Goal: Information Seeking & Learning: Learn about a topic

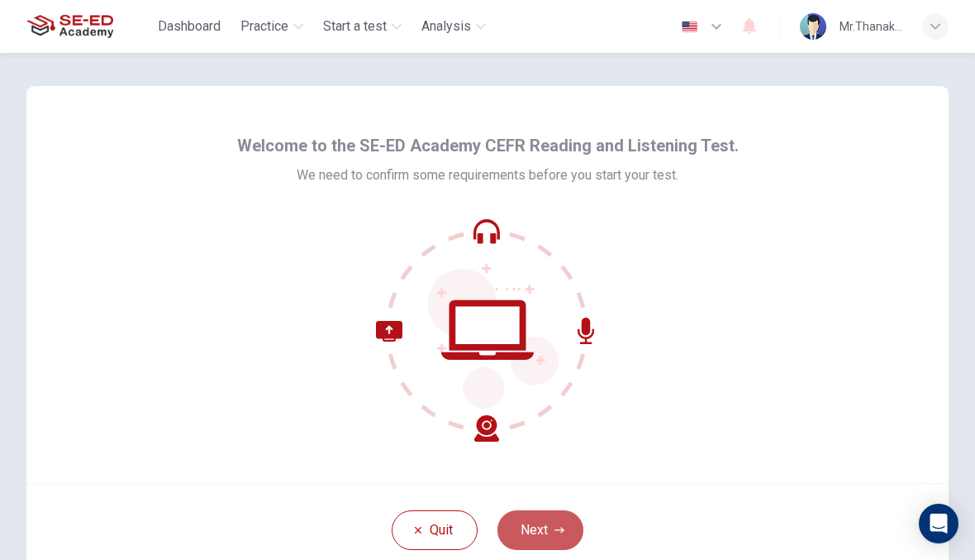
click at [555, 534] on icon "button" at bounding box center [560, 530] width 10 height 10
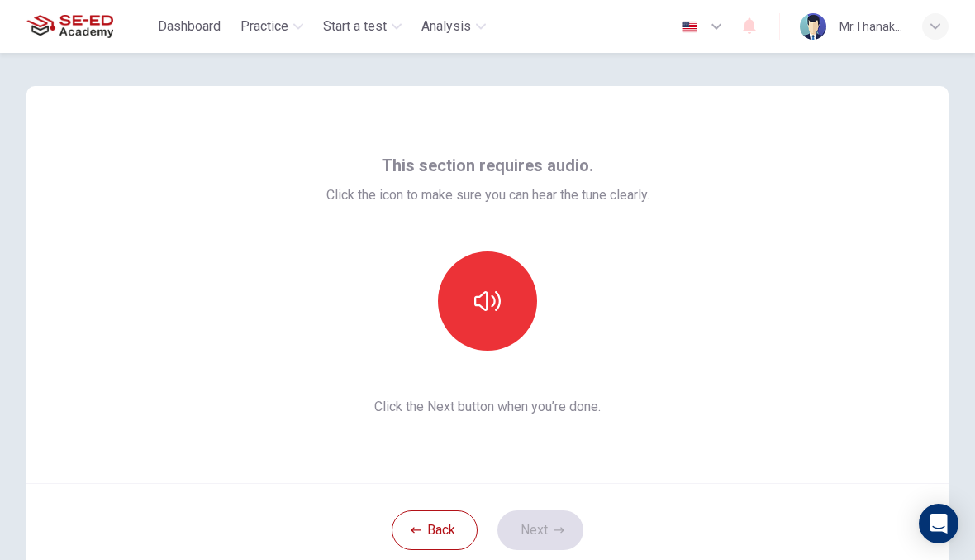
click at [495, 309] on icon "button" at bounding box center [487, 301] width 26 height 26
click at [500, 307] on icon "button" at bounding box center [487, 301] width 26 height 26
click at [562, 524] on button "Next" at bounding box center [541, 530] width 86 height 40
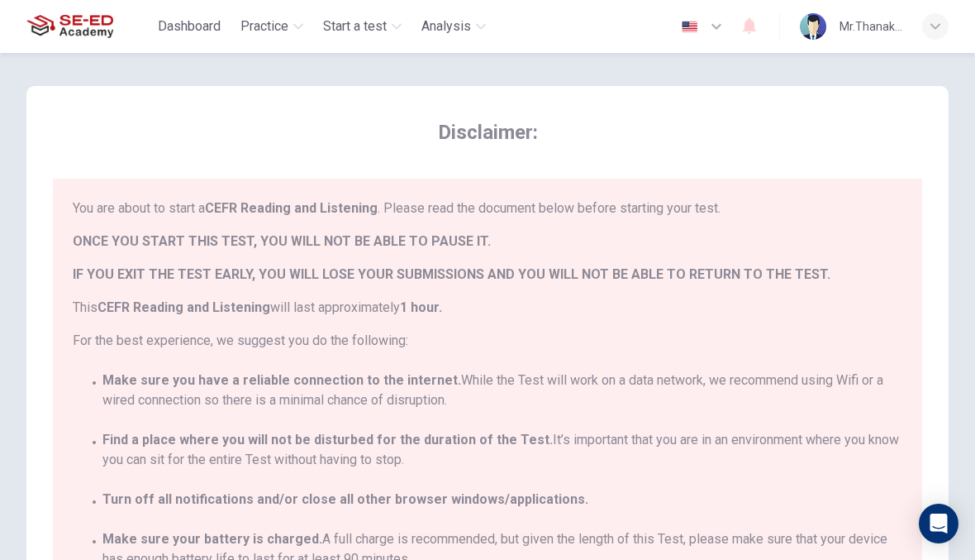
click at [884, 151] on div "Disclaimer: You are about to start a CEFR Reading and Listening . Please read t…" at bounding box center [488, 388] width 870 height 538
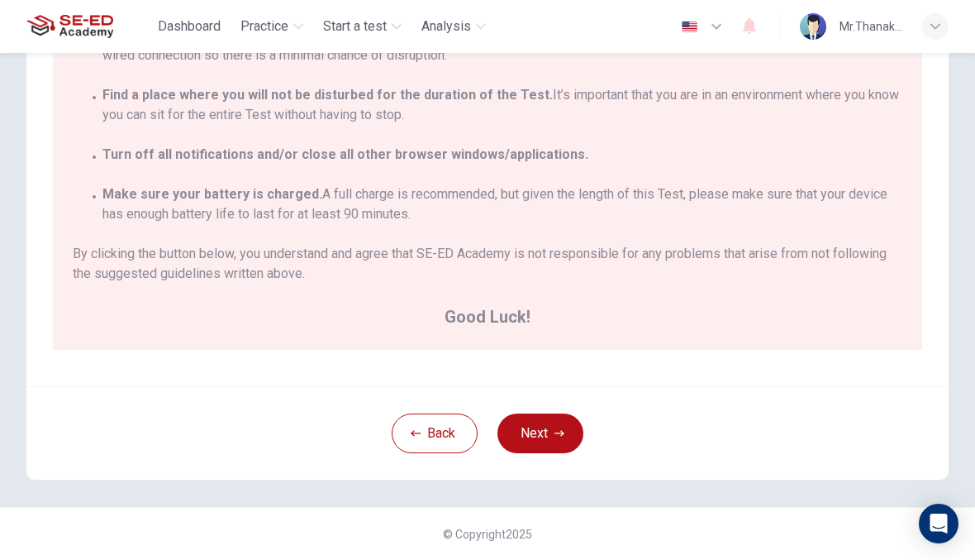
scroll to position [307, 0]
click at [546, 434] on button "Next" at bounding box center [541, 433] width 86 height 40
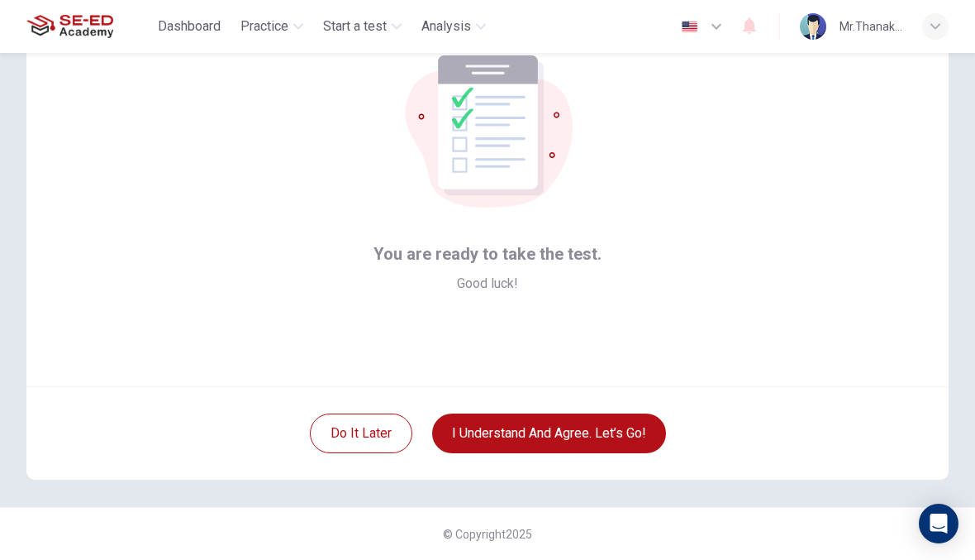
click at [579, 436] on button "I understand and agree. Let’s go!" at bounding box center [549, 433] width 234 height 40
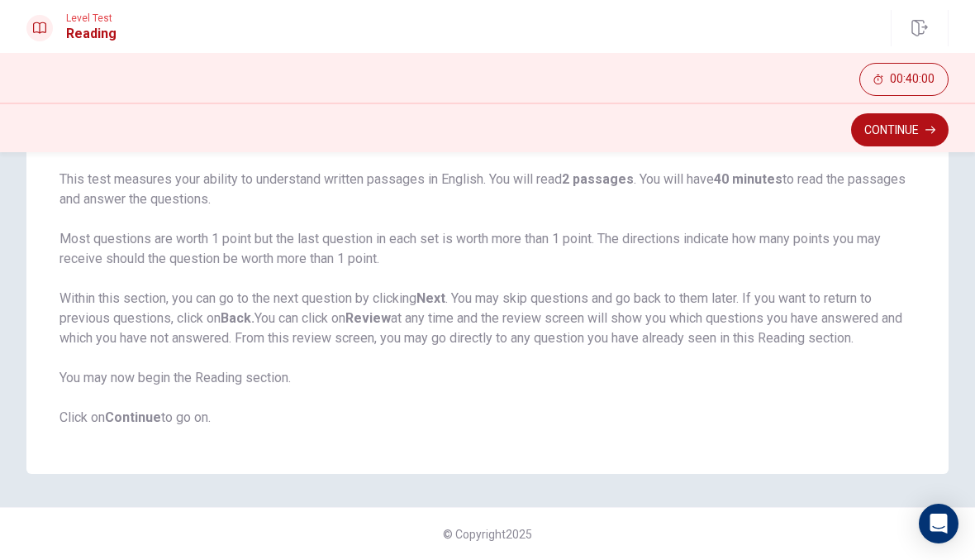
scroll to position [122, 0]
click at [903, 136] on button "Continue" at bounding box center [900, 129] width 98 height 33
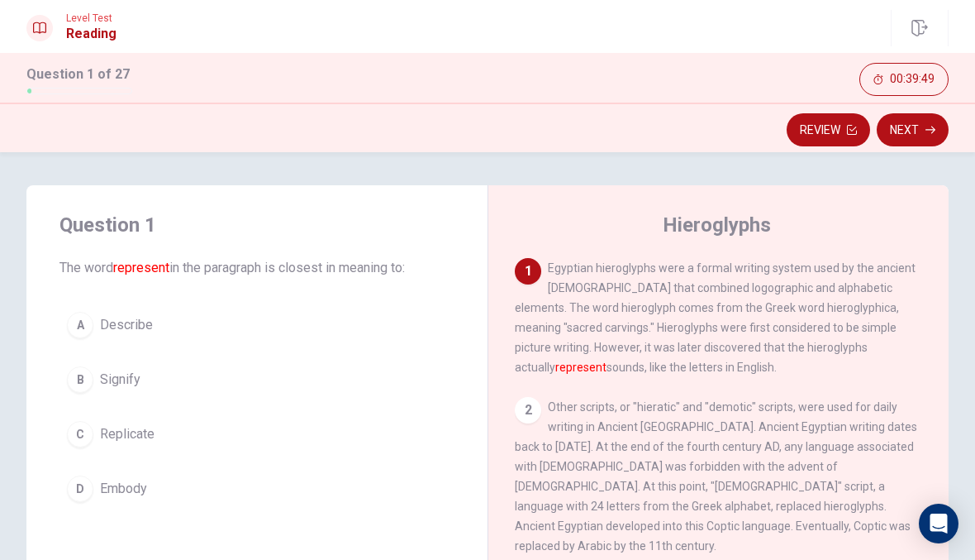
scroll to position [0, 0]
click at [551, 253] on div "Hieroglyphs 1 Egyptian hieroglyphs were a formal writing system used by the anc…" at bounding box center [718, 472] width 461 height 574
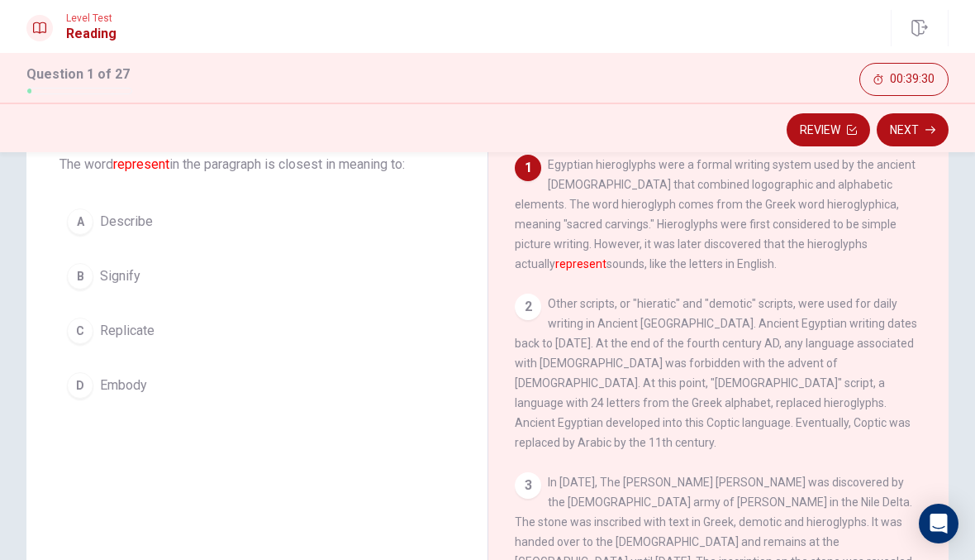
scroll to position [102, 0]
click at [564, 52] on div "Level Test Reading Question 1 of 27 Review Next 00:38:18" at bounding box center [487, 26] width 975 height 53
click at [579, 55] on div "Question 1 of 27 00:38:15" at bounding box center [487, 78] width 975 height 50
click at [530, 320] on div "2" at bounding box center [528, 307] width 26 height 26
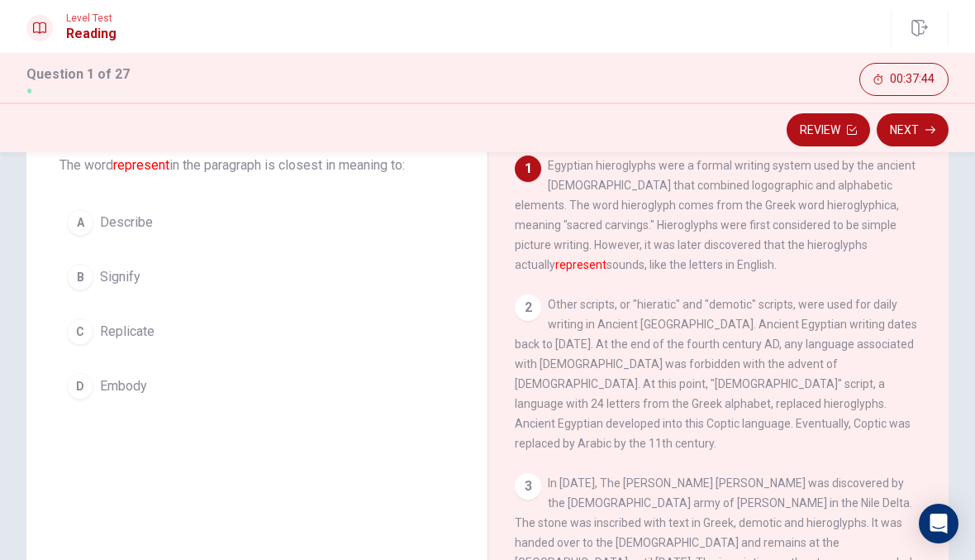
click at [513, 307] on div "Hieroglyphs 1 Egyptian hieroglyphs were a formal writing system used by the anc…" at bounding box center [718, 370] width 461 height 574
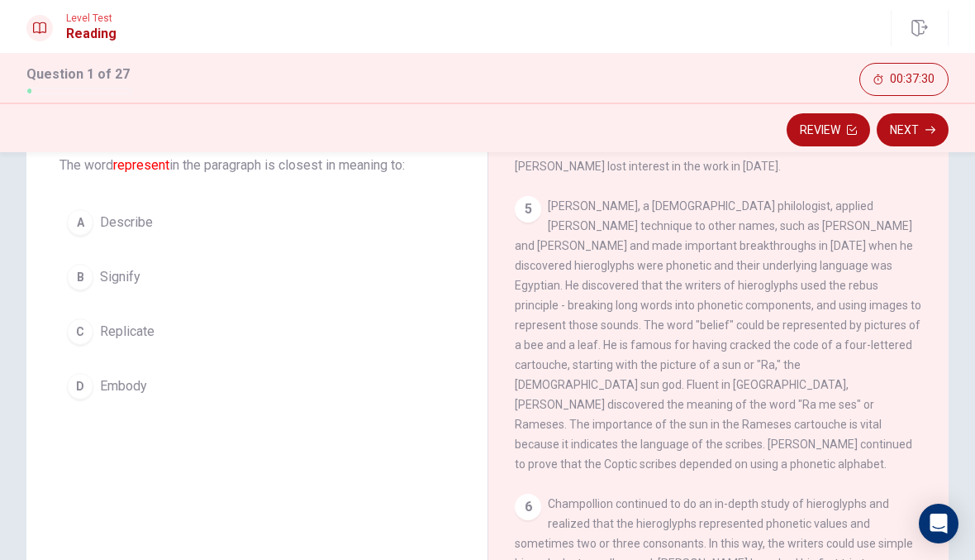
scroll to position [712, 0]
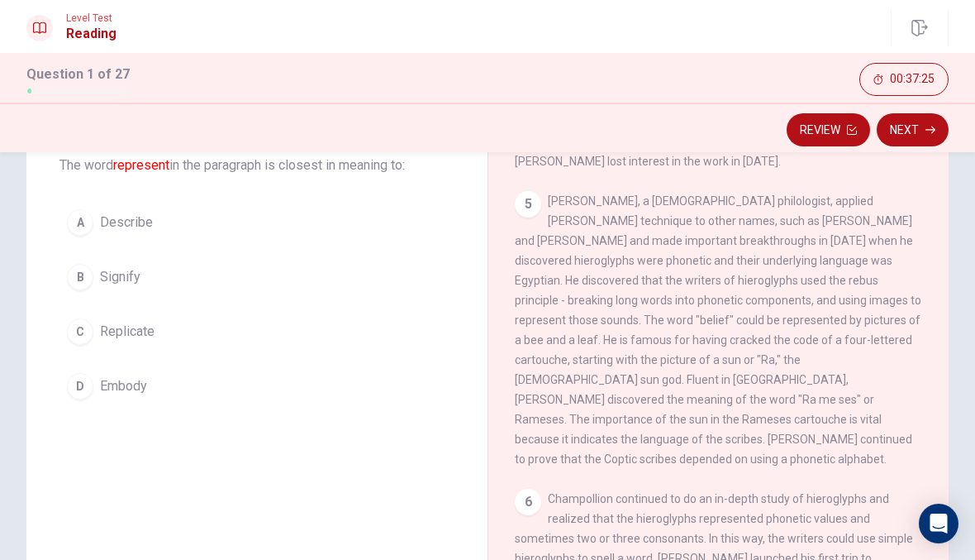
click at [601, 433] on div "1 Egyptian hieroglyphs were a formal writing system used by the ancient [DEMOGR…" at bounding box center [730, 392] width 430 height 475
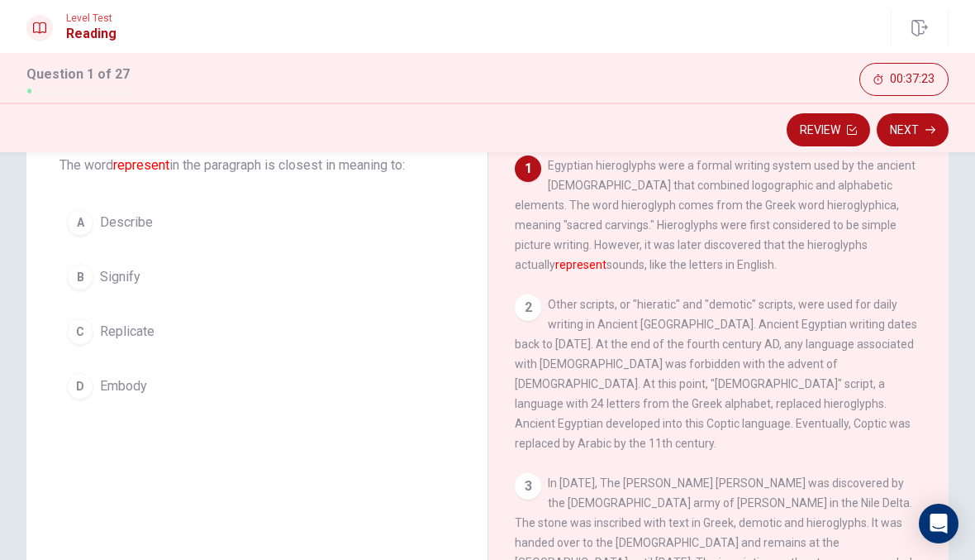
scroll to position [0, 0]
click at [77, 279] on div "B" at bounding box center [80, 277] width 26 height 26
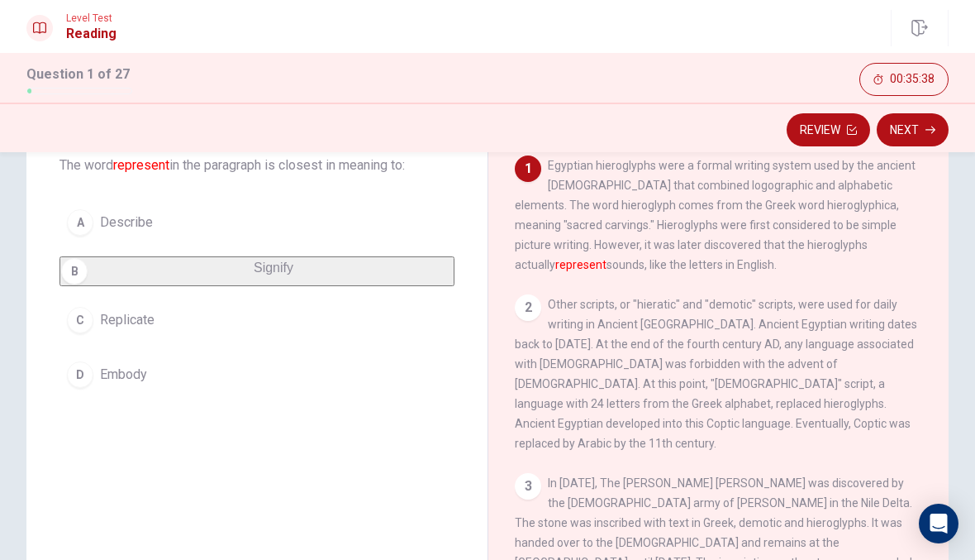
click at [84, 275] on div "B" at bounding box center [74, 271] width 26 height 26
click at [88, 328] on div "C" at bounding box center [80, 320] width 26 height 26
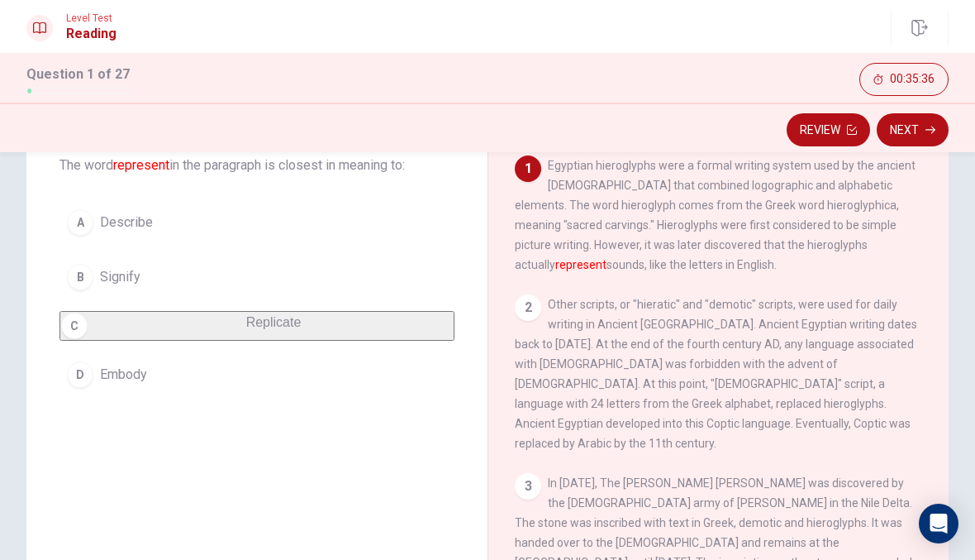
click at [88, 274] on div "B" at bounding box center [80, 277] width 26 height 26
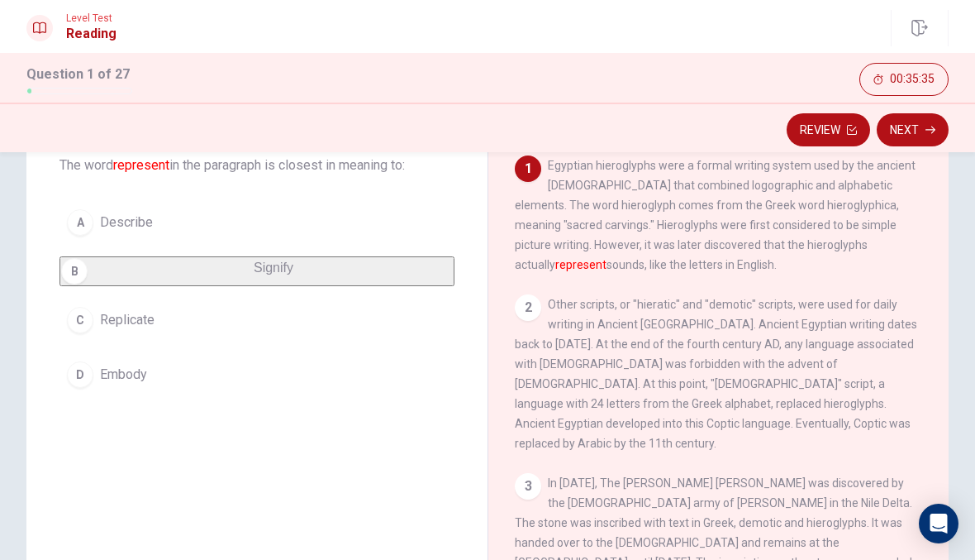
click at [530, 320] on div "2" at bounding box center [528, 307] width 26 height 26
click at [525, 321] on div "2" at bounding box center [528, 307] width 26 height 26
click at [908, 133] on button "Next" at bounding box center [913, 129] width 72 height 33
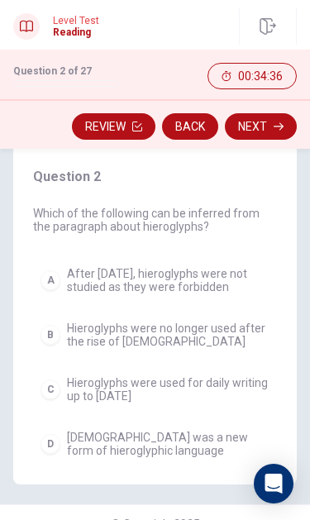
scroll to position [84, 0]
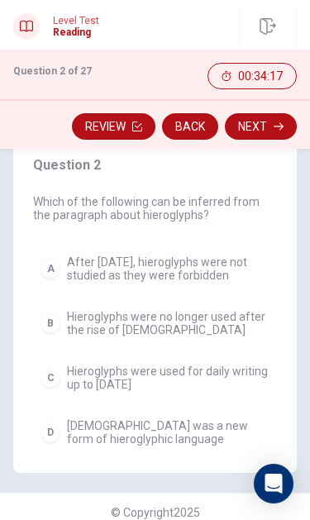
click at [60, 385] on button "C Hieroglyphs were used for daily writing up to [DATE]" at bounding box center [155, 377] width 244 height 41
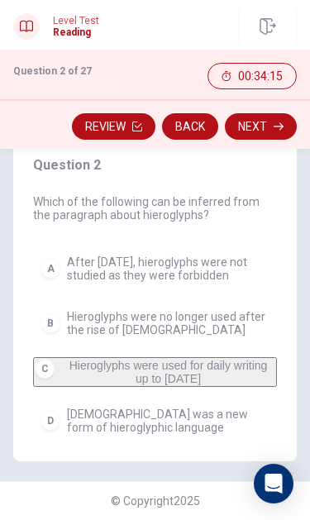
click at [260, 126] on button "Next" at bounding box center [261, 126] width 72 height 26
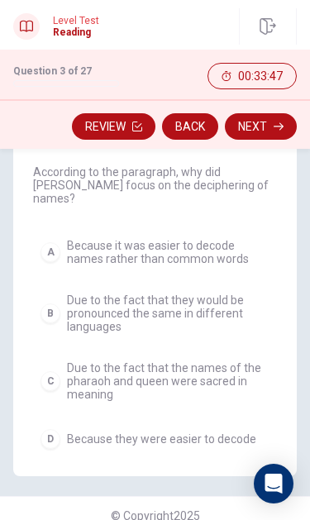
scroll to position [115, 0]
click at [56, 241] on div "A" at bounding box center [51, 251] width 20 height 20
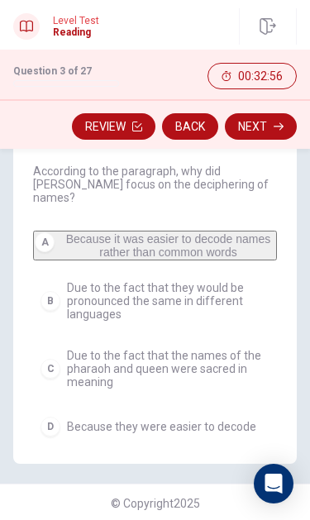
click at [270, 131] on button "Next" at bounding box center [261, 126] width 72 height 26
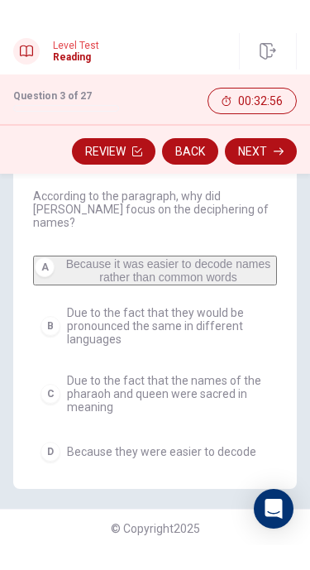
scroll to position [69, 0]
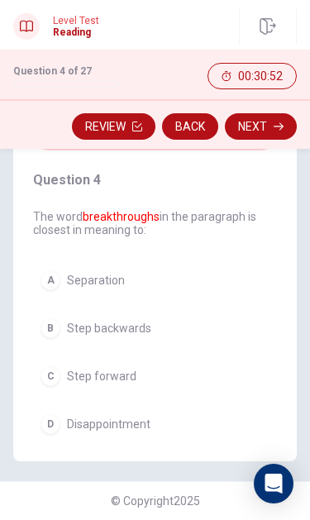
click at [64, 424] on button "D Disappointment" at bounding box center [155, 424] width 244 height 35
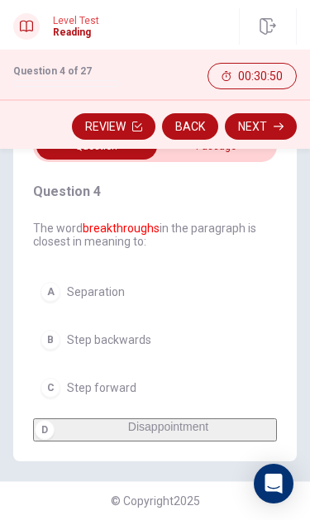
click at [260, 120] on button "Next" at bounding box center [261, 126] width 72 height 26
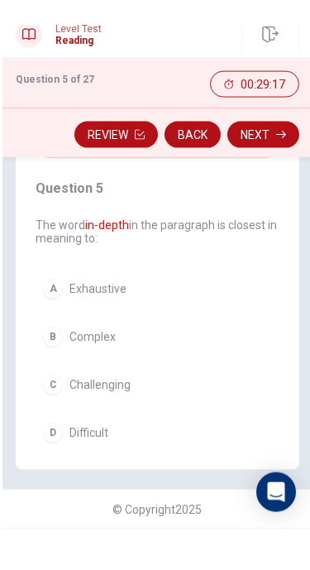
scroll to position [29, 0]
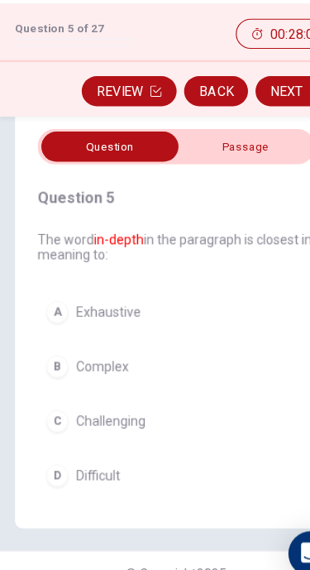
click at [40, 303] on button "A Exhaustive" at bounding box center [155, 320] width 244 height 35
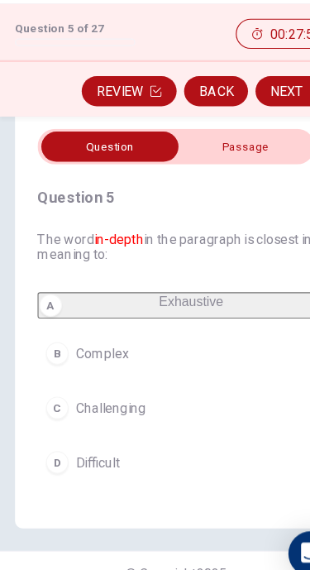
click at [253, 113] on button "Next" at bounding box center [261, 126] width 72 height 26
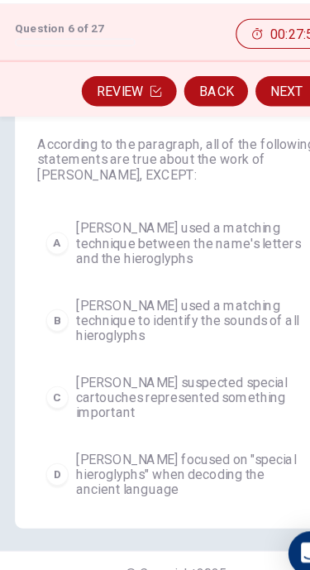
scroll to position [112, 0]
click at [59, 386] on div "C" at bounding box center [51, 396] width 20 height 20
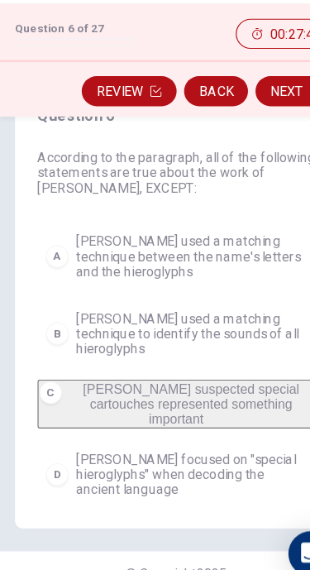
click at [243, 113] on button "Next" at bounding box center [261, 126] width 72 height 26
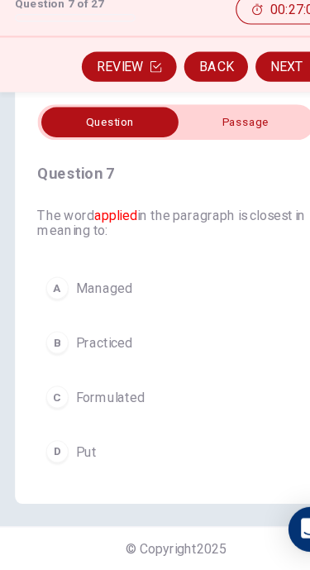
scroll to position [0, 0]
click at [102, 250] on font "applied" at bounding box center [102, 256] width 38 height 13
click at [53, 407] on div "C" at bounding box center [51, 417] width 20 height 20
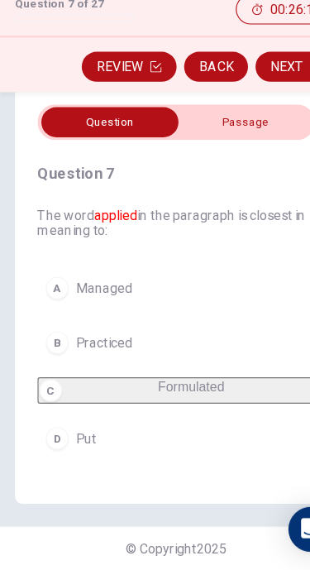
click at [251, 113] on button "Next" at bounding box center [261, 126] width 72 height 26
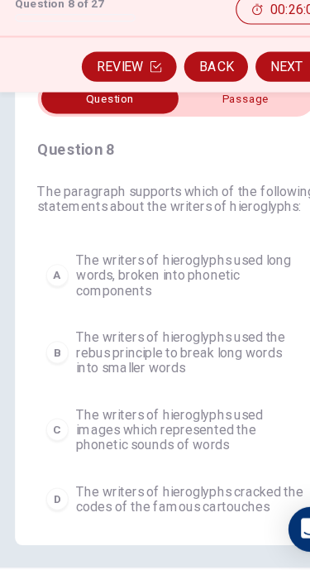
click at [49, 368] on div "B" at bounding box center [51, 378] width 20 height 20
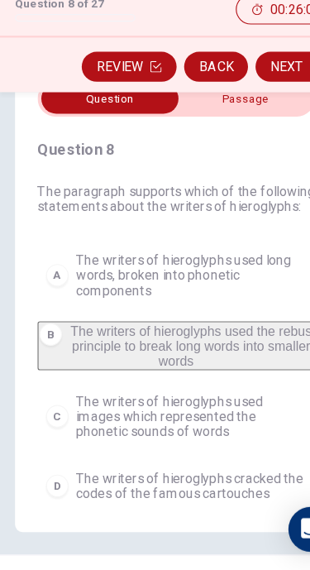
click at [250, 113] on button "Next" at bounding box center [261, 126] width 72 height 26
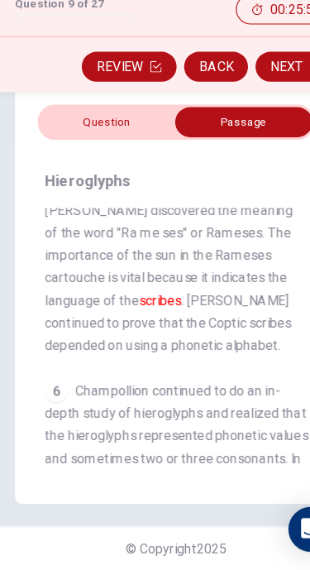
scroll to position [1653, 0]
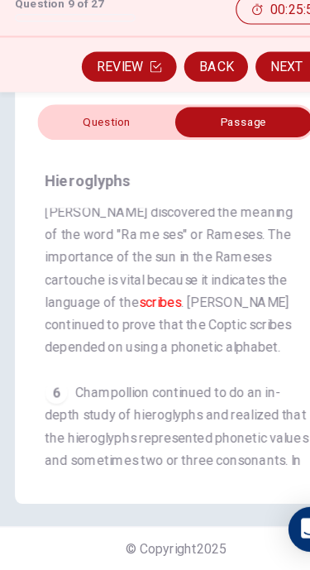
checkbox input "false"
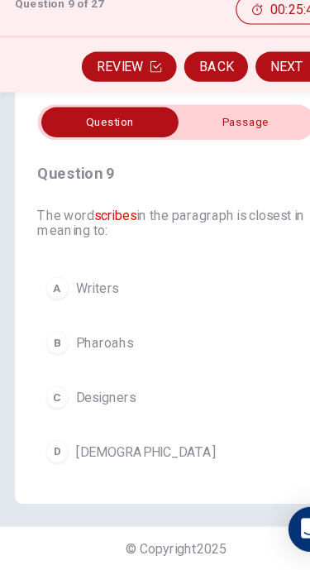
click at [52, 407] on div "C" at bounding box center [51, 417] width 20 height 20
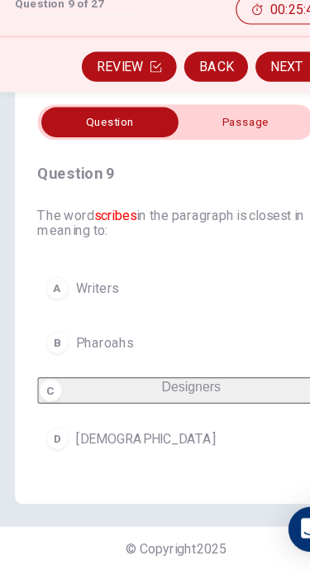
click at [250, 113] on button "Next" at bounding box center [261, 126] width 72 height 26
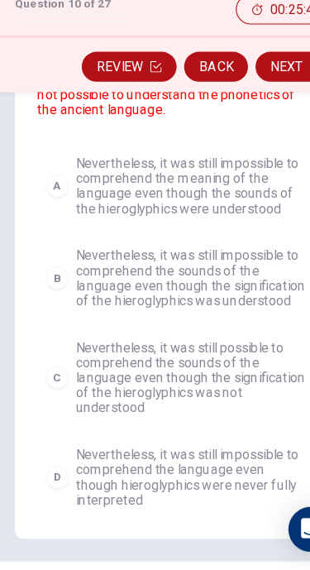
scroll to position [172, 0]
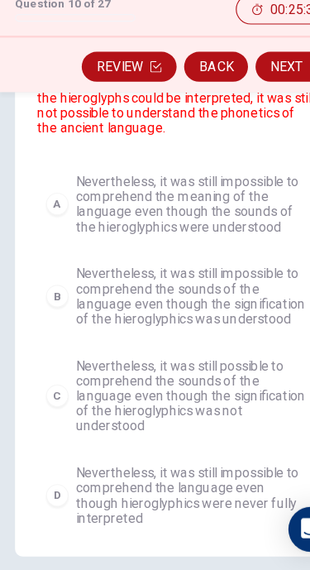
click at [48, 406] on div "C" at bounding box center [51, 416] width 20 height 20
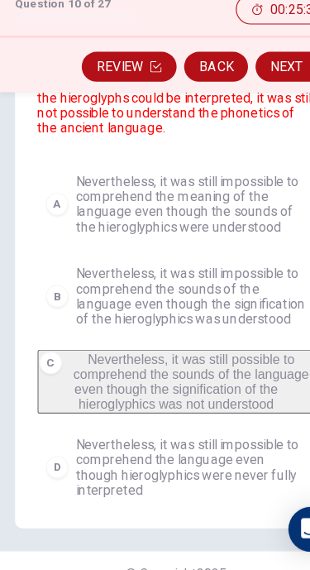
click at [250, 113] on button "Next" at bounding box center [261, 126] width 72 height 26
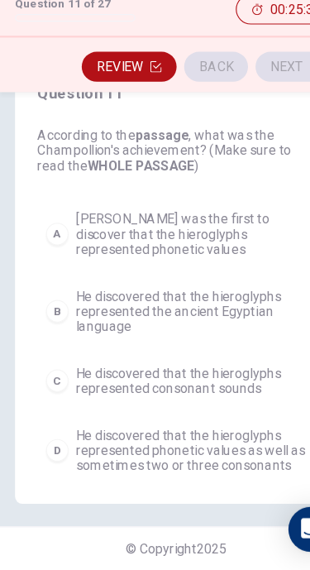
scroll to position [99, 0]
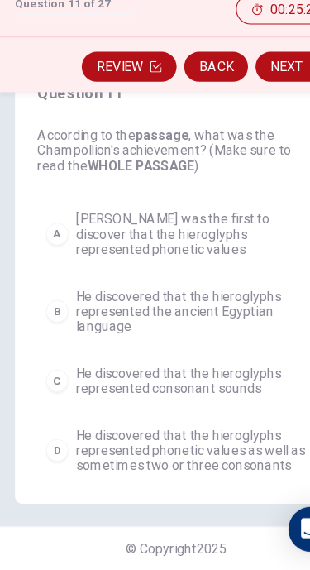
click at [56, 454] on div "D" at bounding box center [51, 464] width 20 height 20
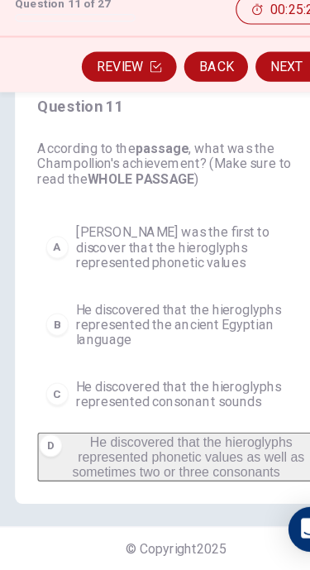
click at [247, 113] on button "Next" at bounding box center [261, 126] width 72 height 26
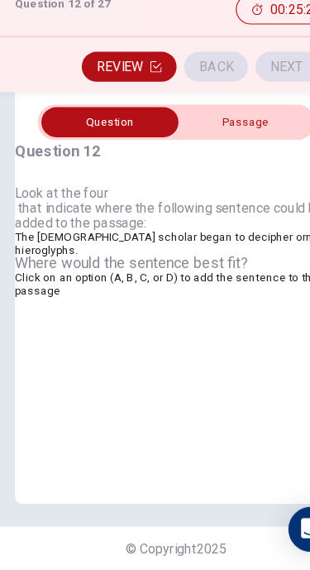
scroll to position [50, 0]
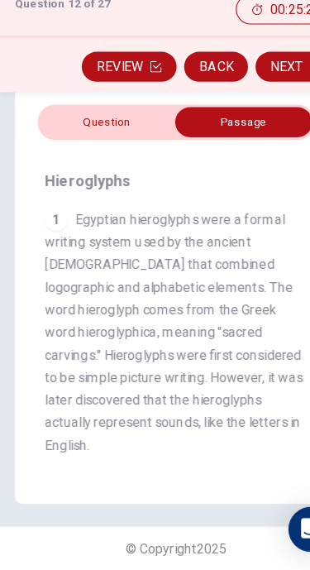
checkbox input "false"
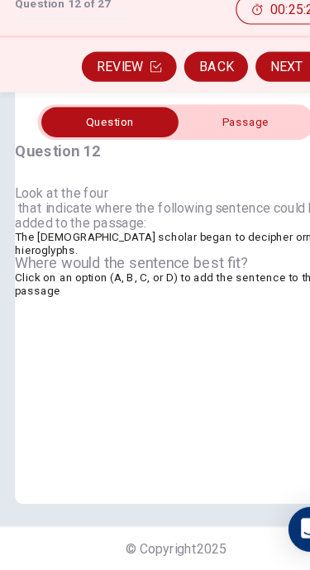
click at [129, 244] on div at bounding box center [155, 244] width 284 height 0
click at [128, 244] on div at bounding box center [155, 244] width 284 height 0
click at [244, 113] on button "Next" at bounding box center [261, 126] width 72 height 26
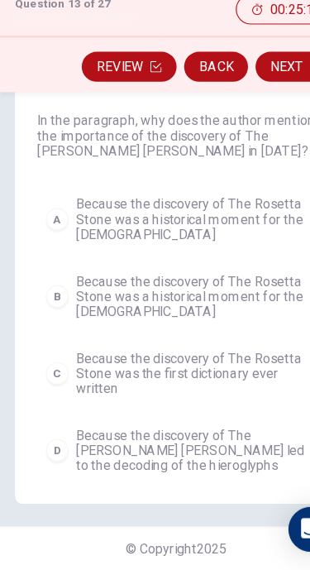
scroll to position [112, 0]
click at [98, 308] on span "Because the discovery of The Rosetta Stone was a historical moment for the [DEM…" at bounding box center [168, 328] width 203 height 40
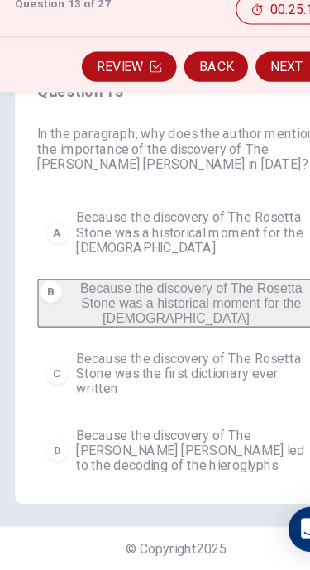
click at [254, 113] on button "Next" at bounding box center [261, 126] width 72 height 26
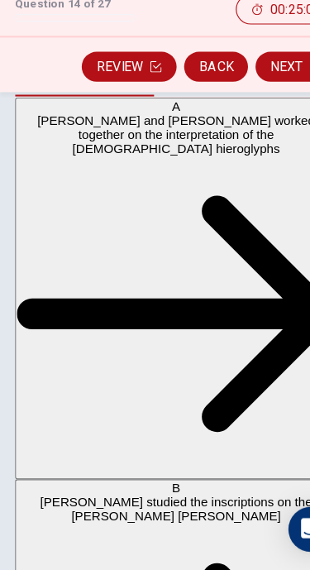
scroll to position [0, 0]
click at [252, 263] on icon "button" at bounding box center [155, 345] width 280 height 280
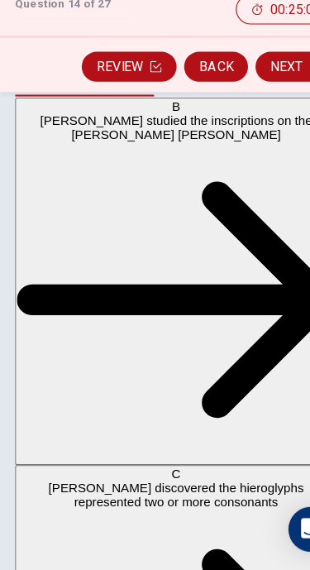
scroll to position [190, 0]
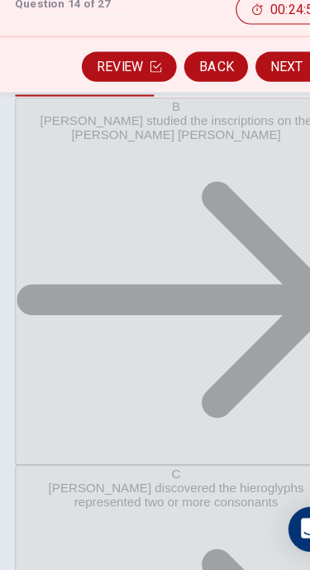
scroll to position [0, 0]
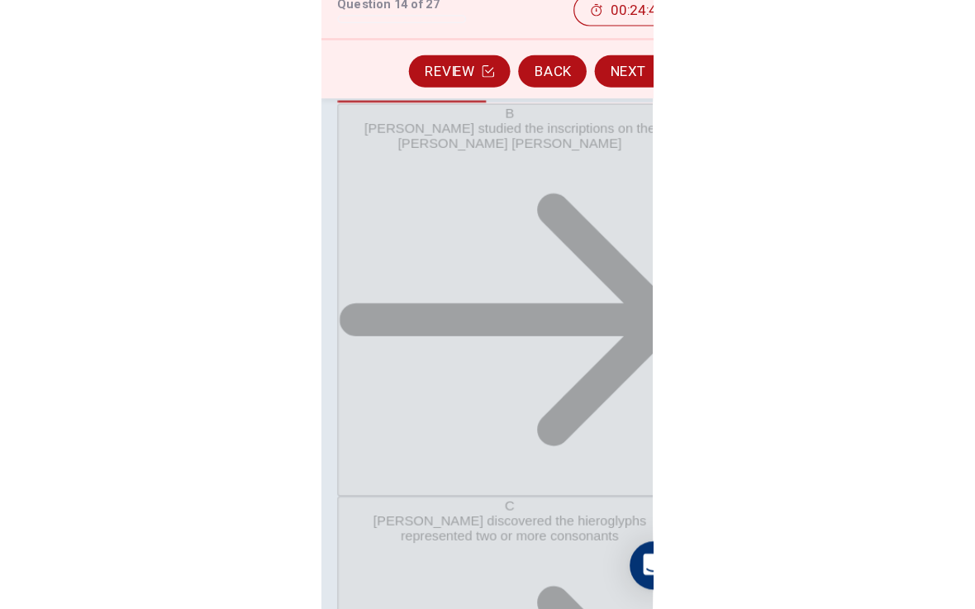
scroll to position [334, 0]
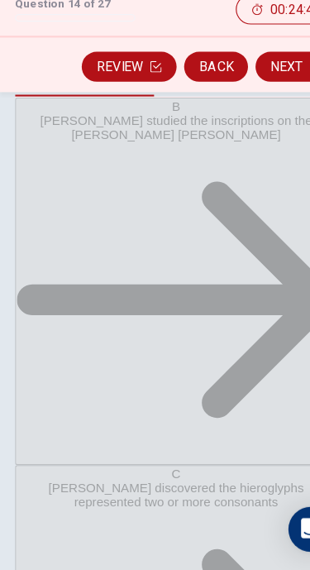
click at [141, 153] on button "Choose test type tabs" at bounding box center [84, 133] width 142 height 40
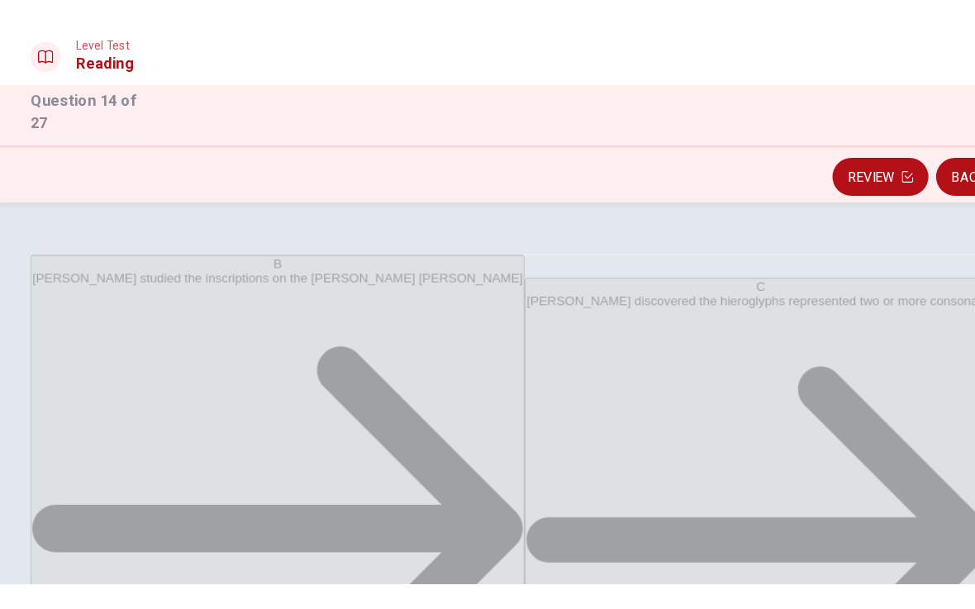
scroll to position [286, 0]
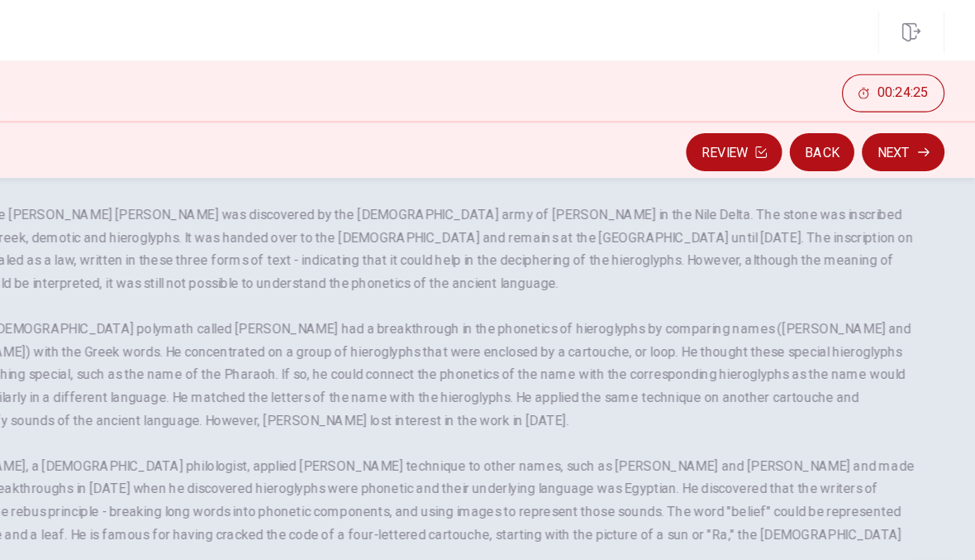
click at [877, 123] on button "Next" at bounding box center [913, 132] width 72 height 33
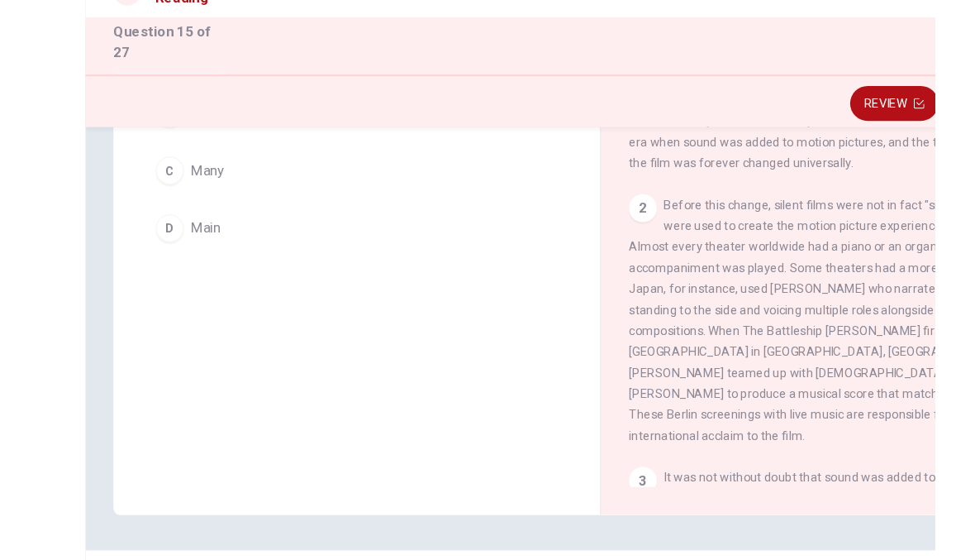
scroll to position [216, 0]
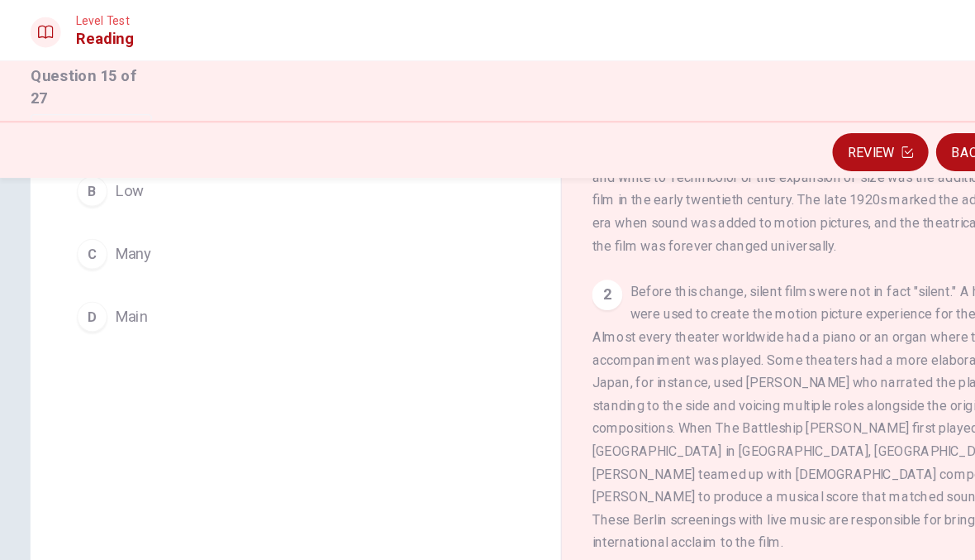
click at [72, 271] on div "D" at bounding box center [80, 275] width 26 height 26
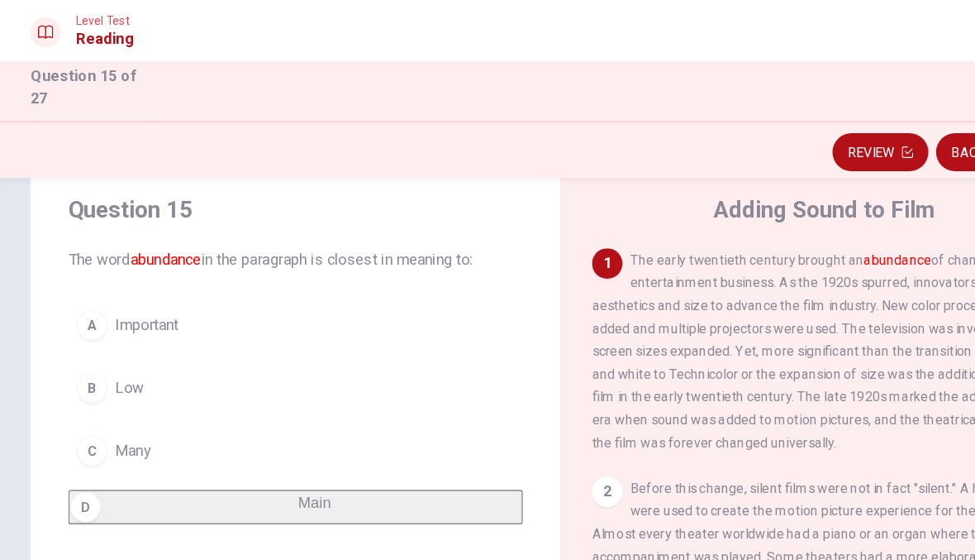
scroll to position [45, 0]
click at [77, 274] on div "A" at bounding box center [80, 282] width 26 height 26
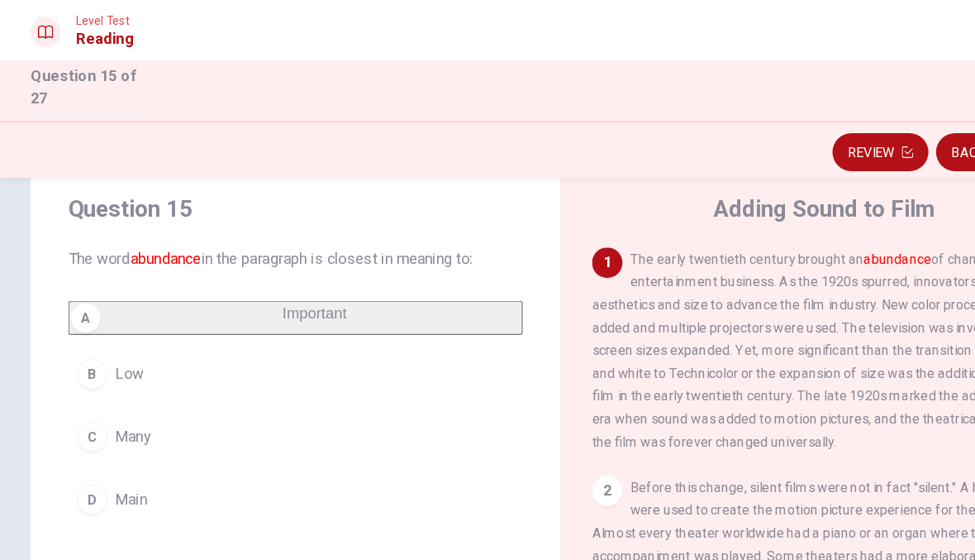
click at [827, 125] on button "Back" at bounding box center [842, 132] width 56 height 33
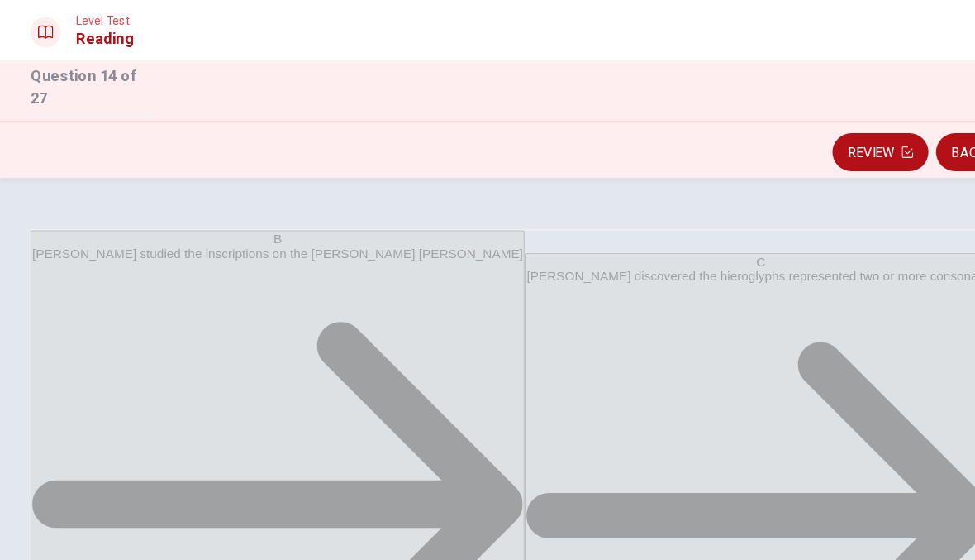
scroll to position [286, 0]
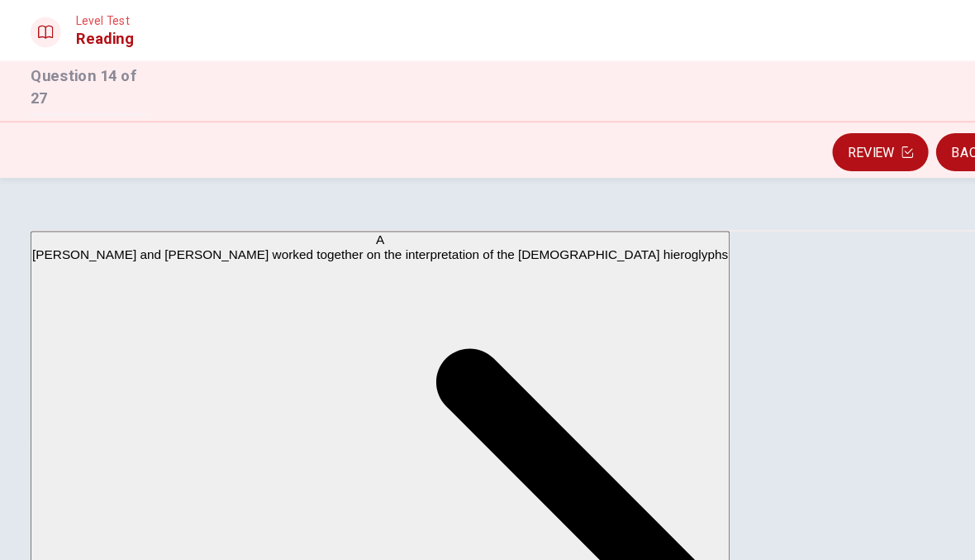
click at [821, 137] on button "Back" at bounding box center [842, 132] width 56 height 33
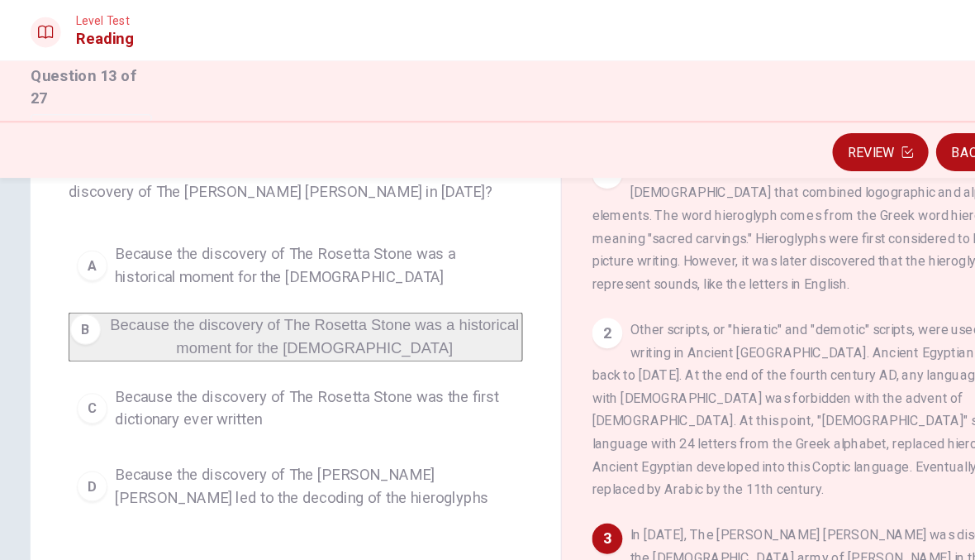
scroll to position [131, 0]
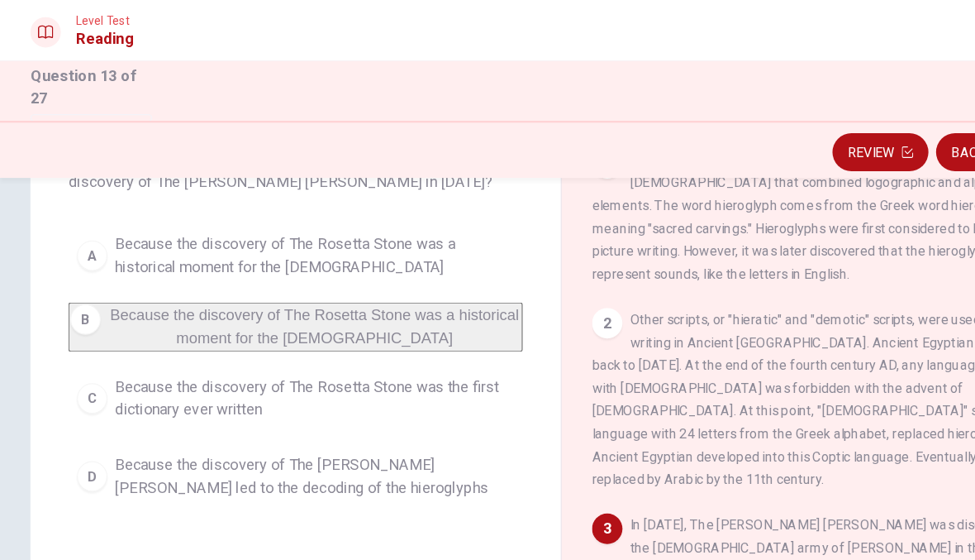
click at [824, 127] on button "Back" at bounding box center [842, 132] width 56 height 33
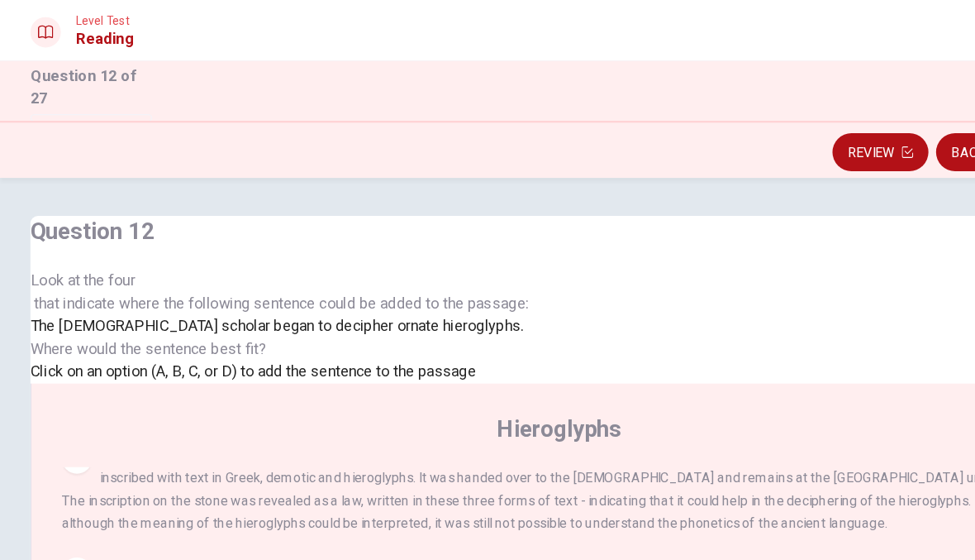
scroll to position [0, 0]
click at [159, 274] on span "Look at the four that indicate where the following sentence could be added to t…" at bounding box center [242, 254] width 433 height 40
click at [169, 274] on span "Look at the four that indicate where the following sentence could be added to t…" at bounding box center [242, 254] width 433 height 40
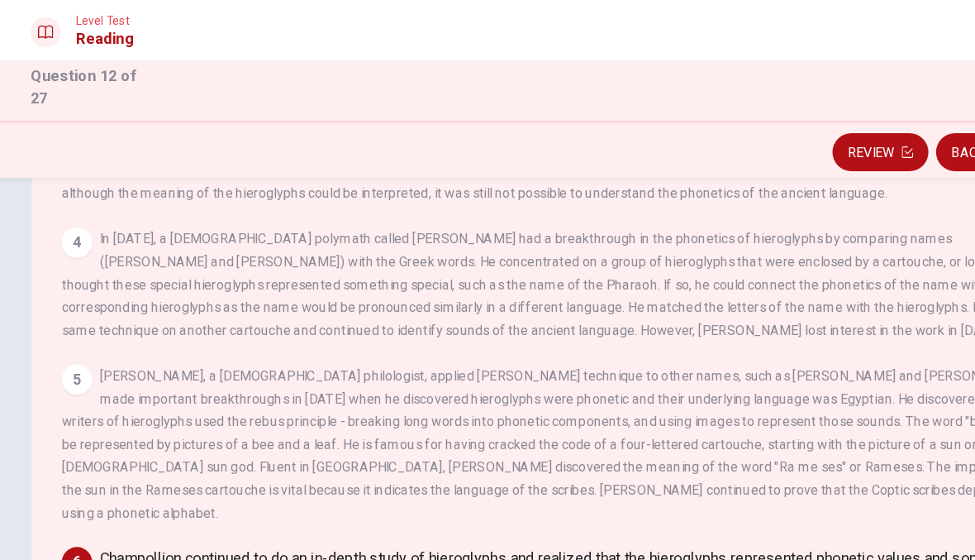
click at [613, 498] on input at bounding box center [681, 506] width 143 height 16
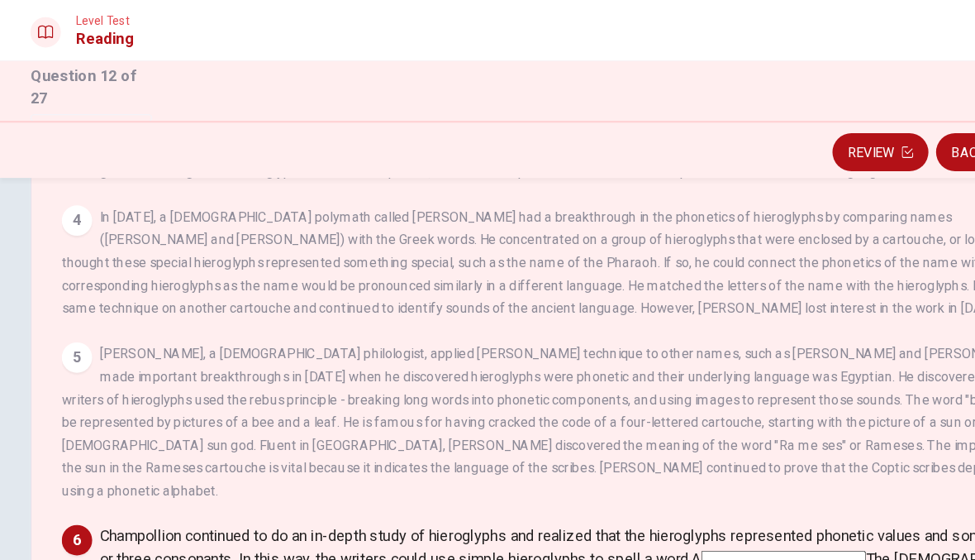
click at [555, 538] on input at bounding box center [487, 546] width 143 height 16
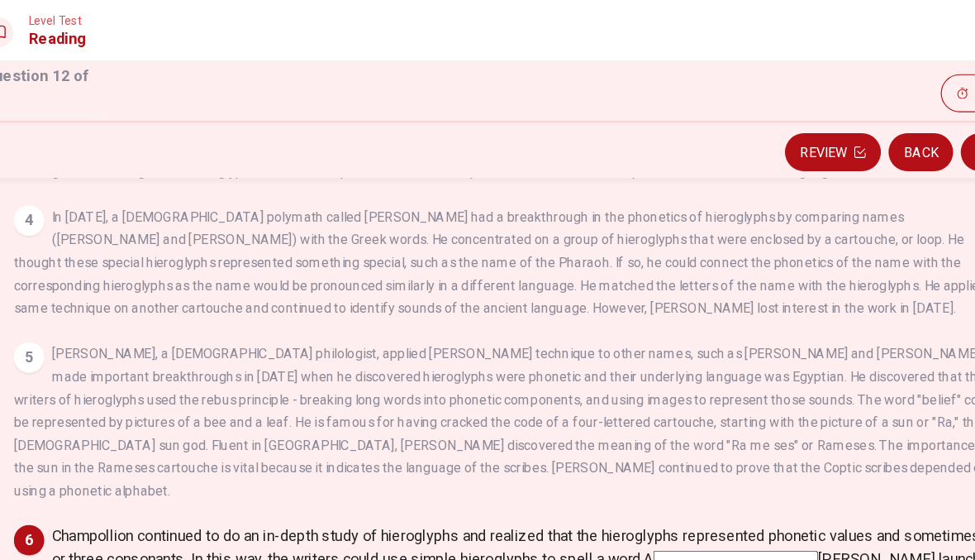
click at [472, 498] on input at bounding box center [400, 506] width 143 height 16
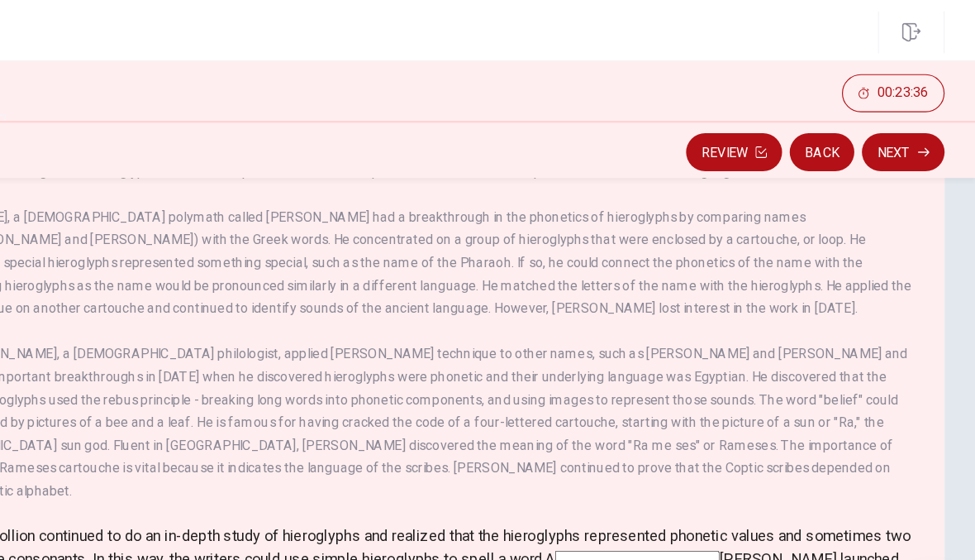
scroll to position [0, 0]
click at [877, 126] on button "Next" at bounding box center [913, 132] width 72 height 33
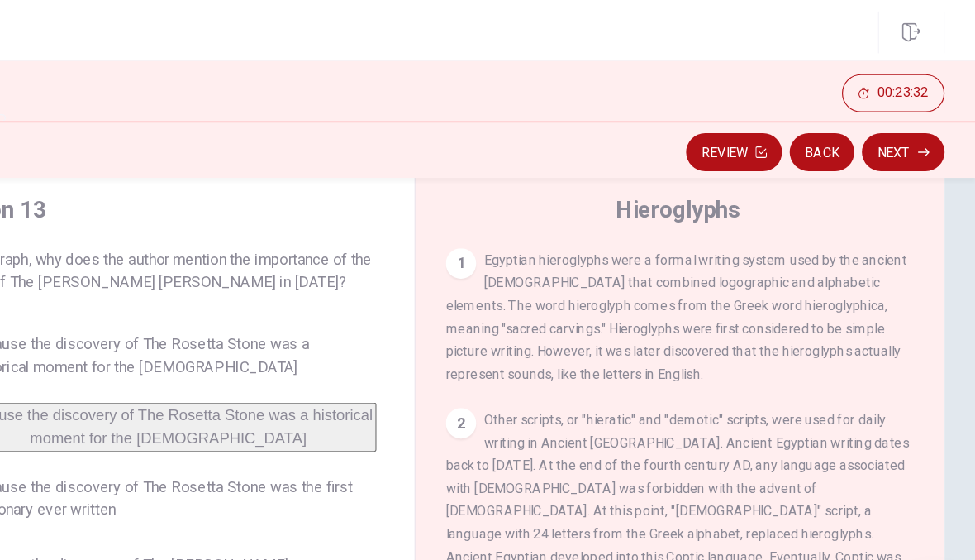
scroll to position [31, 0]
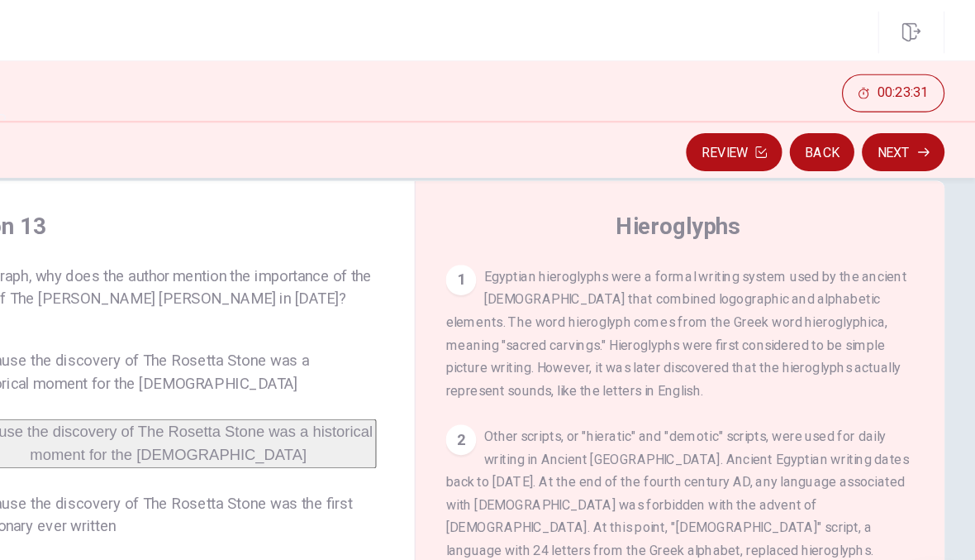
click at [515, 247] on div "1" at bounding box center [528, 243] width 26 height 26
click at [515, 255] on div "1 Egyptian hieroglyphs were a formal writing system used by the ancient [DEMOGR…" at bounding box center [719, 289] width 408 height 119
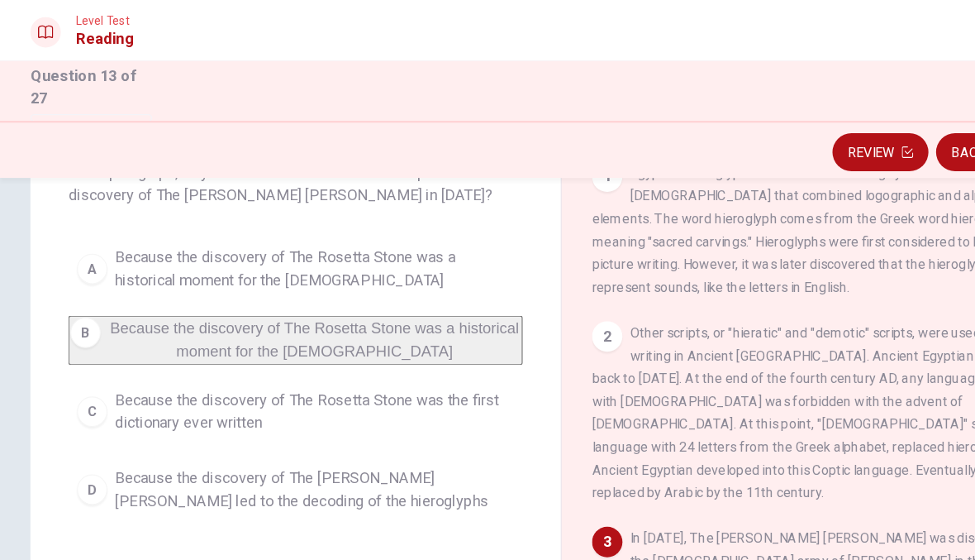
scroll to position [122, 0]
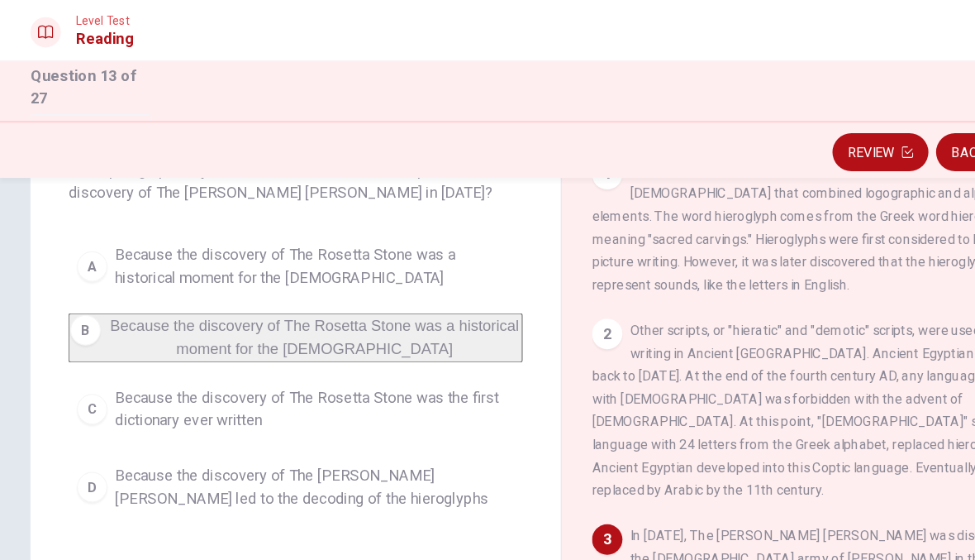
click at [105, 357] on span "Because the discovery of The Rosetta Stone was the first dictionary ever written" at bounding box center [273, 356] width 347 height 40
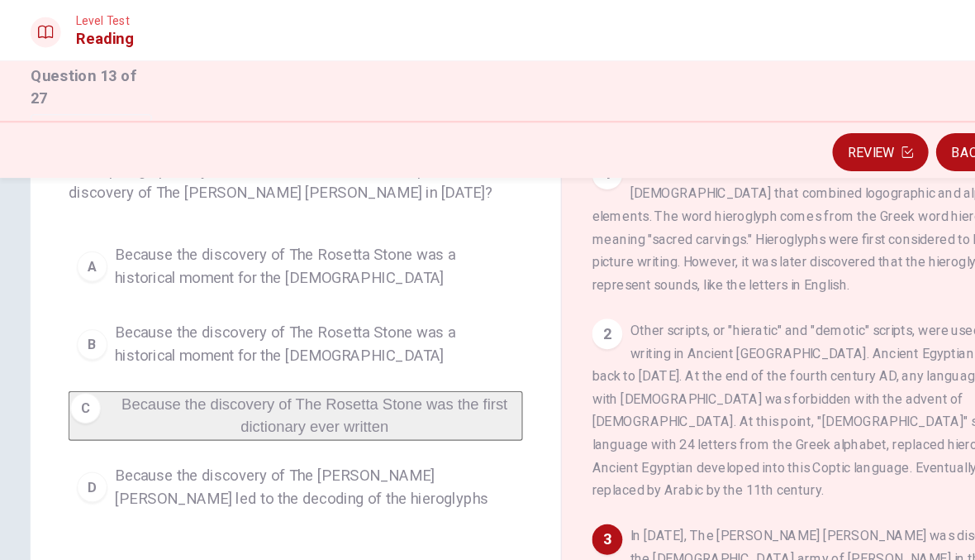
click at [109, 429] on span "Because the discovery of The [PERSON_NAME] [PERSON_NAME] led to the decoding of…" at bounding box center [273, 423] width 347 height 40
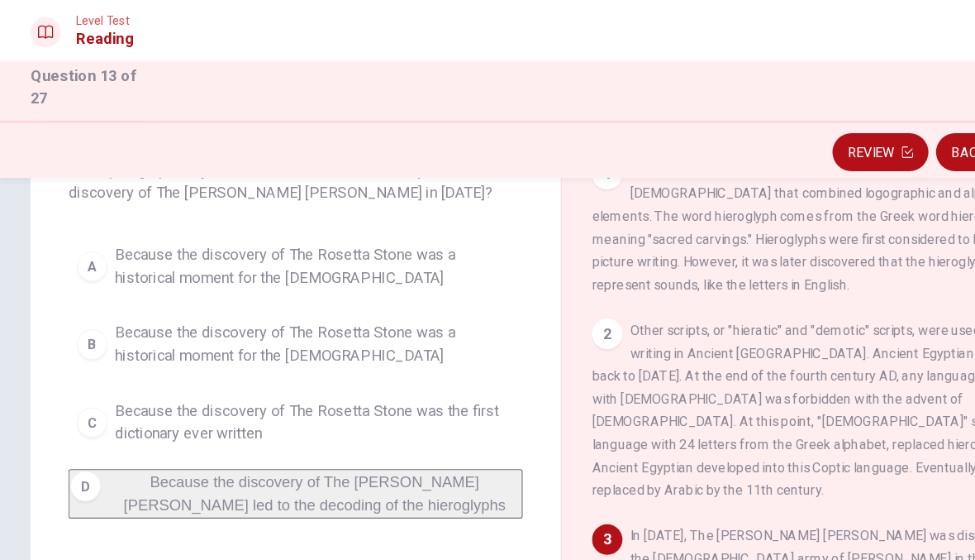
click at [826, 126] on button "Back" at bounding box center [842, 132] width 56 height 33
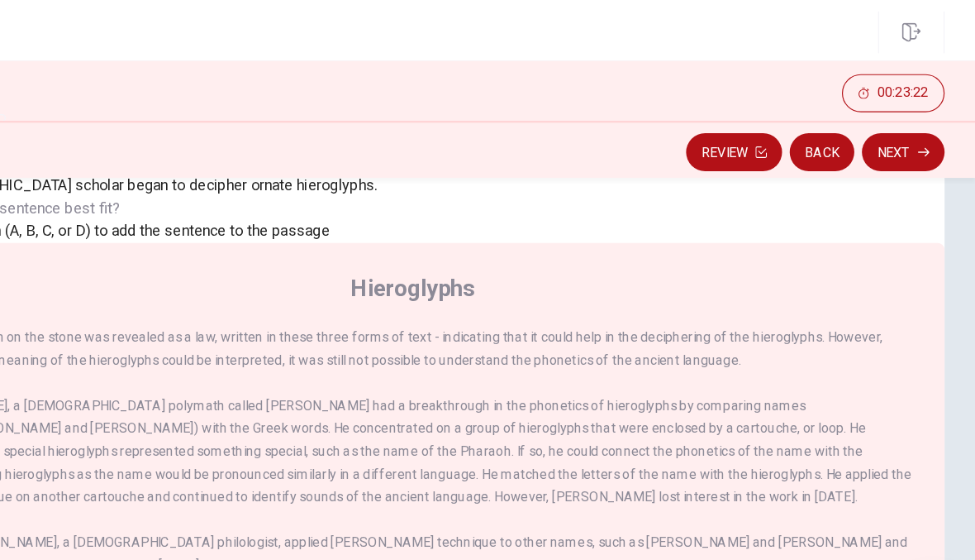
scroll to position [0, 0]
click at [877, 129] on button "Next" at bounding box center [913, 132] width 72 height 33
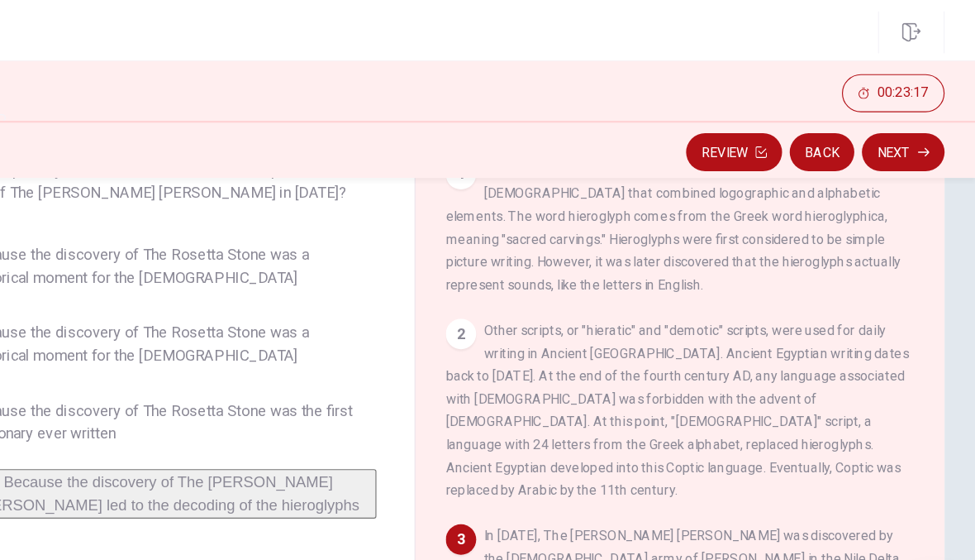
click at [877, 131] on button "Next" at bounding box center [913, 132] width 72 height 33
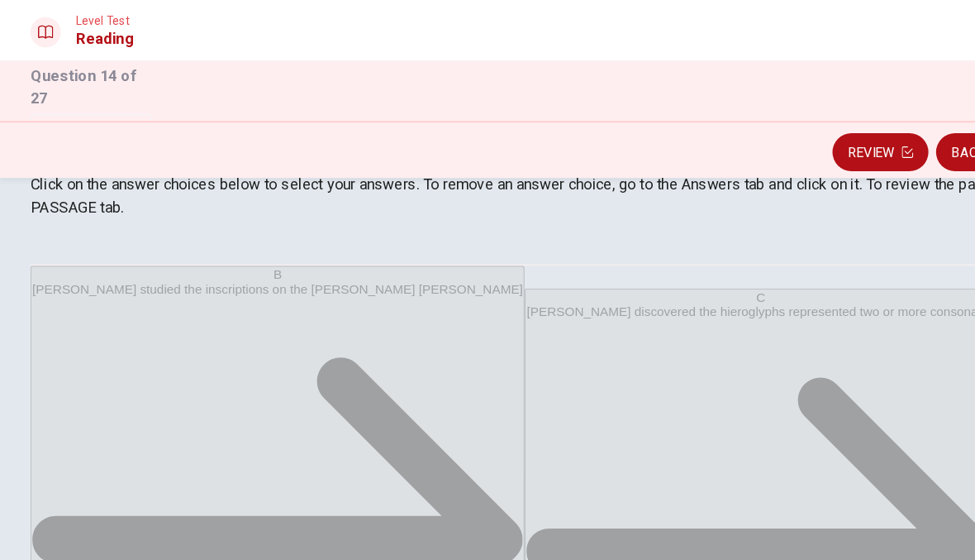
scroll to position [257, 0]
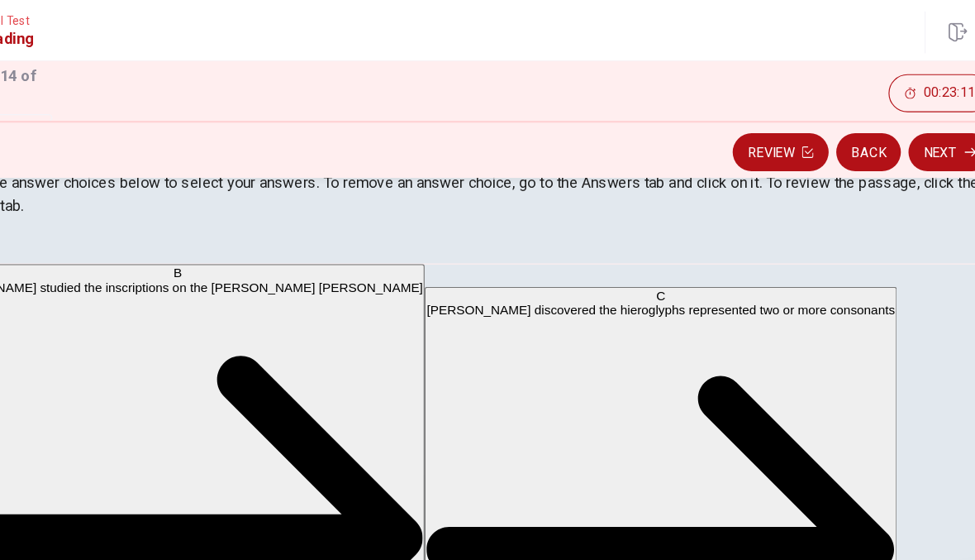
click at [877, 128] on button "Next" at bounding box center [913, 132] width 72 height 33
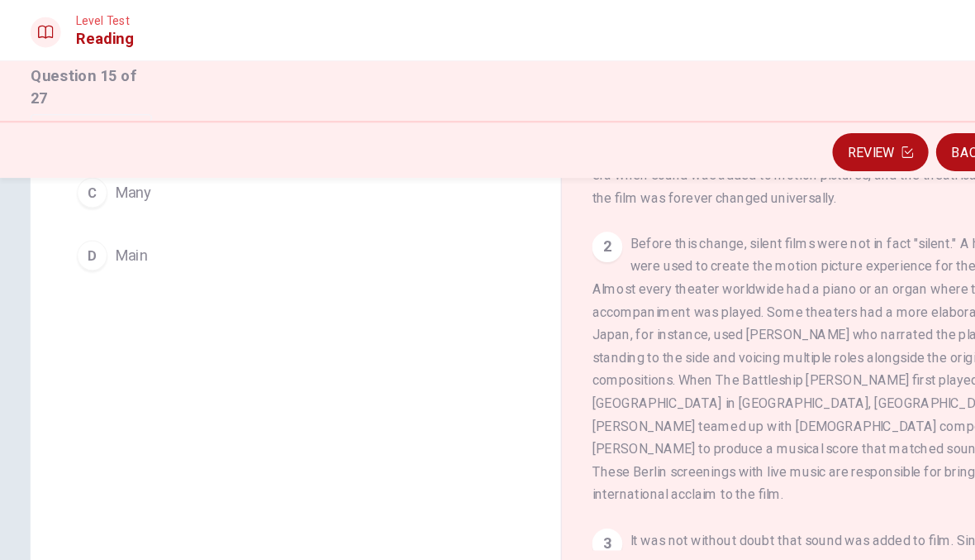
click at [75, 181] on div "C" at bounding box center [80, 168] width 26 height 26
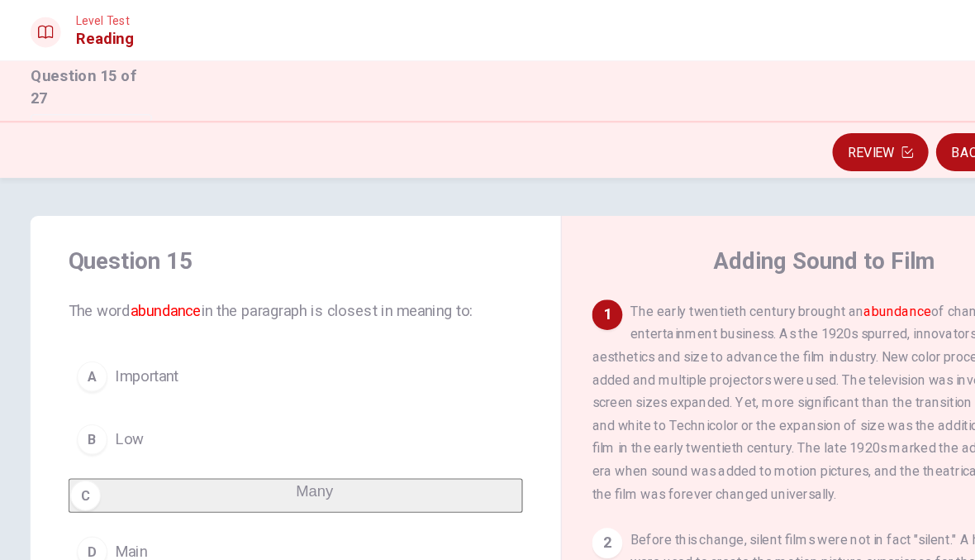
scroll to position [0, 0]
click at [77, 323] on div "A" at bounding box center [80, 327] width 26 height 26
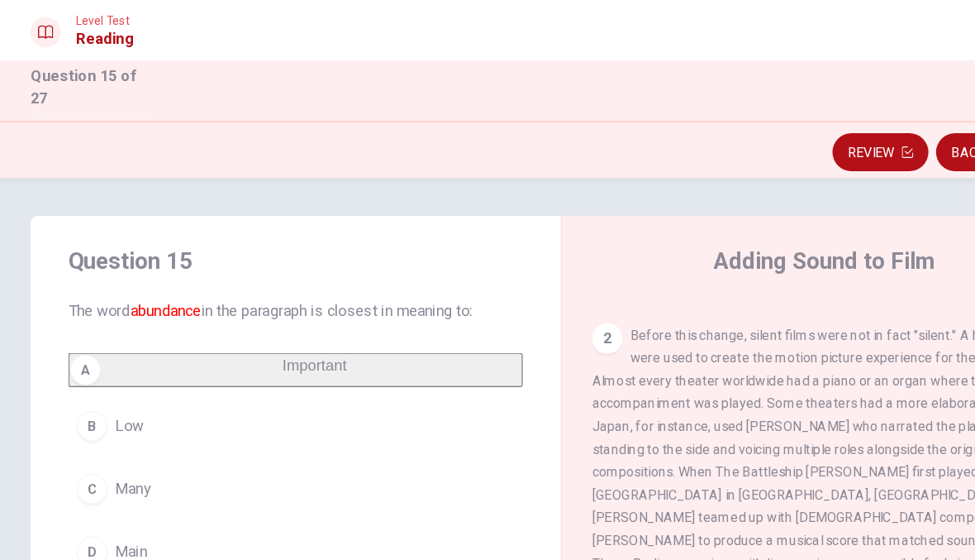
scroll to position [186, 0]
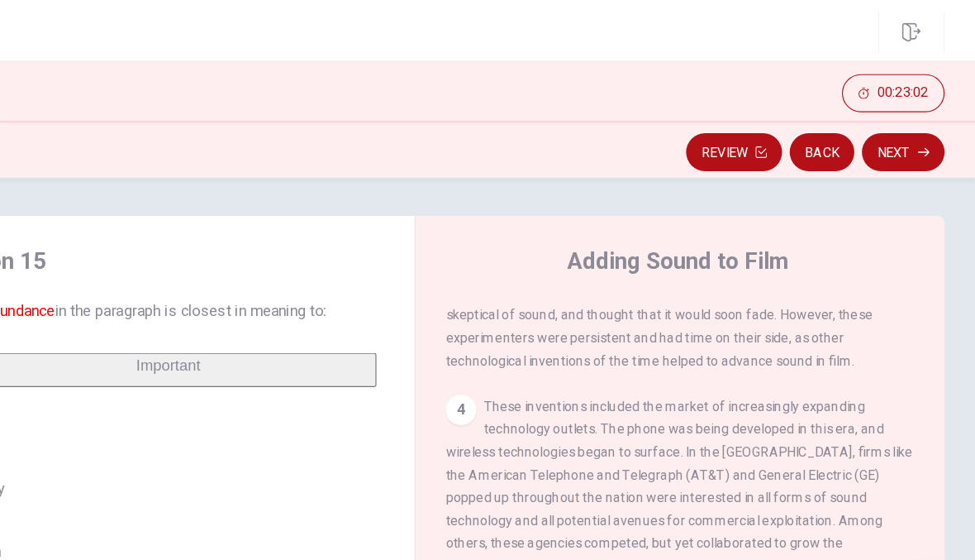
click at [877, 126] on button "Next" at bounding box center [913, 132] width 72 height 33
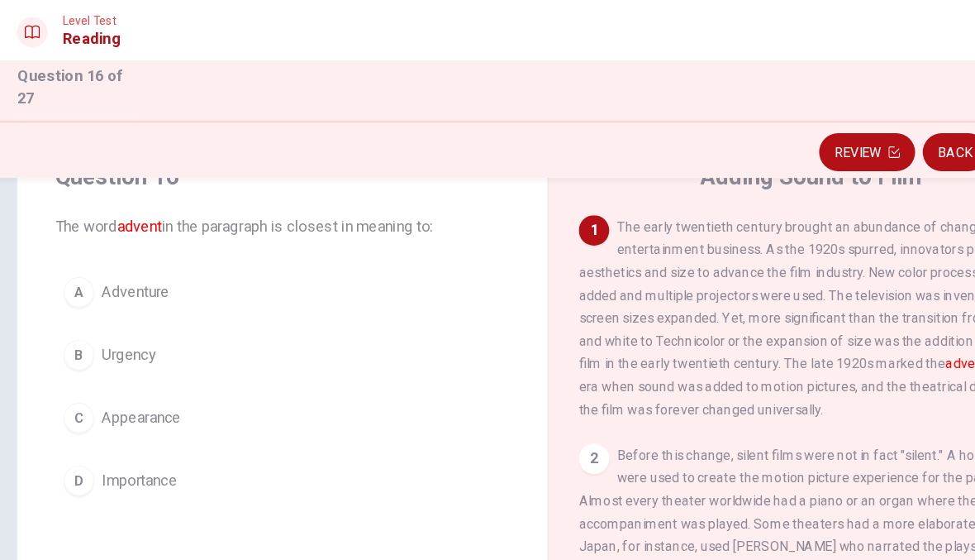
scroll to position [82, 0]
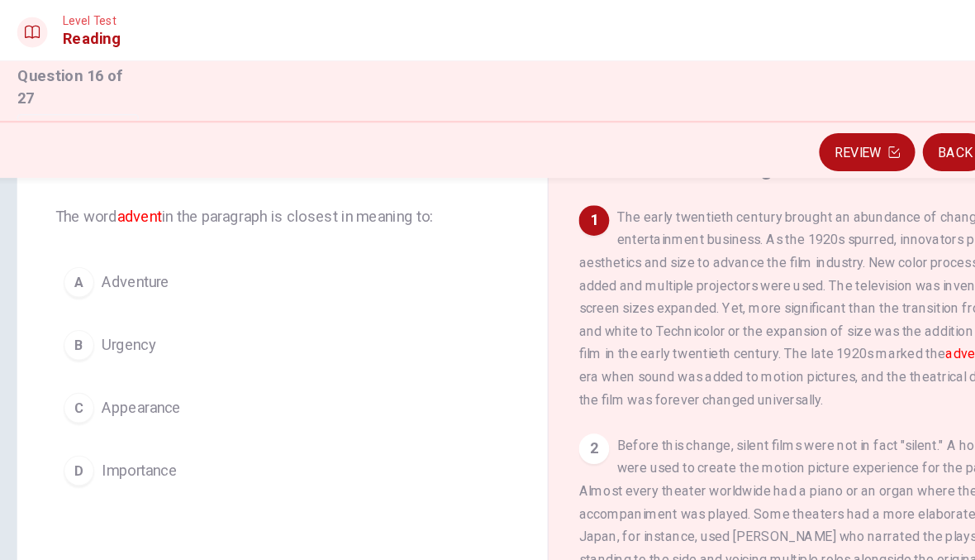
click at [112, 352] on span "Appearance" at bounding box center [134, 355] width 69 height 20
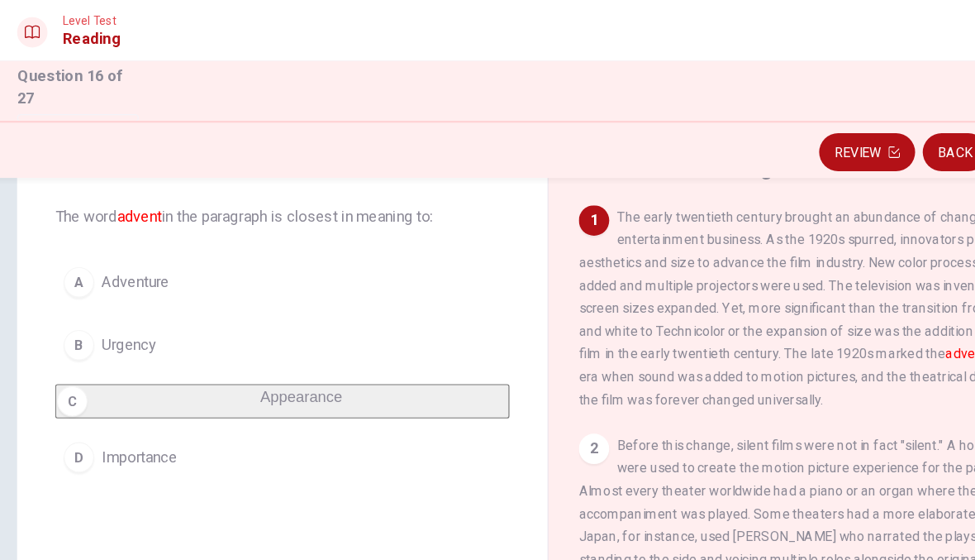
click at [100, 300] on span "Urgency" at bounding box center [123, 300] width 47 height 20
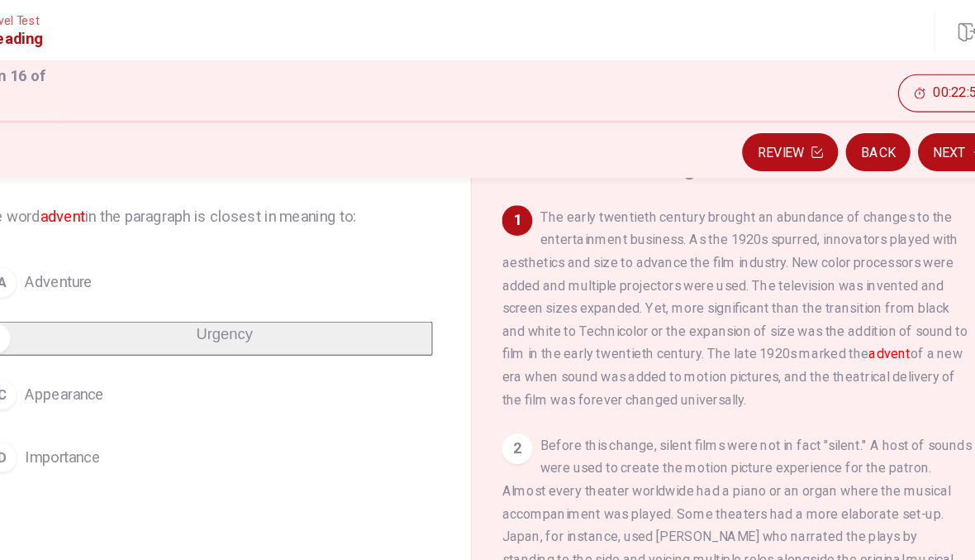
click at [877, 122] on button "Next" at bounding box center [913, 132] width 72 height 33
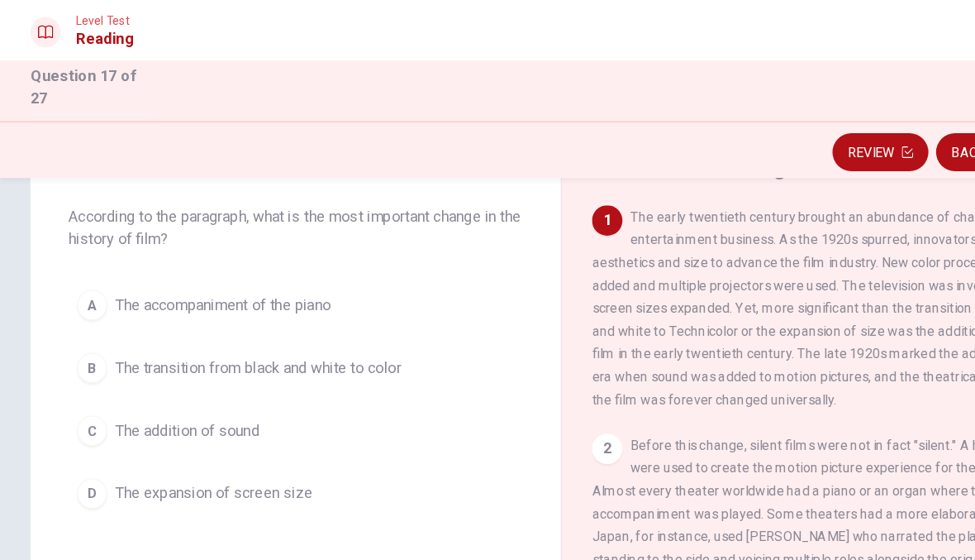
click at [79, 319] on div "B" at bounding box center [80, 320] width 26 height 26
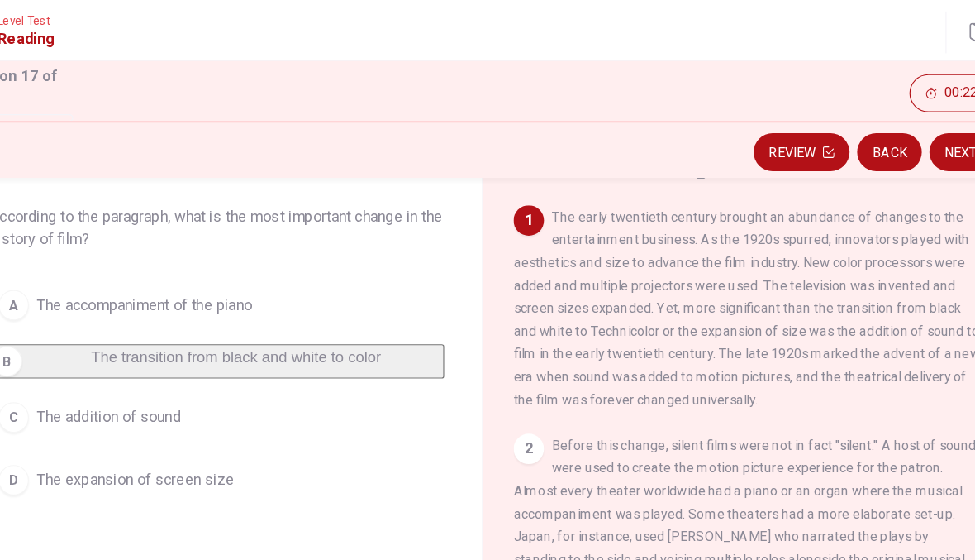
click at [877, 129] on button "Next" at bounding box center [913, 132] width 72 height 33
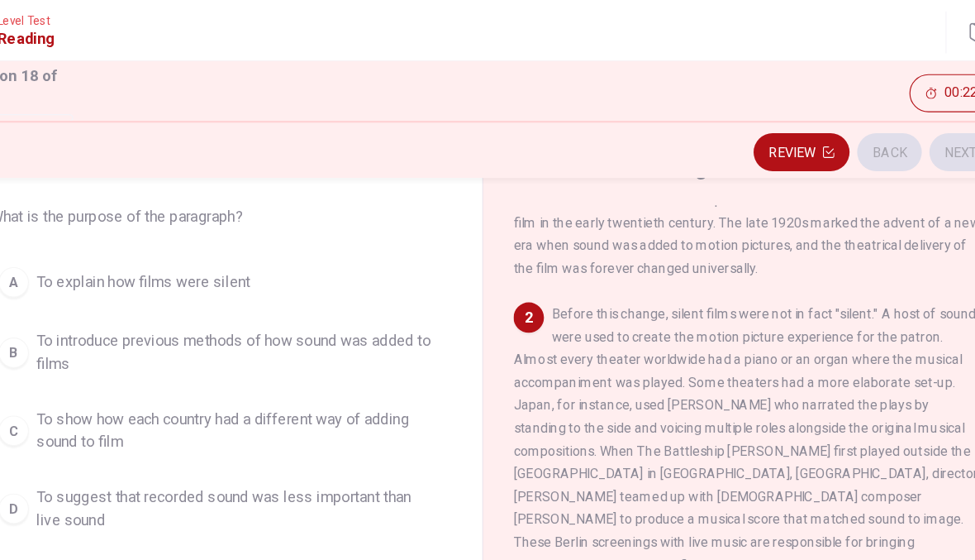
scroll to position [123, 0]
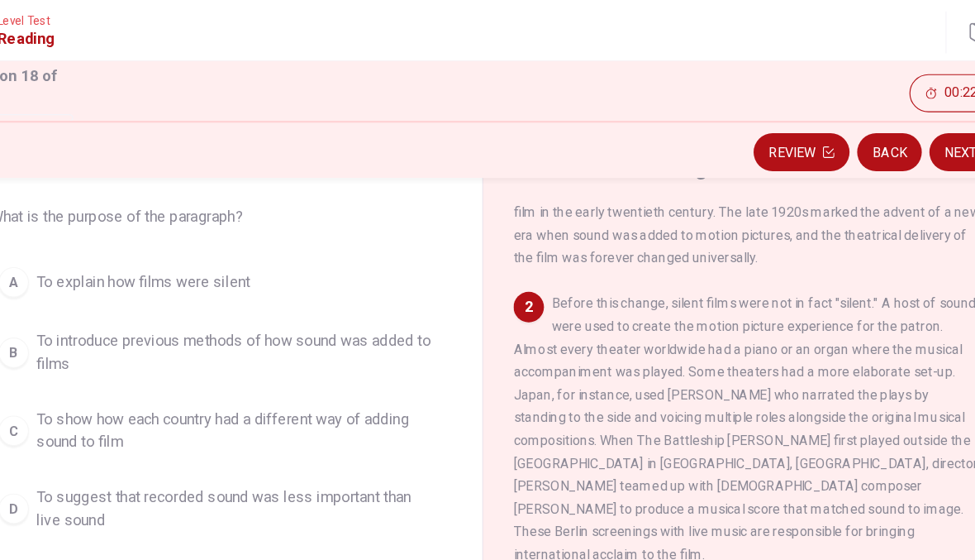
click at [60, 365] on button "C To show how each country had a different way of adding sound to film" at bounding box center [257, 374] width 395 height 55
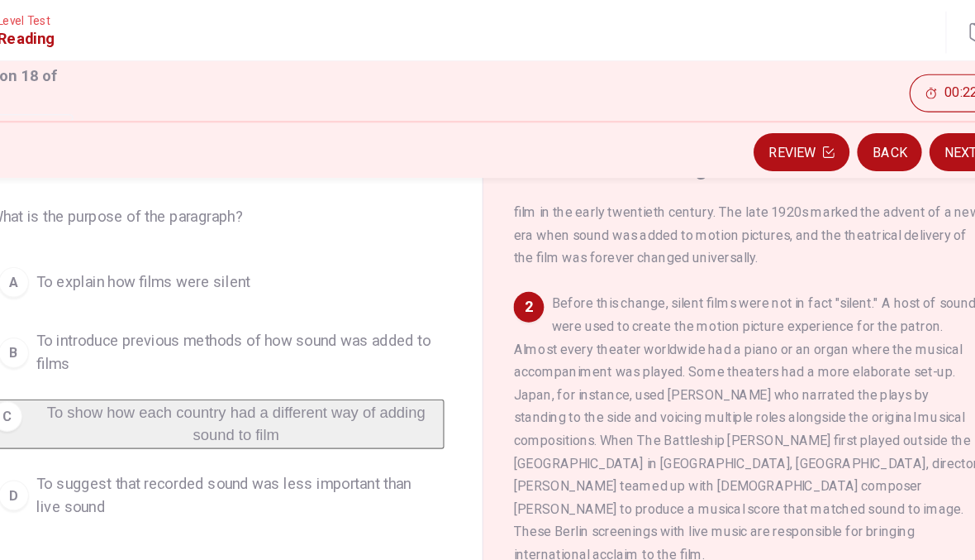
click at [877, 125] on button "Next" at bounding box center [913, 132] width 72 height 33
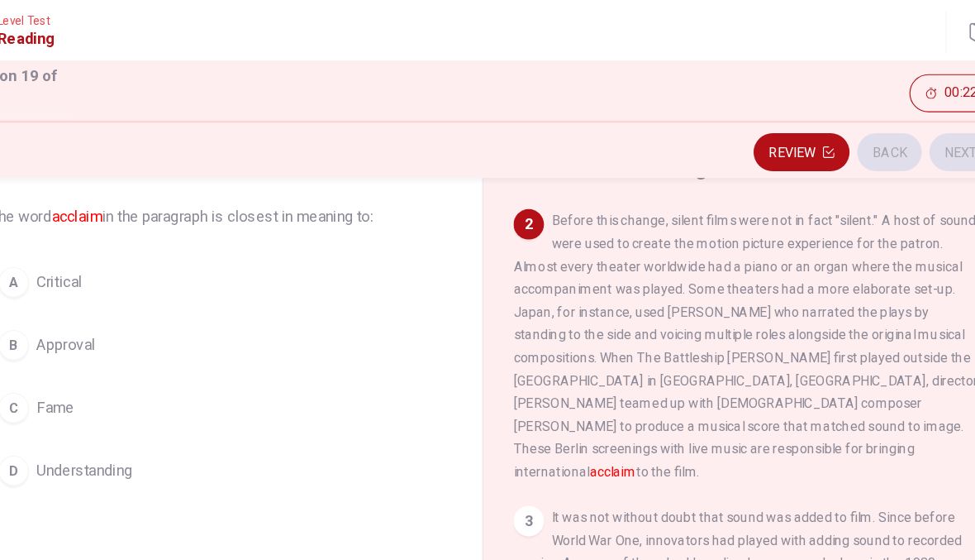
scroll to position [206, 0]
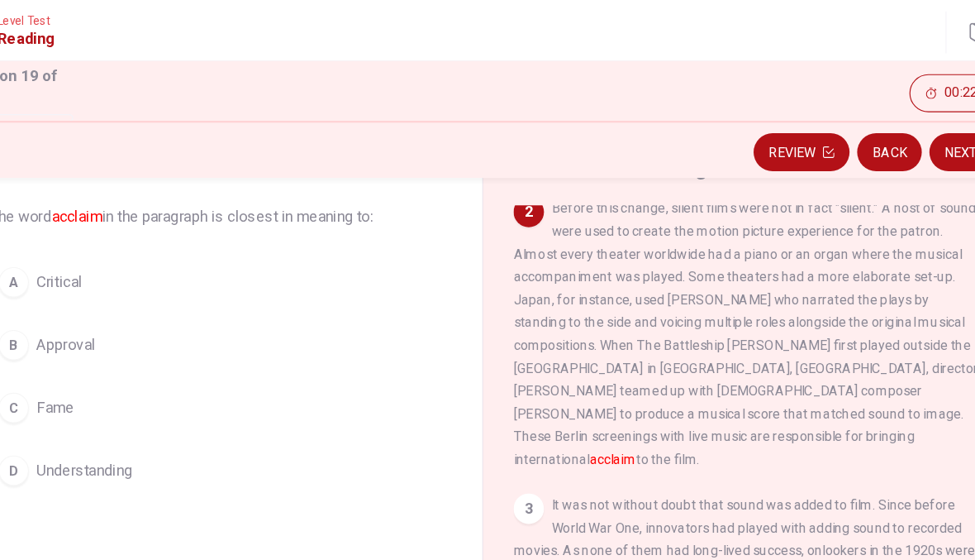
click at [67, 400] on div "D" at bounding box center [80, 409] width 26 height 26
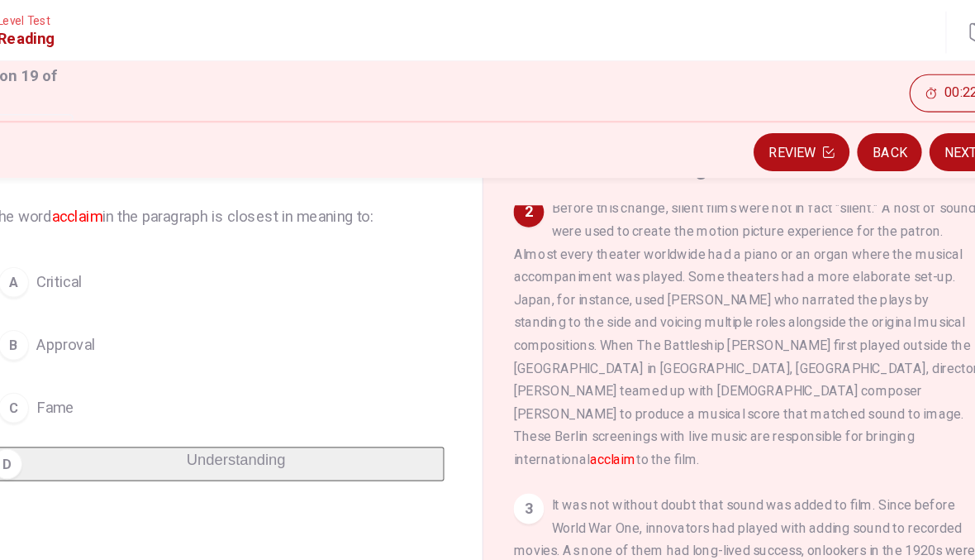
click at [877, 124] on button "Next" at bounding box center [913, 132] width 72 height 33
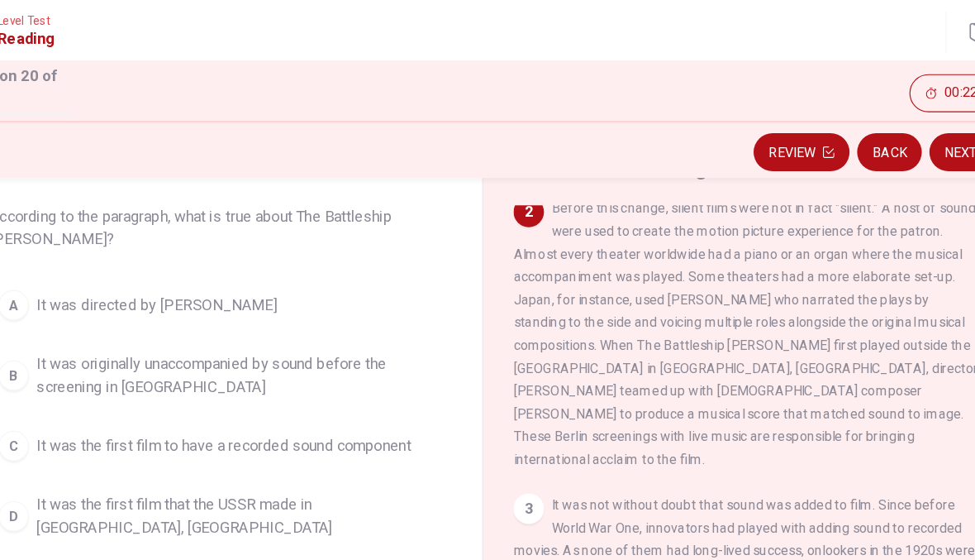
click at [67, 322] on div "B" at bounding box center [80, 326] width 26 height 26
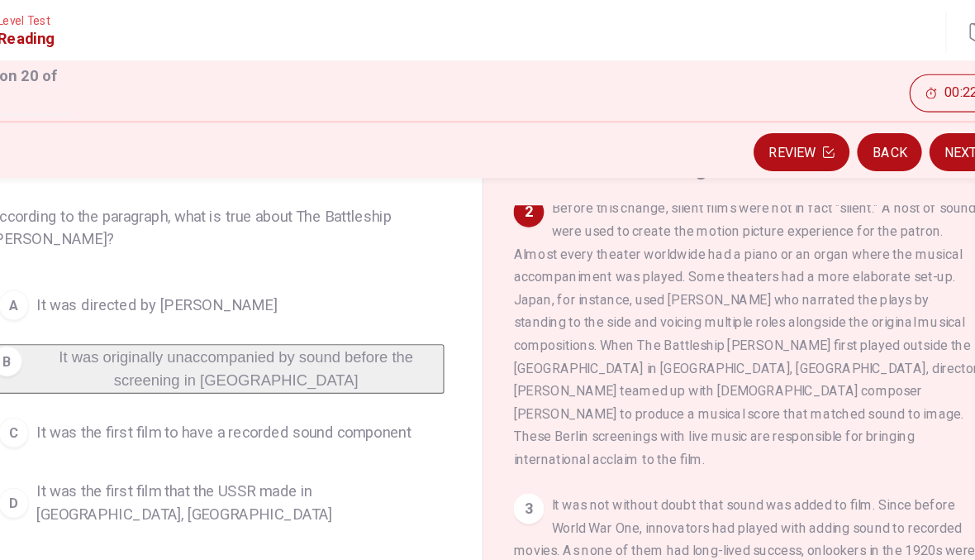
click at [877, 126] on button "Next" at bounding box center [913, 132] width 72 height 33
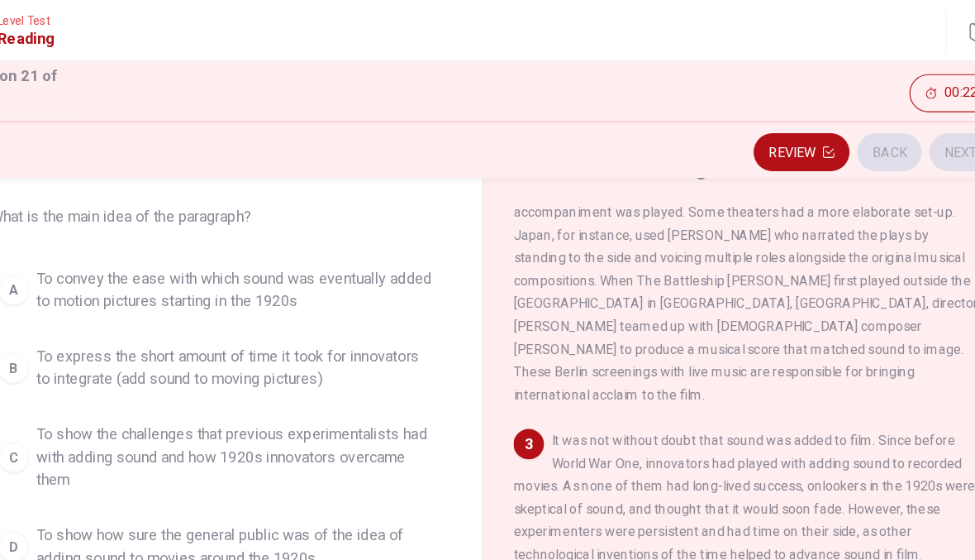
scroll to position [267, 0]
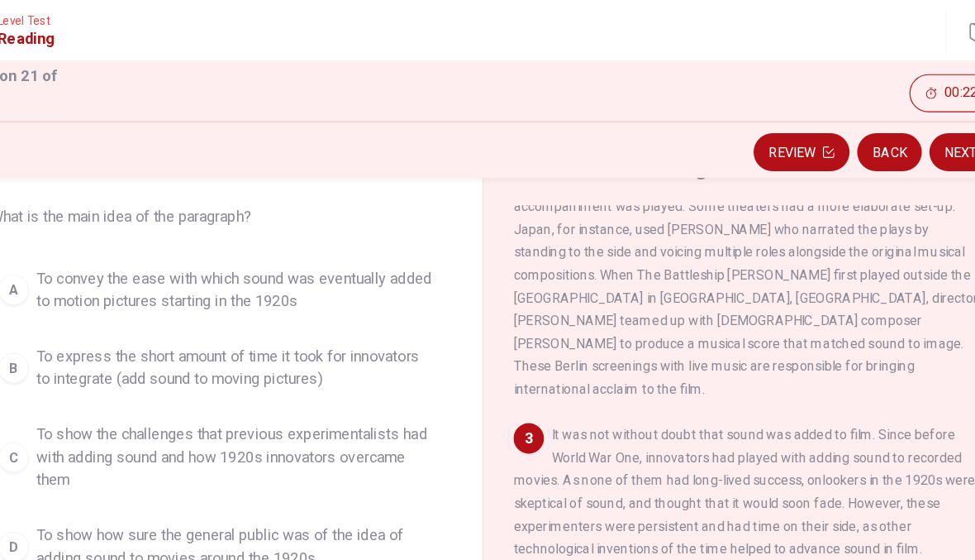
click at [67, 310] on div "B" at bounding box center [80, 320] width 26 height 26
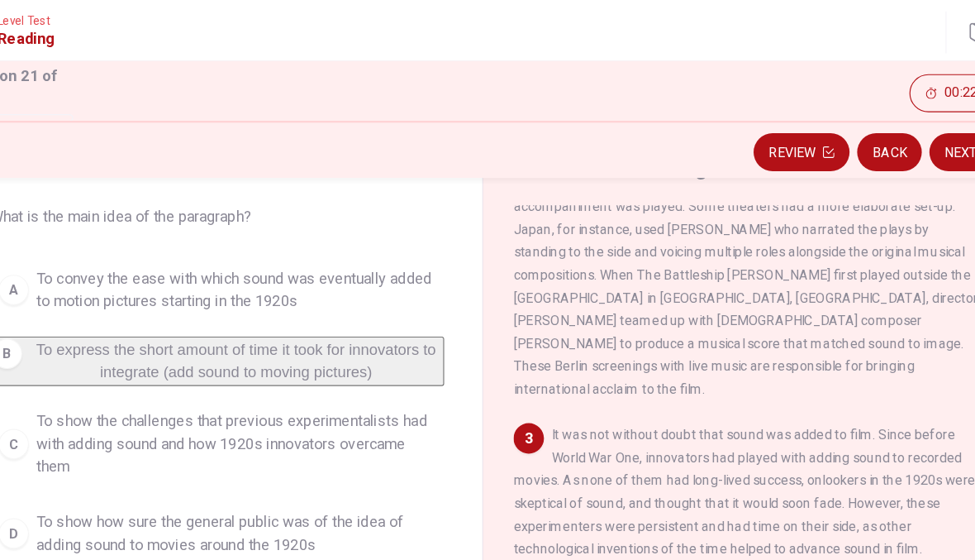
click at [877, 122] on button "Next" at bounding box center [913, 132] width 72 height 33
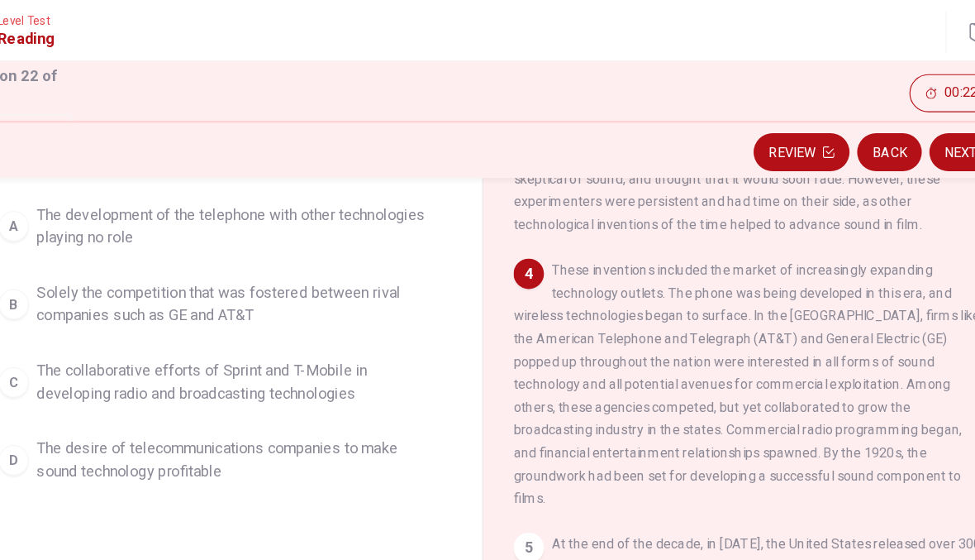
scroll to position [138, 0]
click at [67, 328] on div "C" at bounding box center [80, 331] width 26 height 26
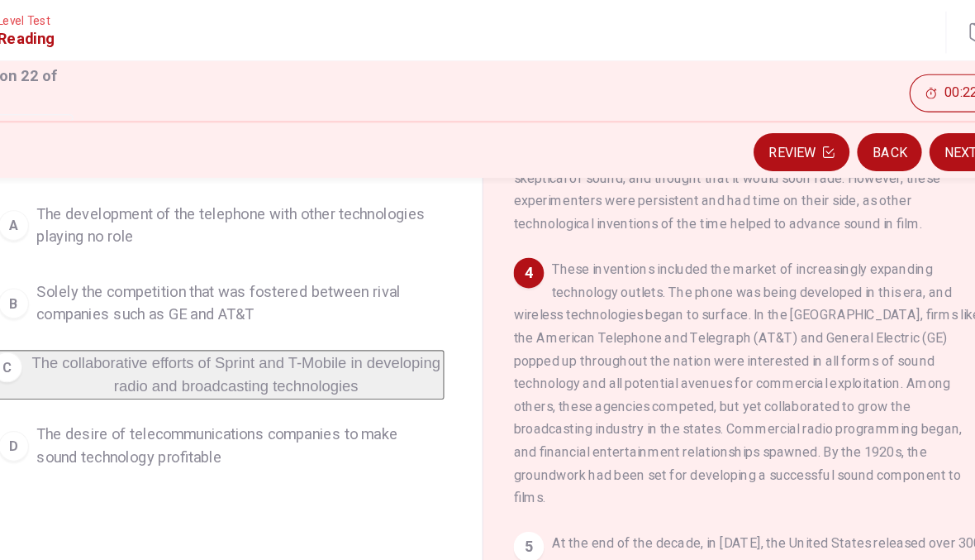
click at [67, 259] on div "B" at bounding box center [80, 263] width 26 height 26
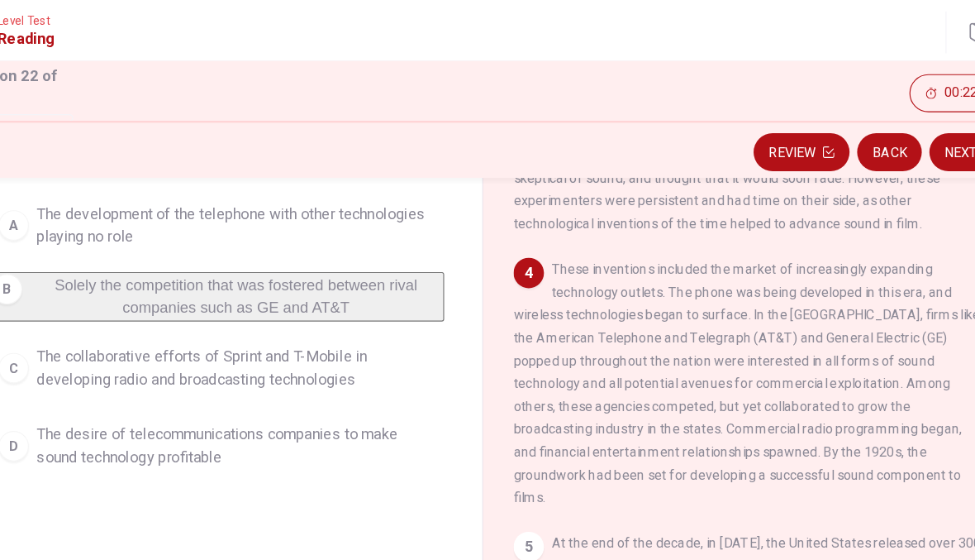
click at [877, 123] on button "Next" at bounding box center [913, 132] width 72 height 33
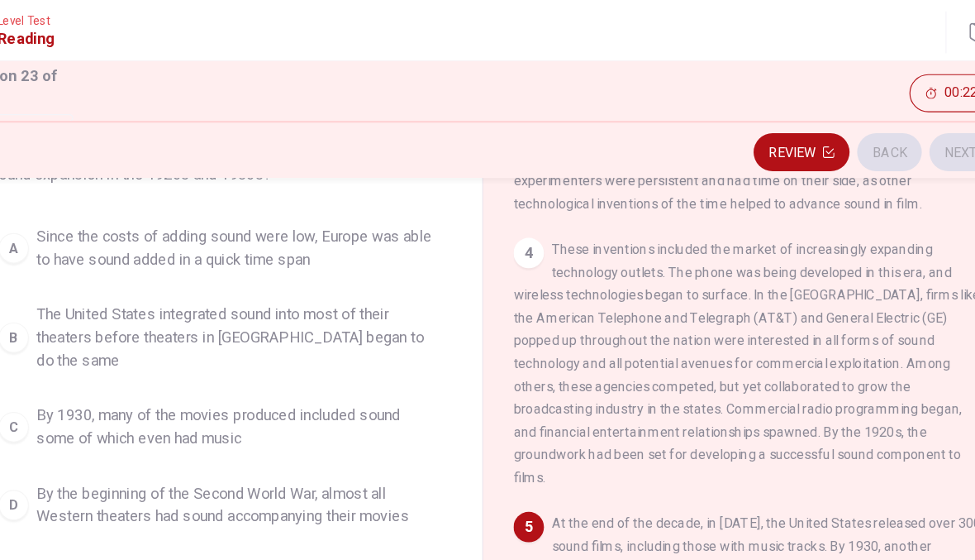
scroll to position [512, 0]
click at [67, 214] on div "A" at bounding box center [80, 216] width 26 height 26
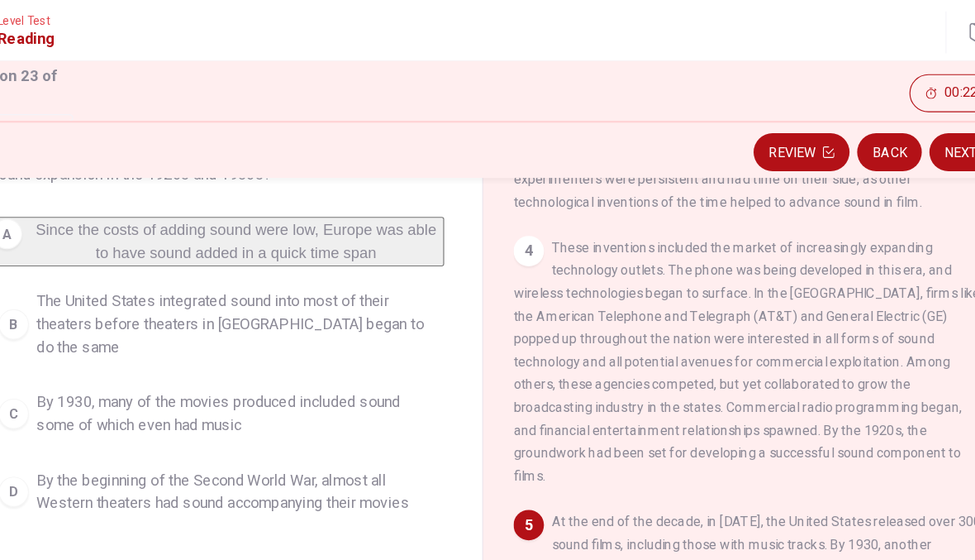
click at [67, 357] on div "C" at bounding box center [80, 359] width 26 height 26
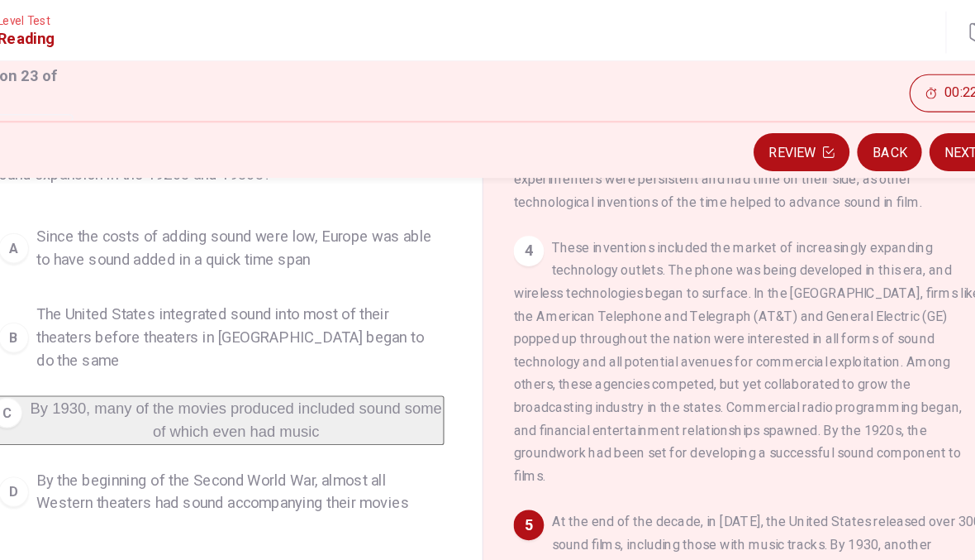
click at [67, 414] on div "D" at bounding box center [80, 427] width 26 height 26
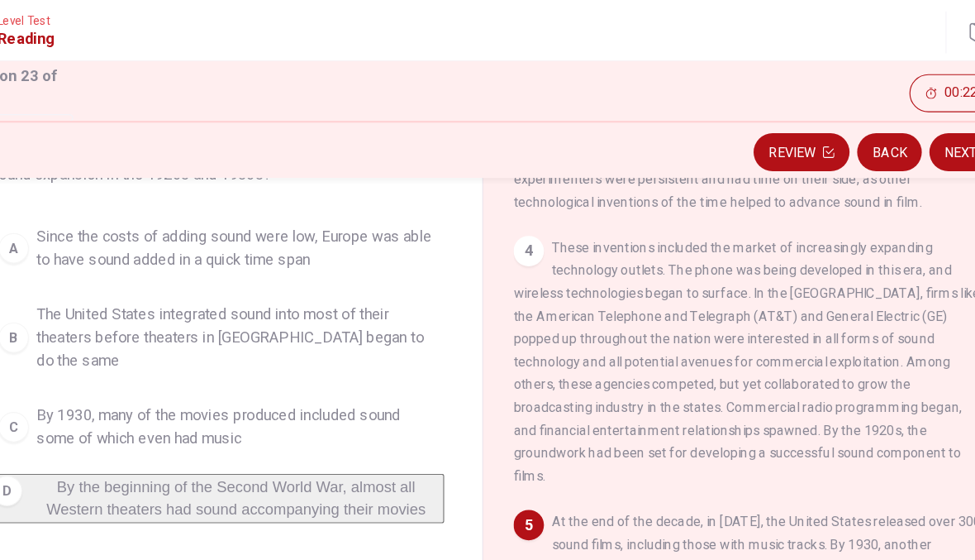
click at [67, 358] on div "C" at bounding box center [80, 371] width 26 height 26
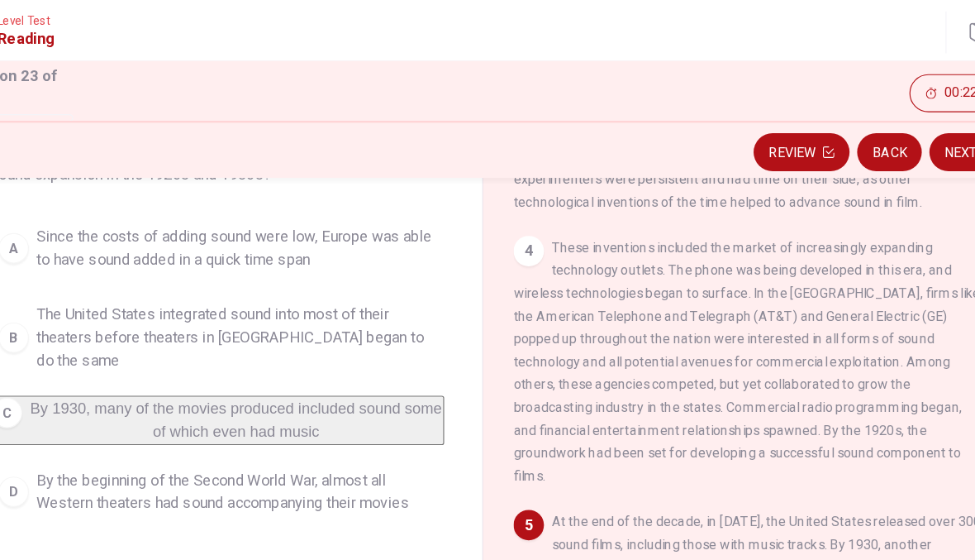
click at [877, 120] on button "Next" at bounding box center [913, 132] width 72 height 33
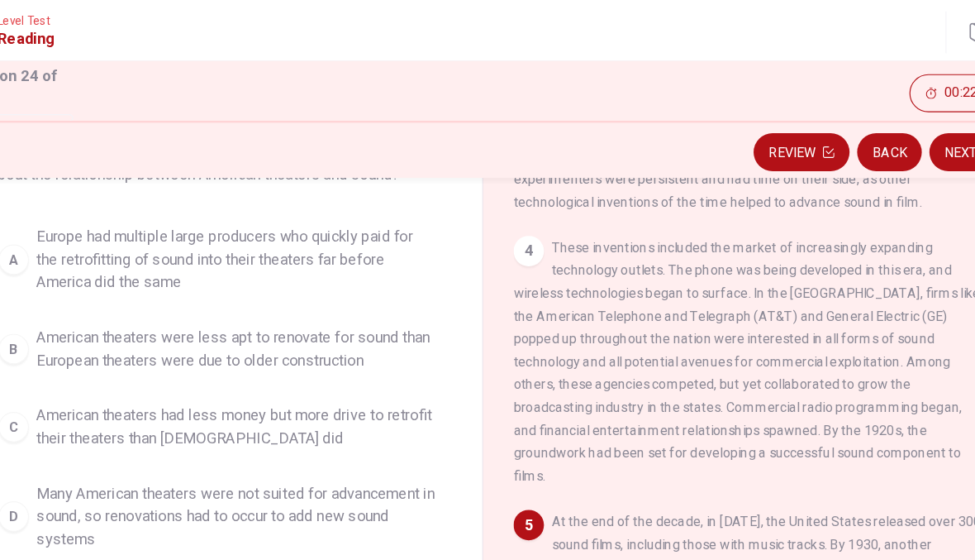
click at [67, 299] on div "B" at bounding box center [80, 303] width 26 height 26
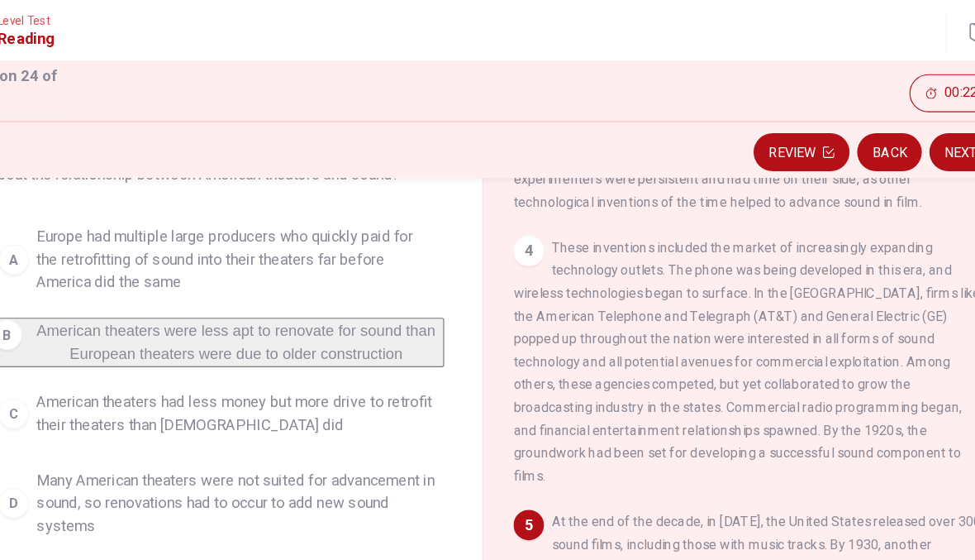
click at [877, 127] on button "Next" at bounding box center [913, 132] width 72 height 33
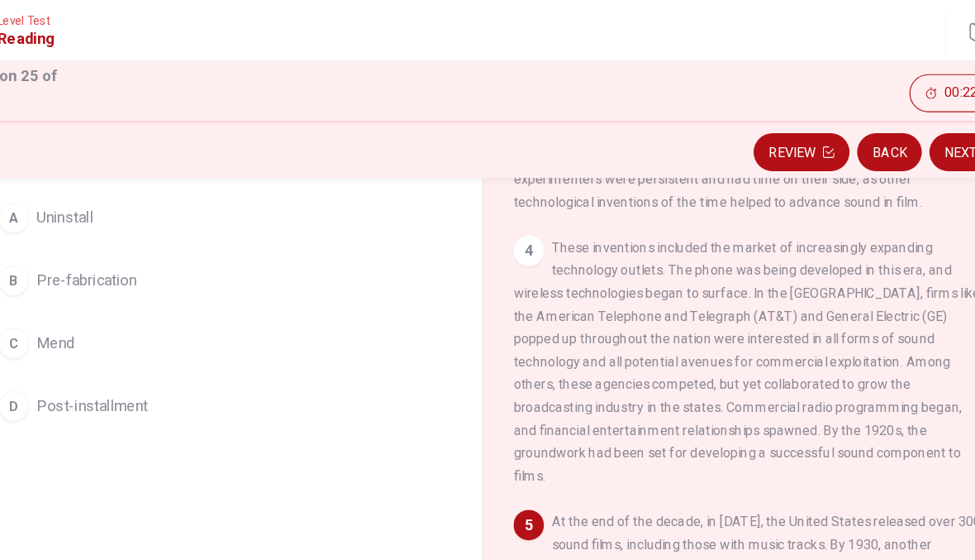
click at [67, 239] on div "B" at bounding box center [80, 244] width 26 height 26
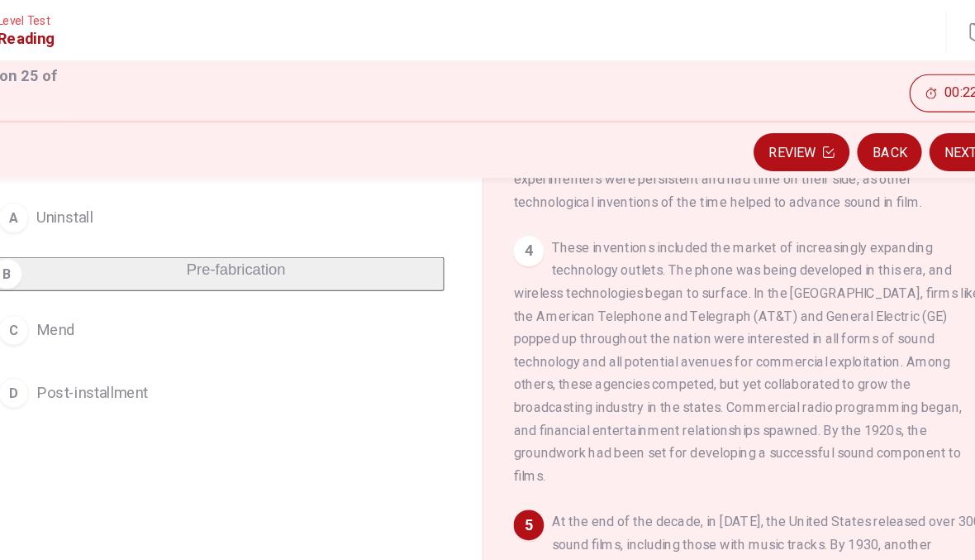
click at [67, 346] on div "D" at bounding box center [80, 341] width 26 height 26
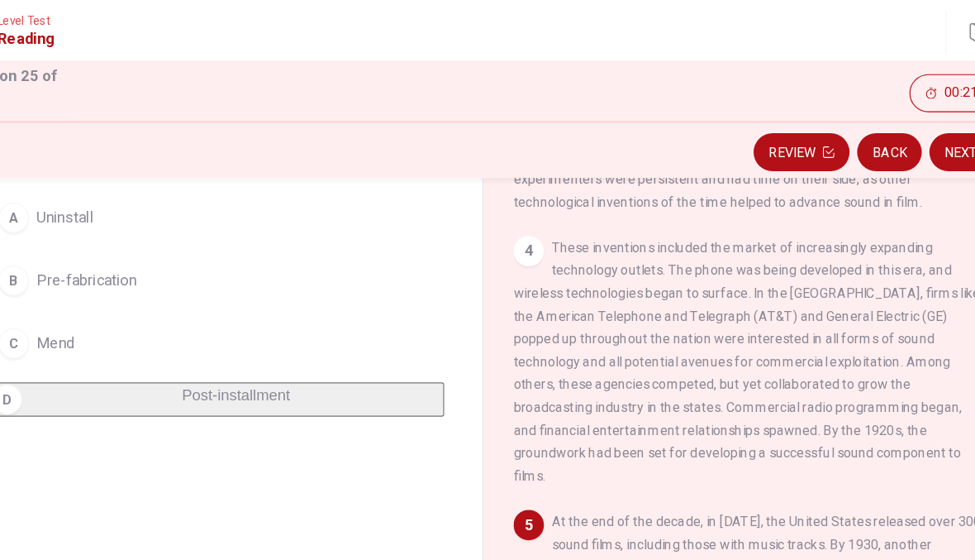
click at [877, 126] on button "Next" at bounding box center [913, 132] width 72 height 33
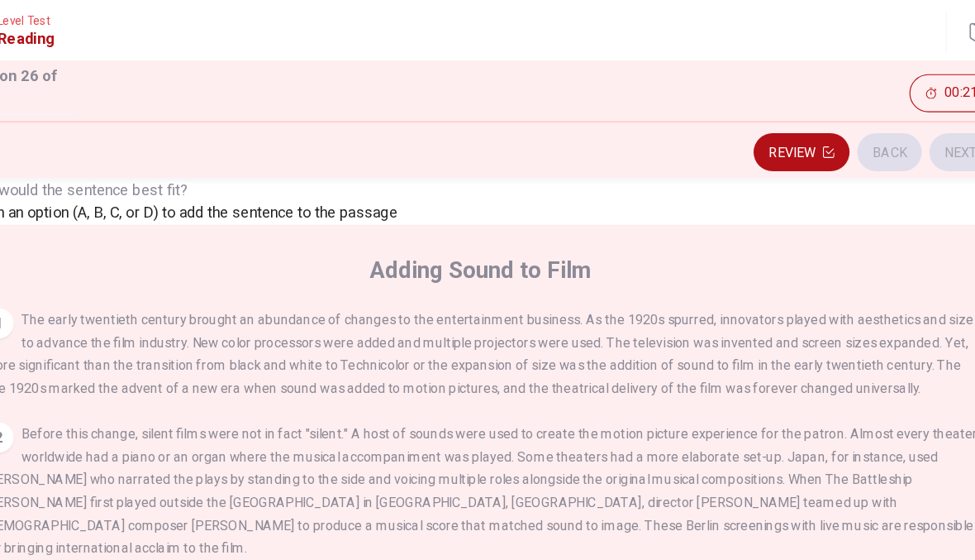
scroll to position [282, 0]
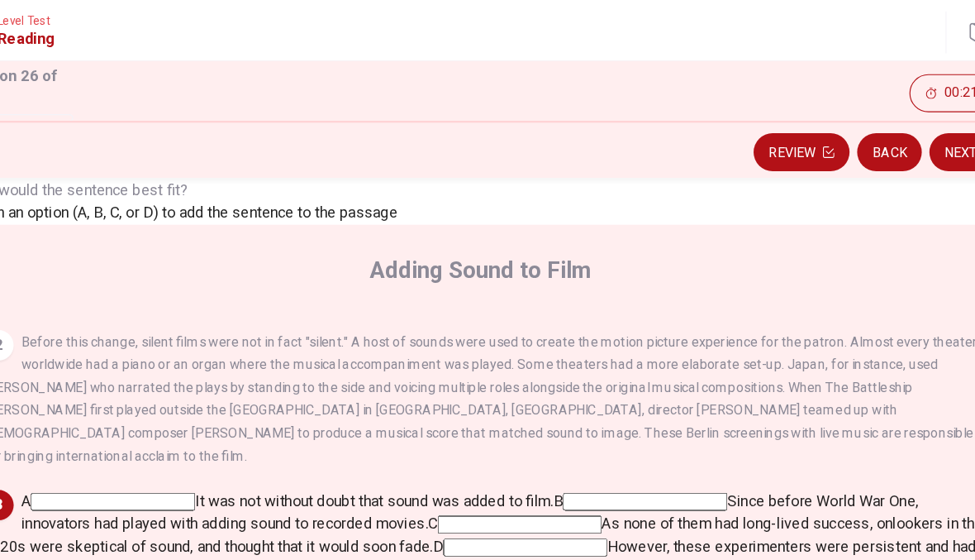
click at [597, 468] on input at bounding box center [525, 476] width 143 height 16
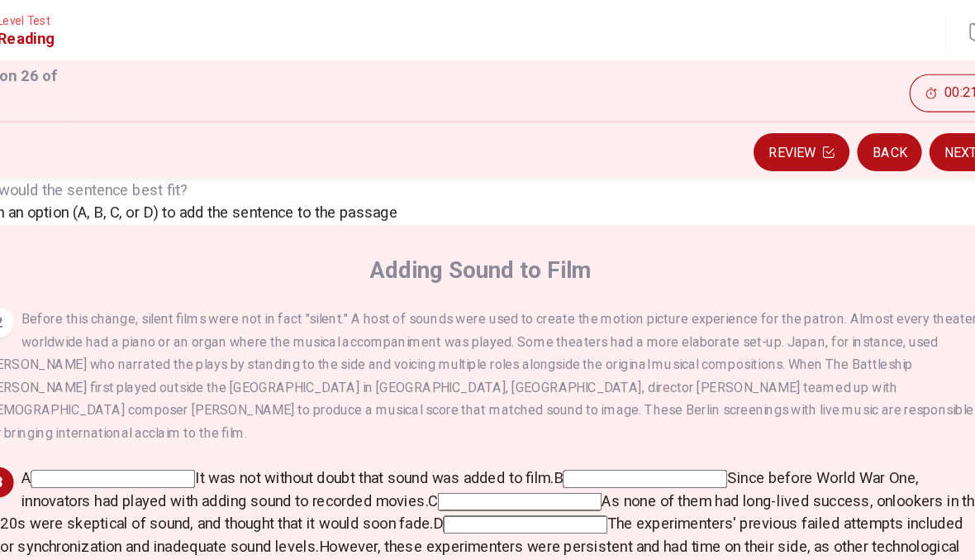
scroll to position [567, 0]
click at [877, 122] on button "Next" at bounding box center [913, 132] width 72 height 33
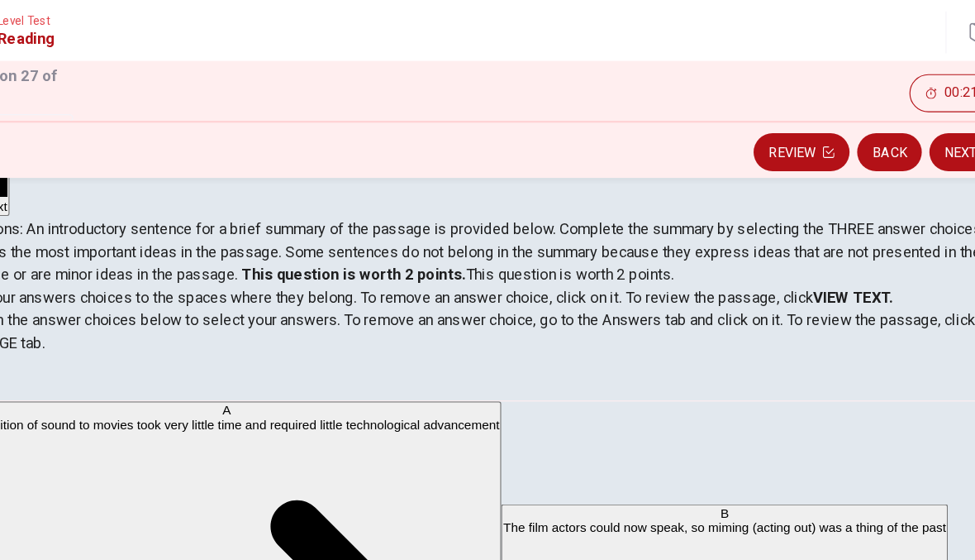
scroll to position [144, 0]
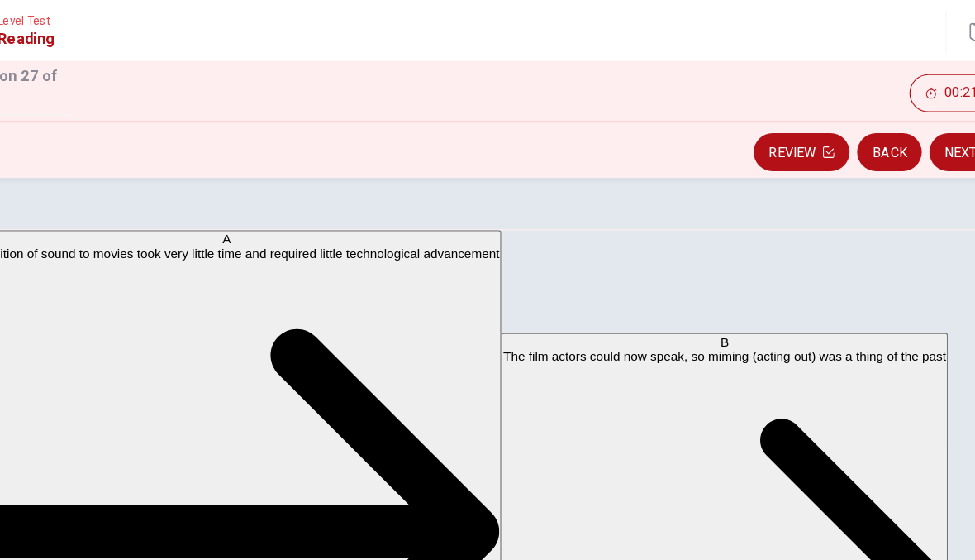
scroll to position [286, 0]
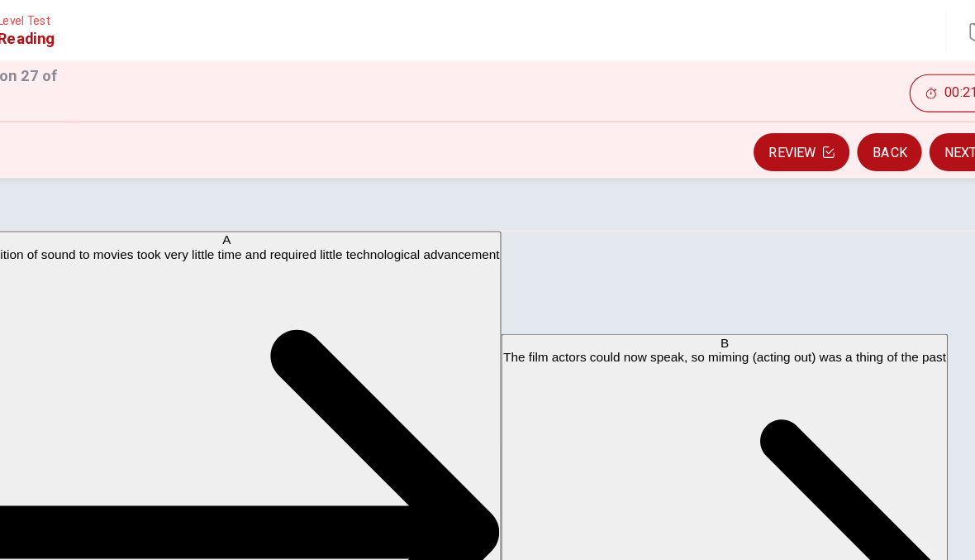
click at [877, 127] on button "Next" at bounding box center [913, 132] width 72 height 33
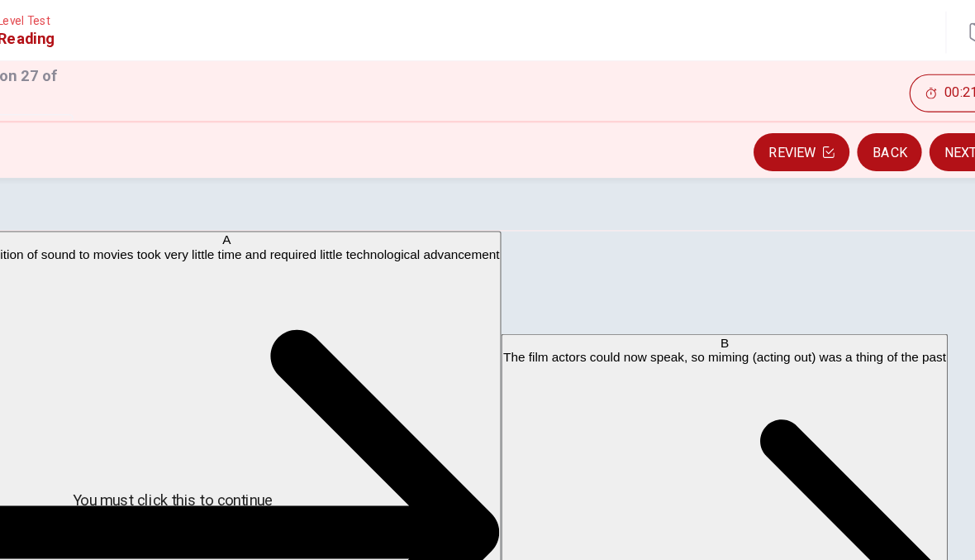
click at [243, 442] on input "You must click this to continue" at bounding box center [487, 280] width 975 height 560
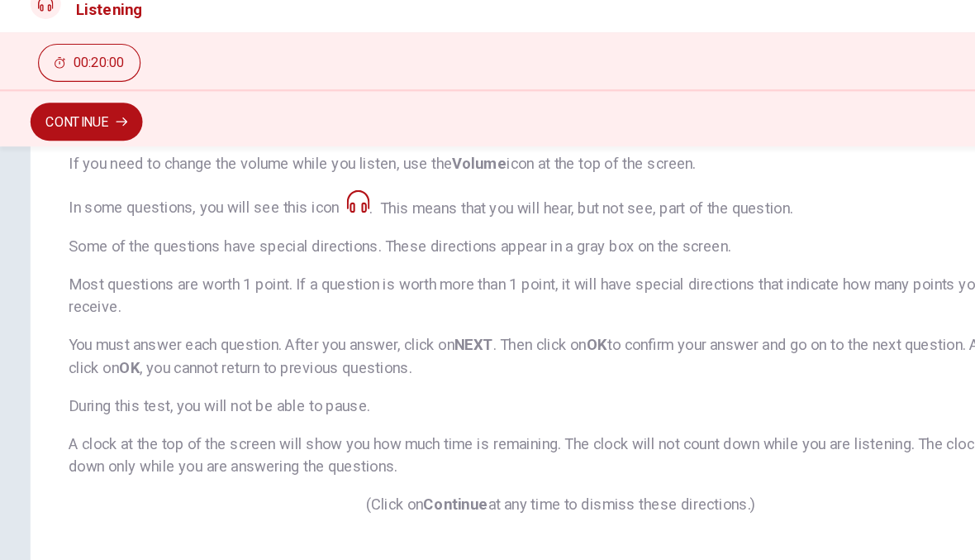
click at [67, 114] on button "Continue" at bounding box center [75, 130] width 98 height 33
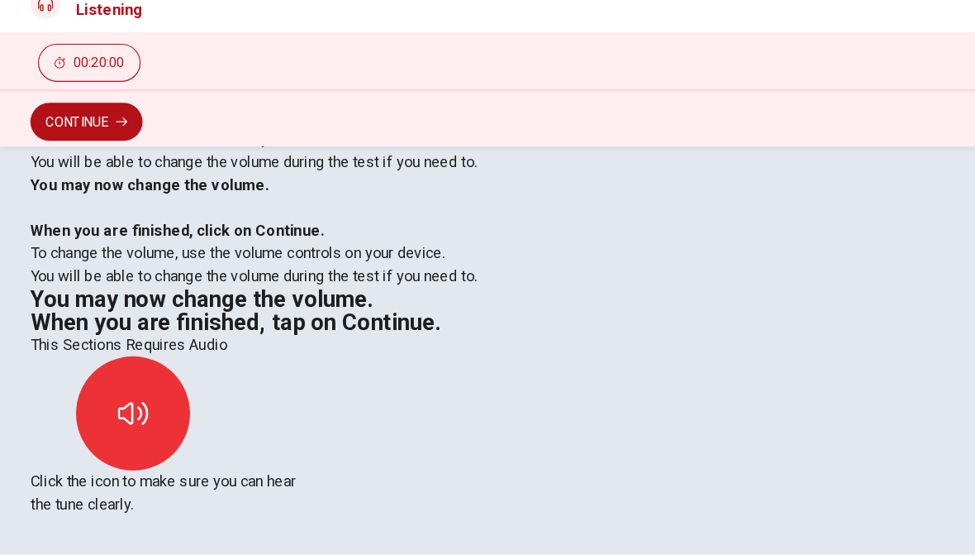
click at [129, 374] on icon "button" at bounding box center [115, 384] width 26 height 20
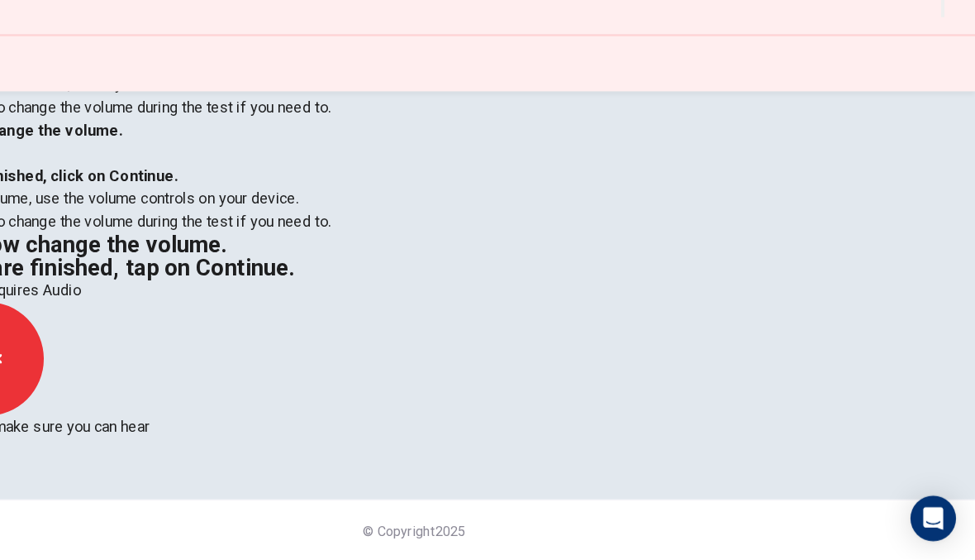
click at [129, 371] on icon "button" at bounding box center [115, 384] width 26 height 26
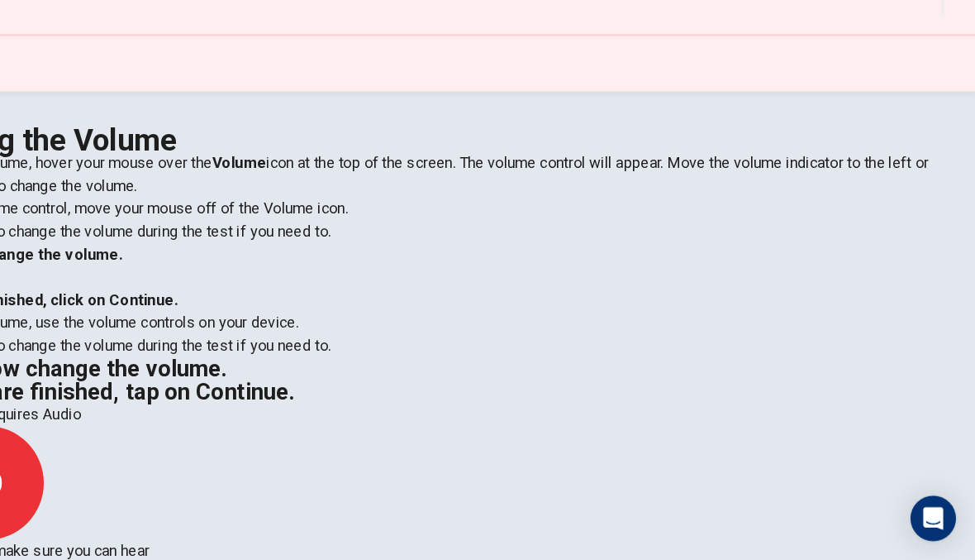
scroll to position [0, 0]
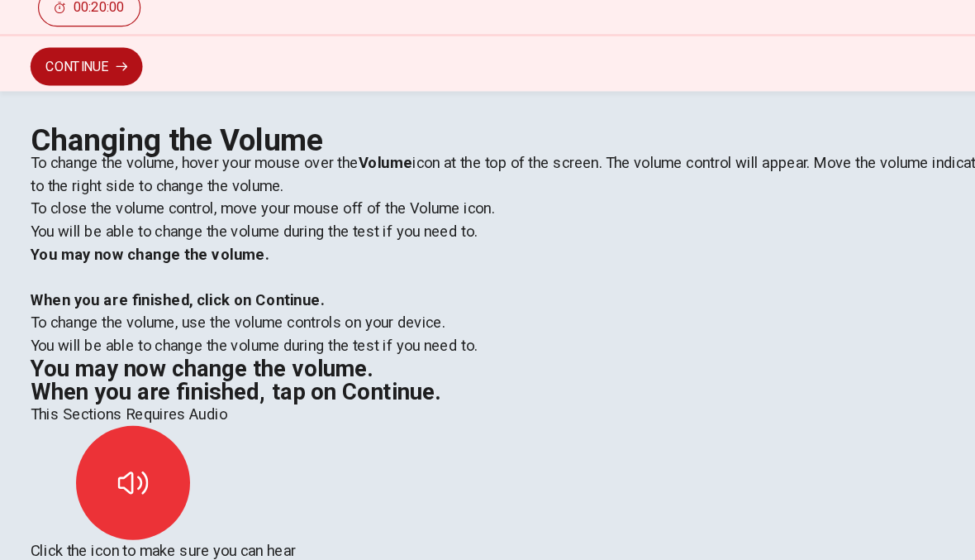
click at [58, 114] on button "Continue" at bounding box center [75, 130] width 98 height 33
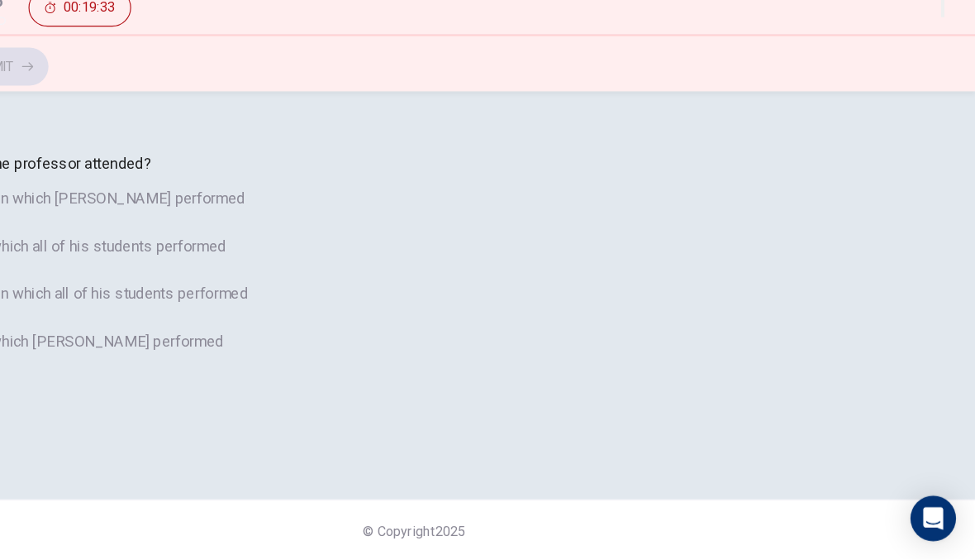
click at [60, 300] on div "B" at bounding box center [47, 287] width 26 height 26
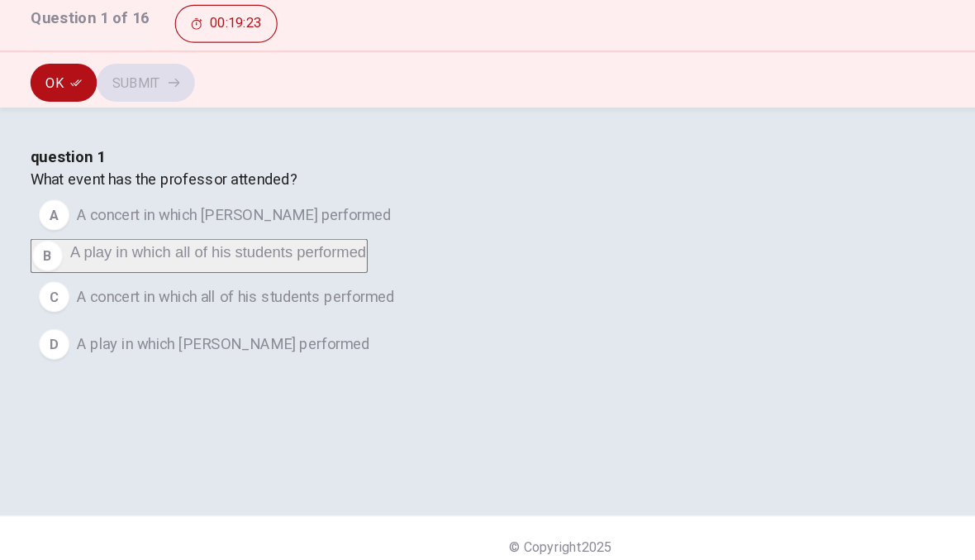
click at [55, 114] on button "Ok" at bounding box center [55, 130] width 58 height 33
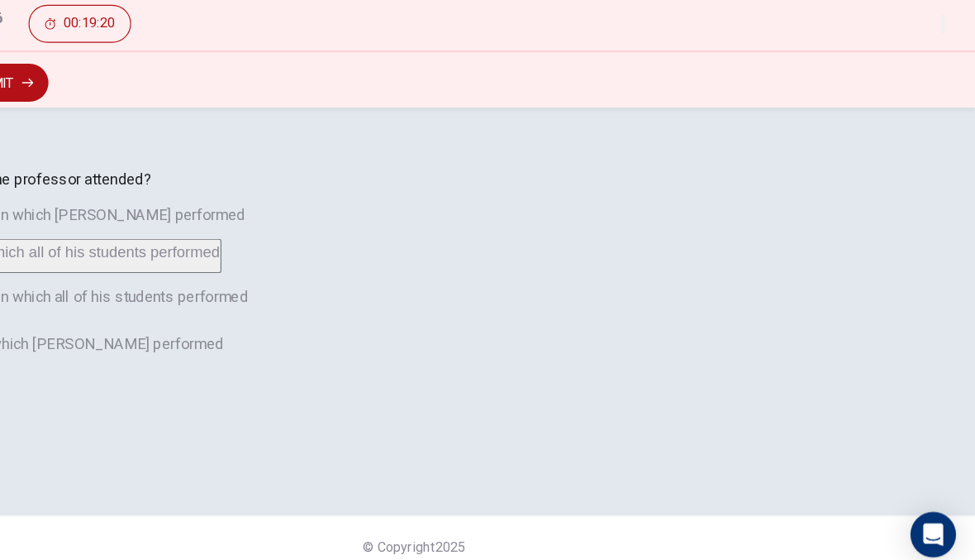
click at [169, 114] on button "Submit" at bounding box center [126, 130] width 85 height 33
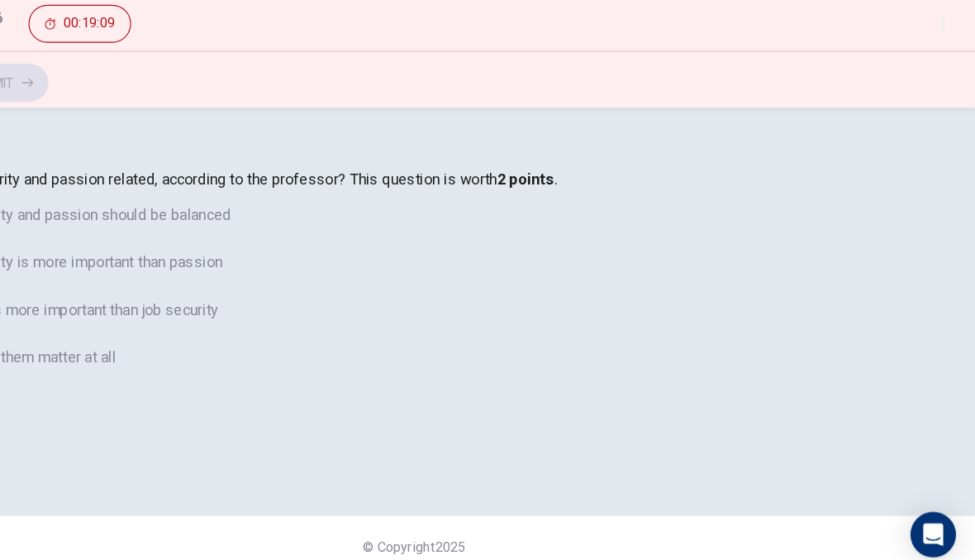
click at [60, 259] on div "A" at bounding box center [47, 245] width 26 height 26
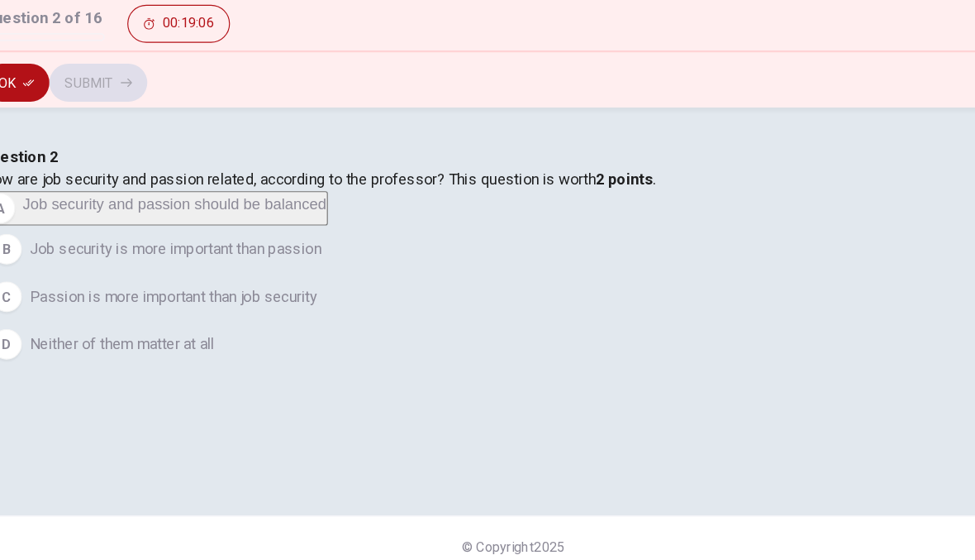
click at [61, 126] on icon "button" at bounding box center [66, 131] width 10 height 10
click at [169, 114] on button "Submit" at bounding box center [126, 130] width 85 height 33
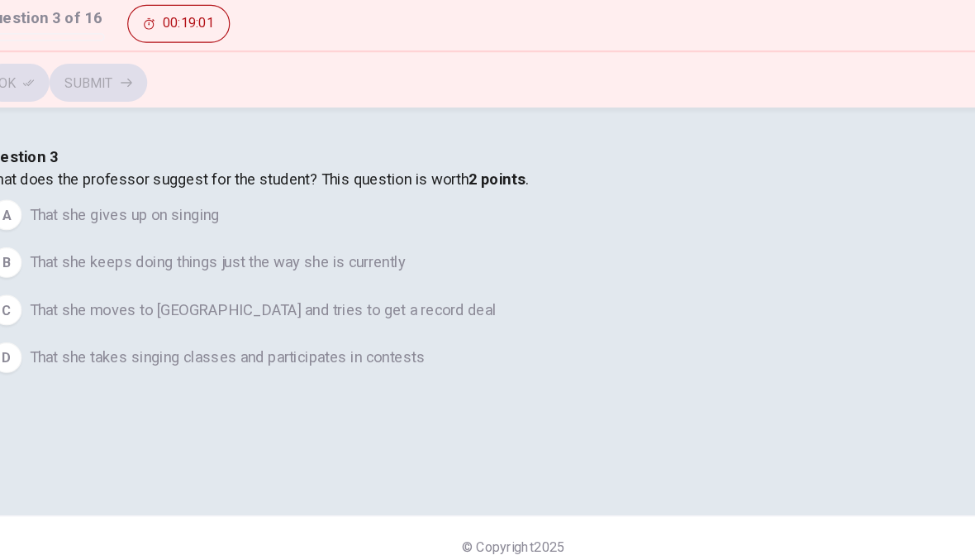
click at [60, 341] on div "C" at bounding box center [47, 328] width 26 height 26
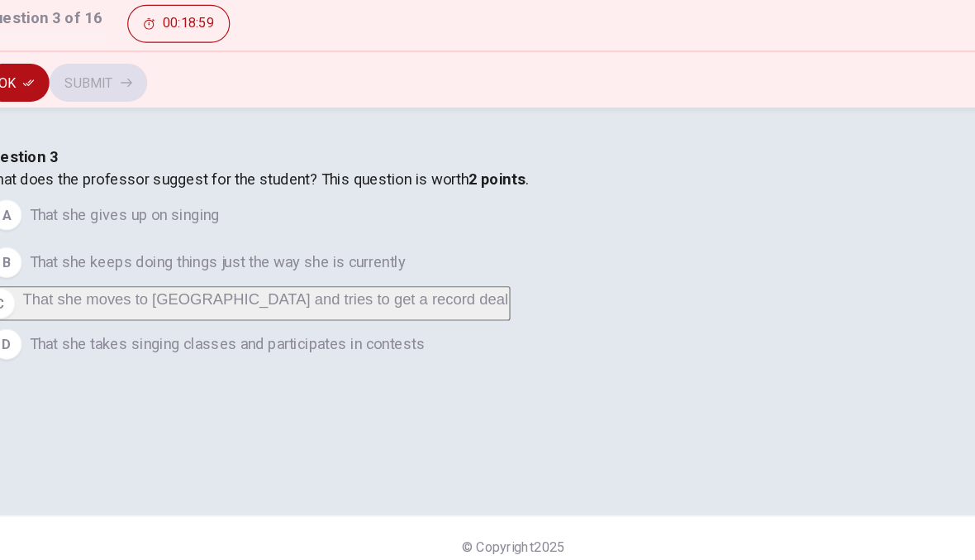
click at [37, 114] on button "Ok" at bounding box center [55, 130] width 58 height 33
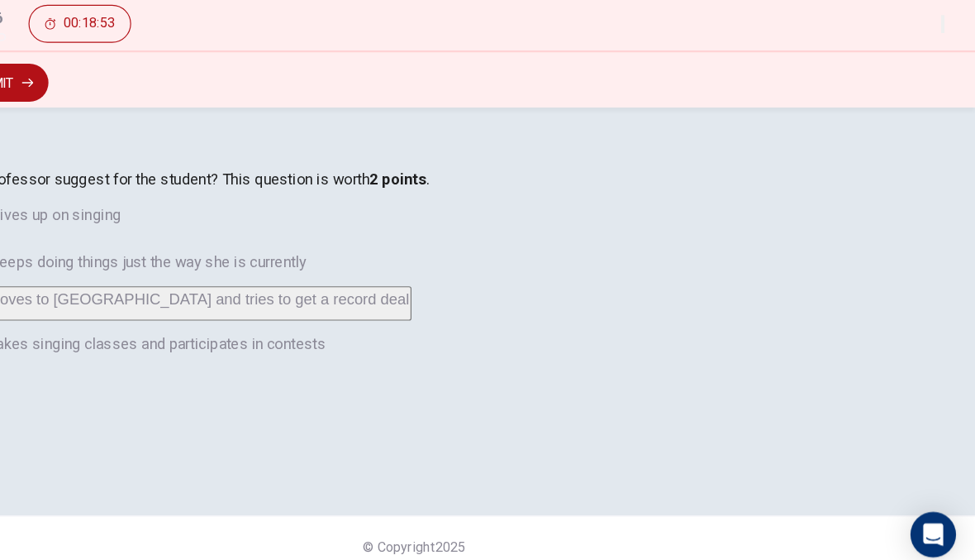
click at [169, 114] on button "Submit" at bounding box center [126, 130] width 85 height 33
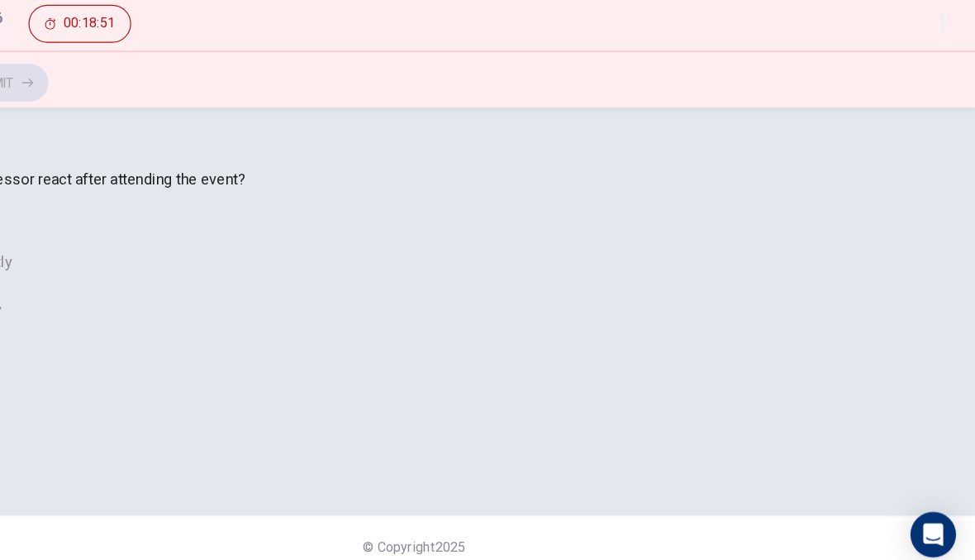
click at [60, 341] on div "C" at bounding box center [47, 328] width 26 height 26
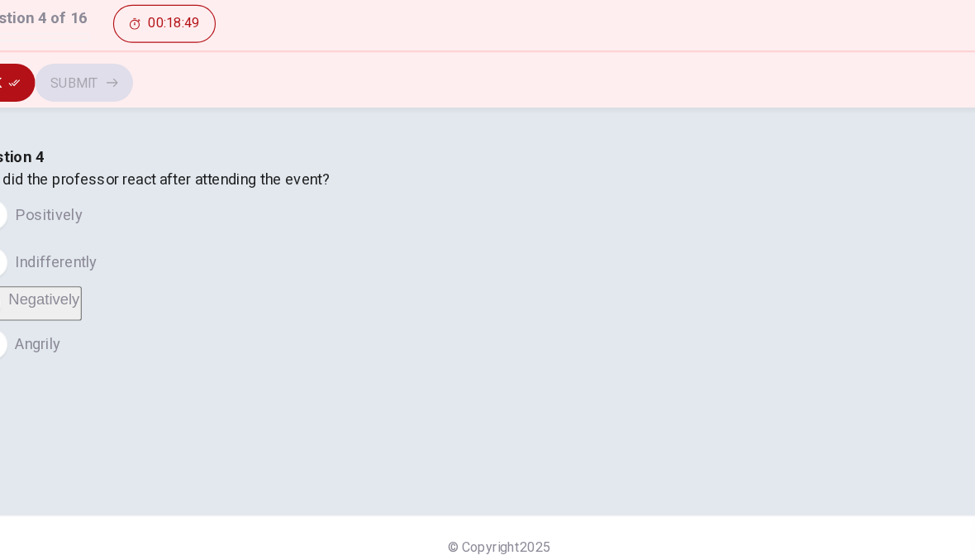
click at [26, 114] on button "Ok" at bounding box center [55, 130] width 58 height 33
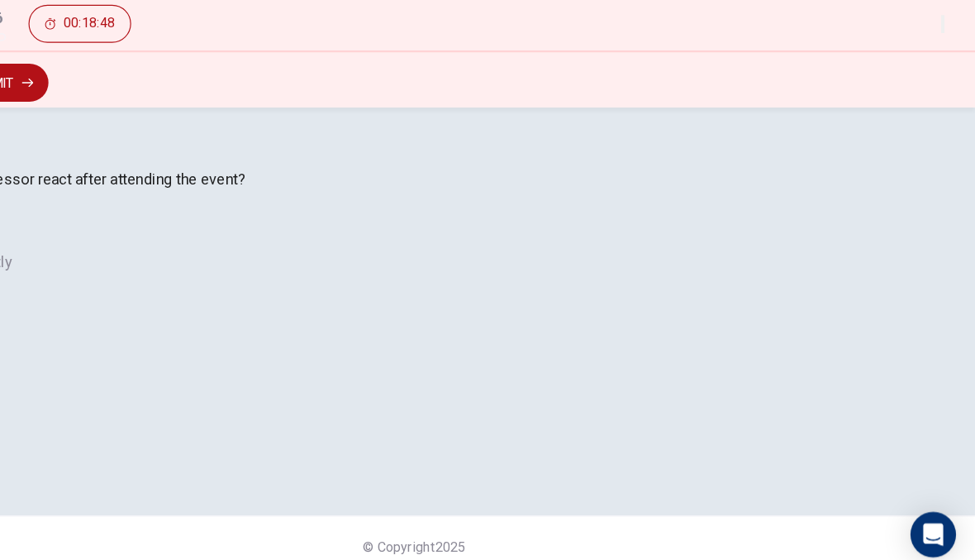
click at [169, 114] on button "Submit" at bounding box center [126, 130] width 85 height 33
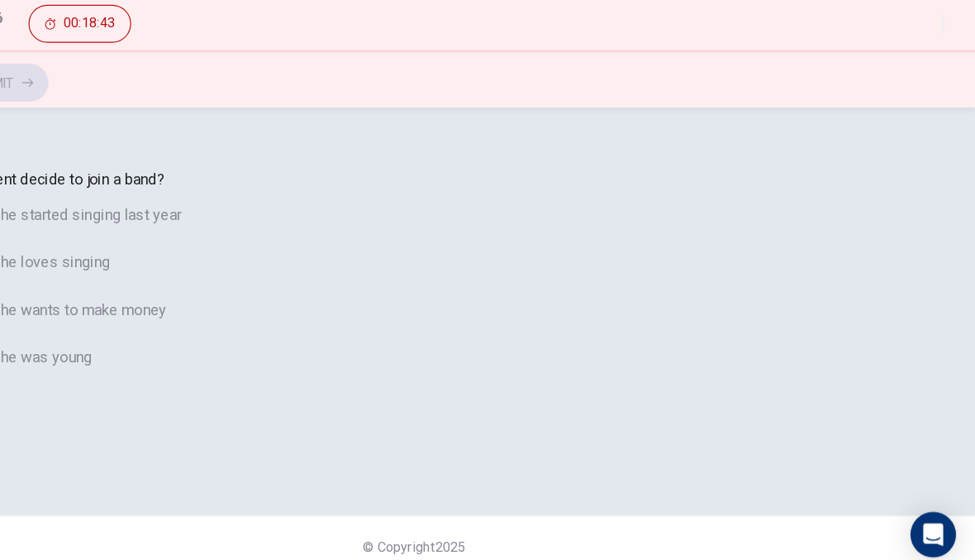
click at [60, 300] on div "B" at bounding box center [47, 287] width 26 height 26
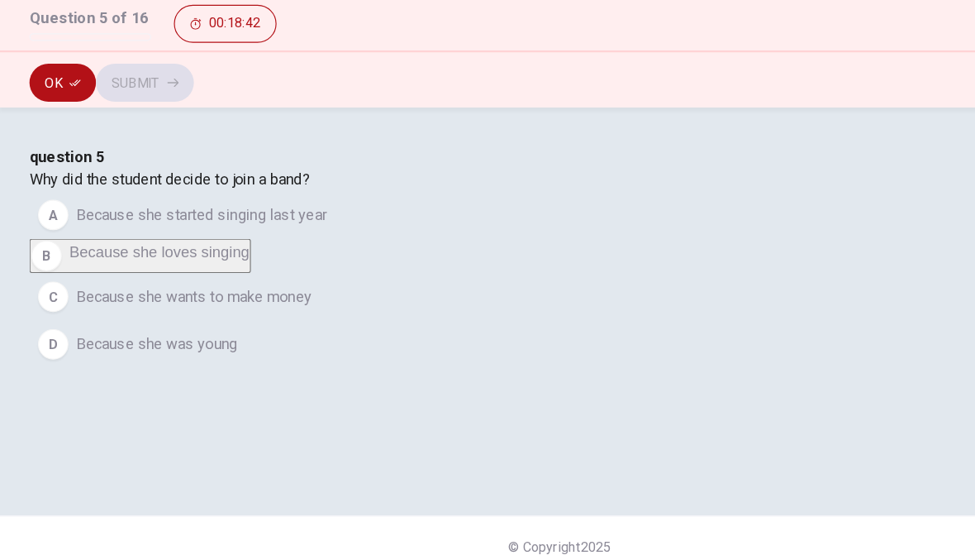
click at [51, 114] on button "Ok" at bounding box center [55, 130] width 58 height 33
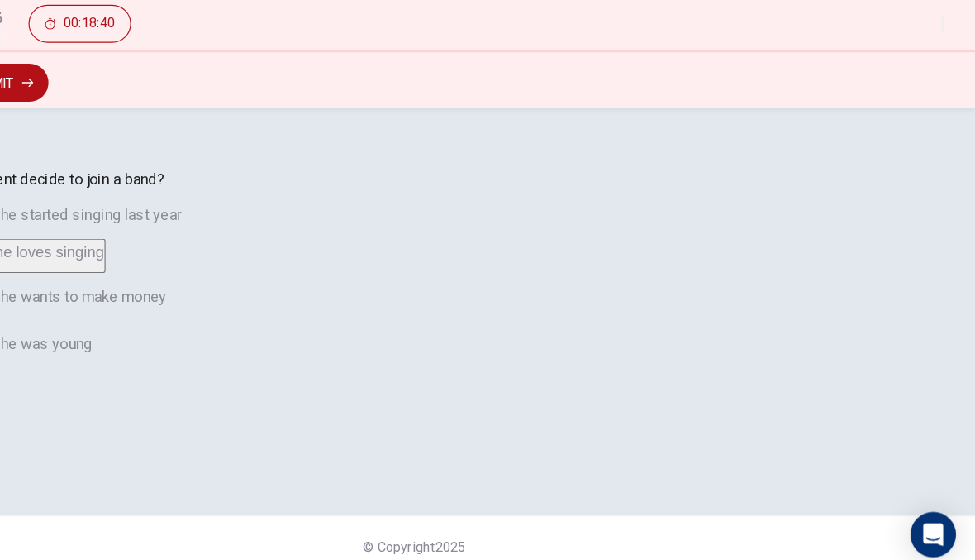
click at [169, 114] on button "Submit" at bounding box center [126, 130] width 85 height 33
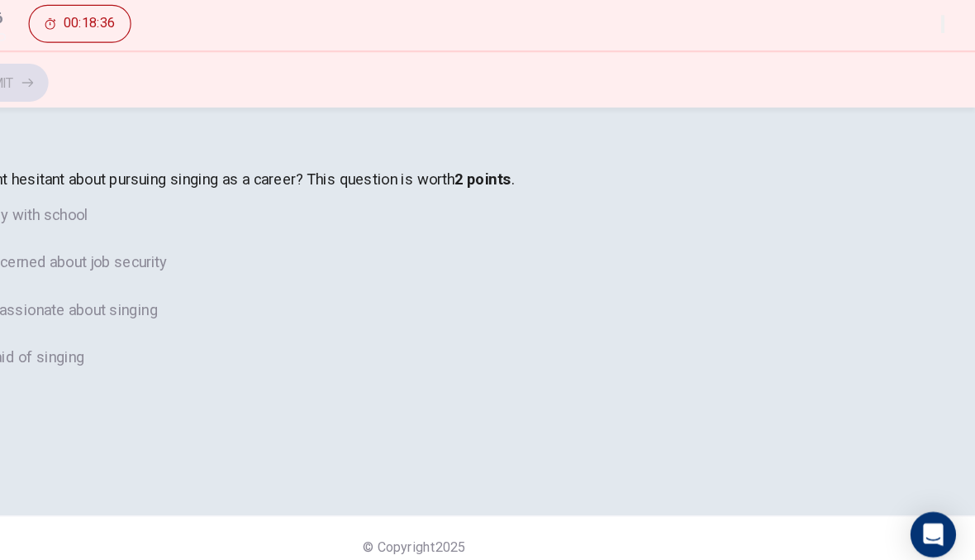
click at [60, 341] on div "C" at bounding box center [47, 328] width 26 height 26
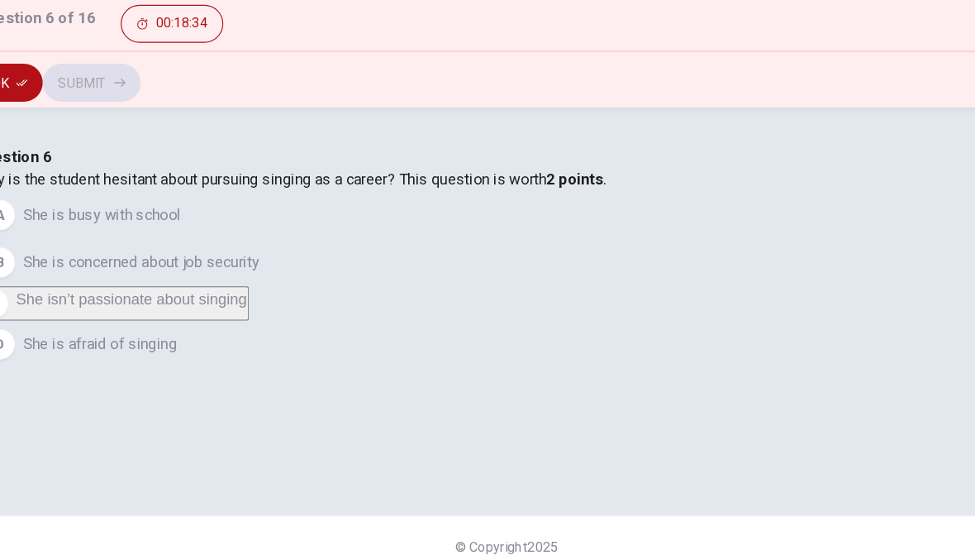
click at [61, 126] on icon "button" at bounding box center [66, 131] width 10 height 10
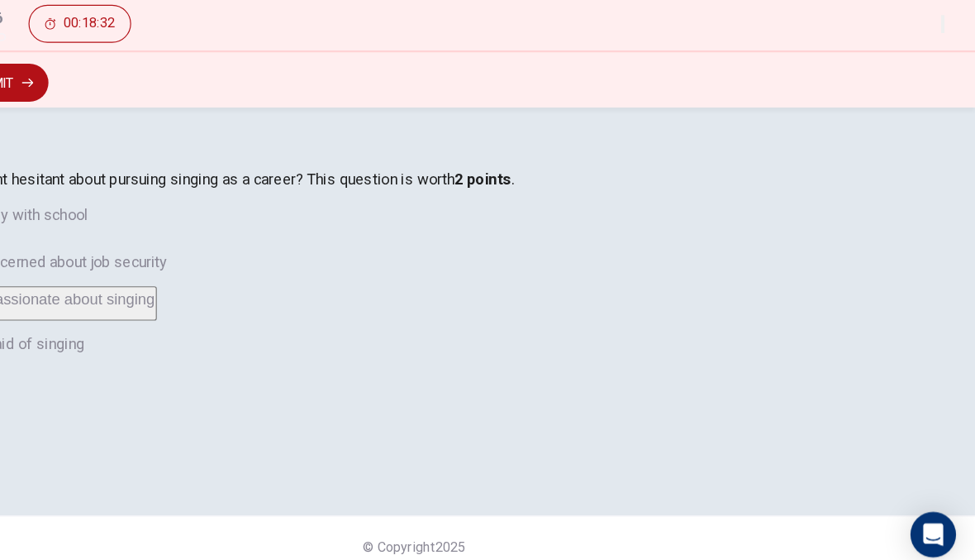
click at [169, 114] on button "Submit" at bounding box center [126, 130] width 85 height 33
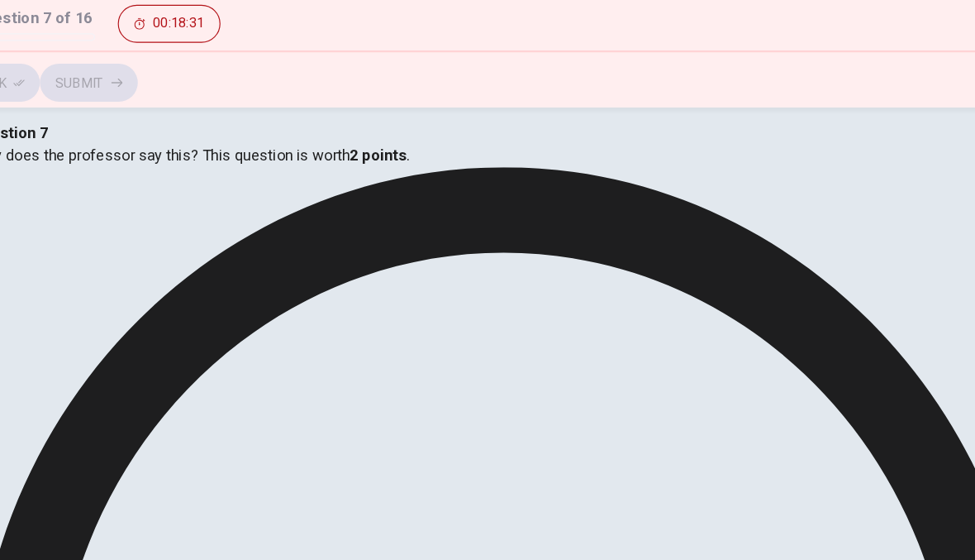
scroll to position [54, 0]
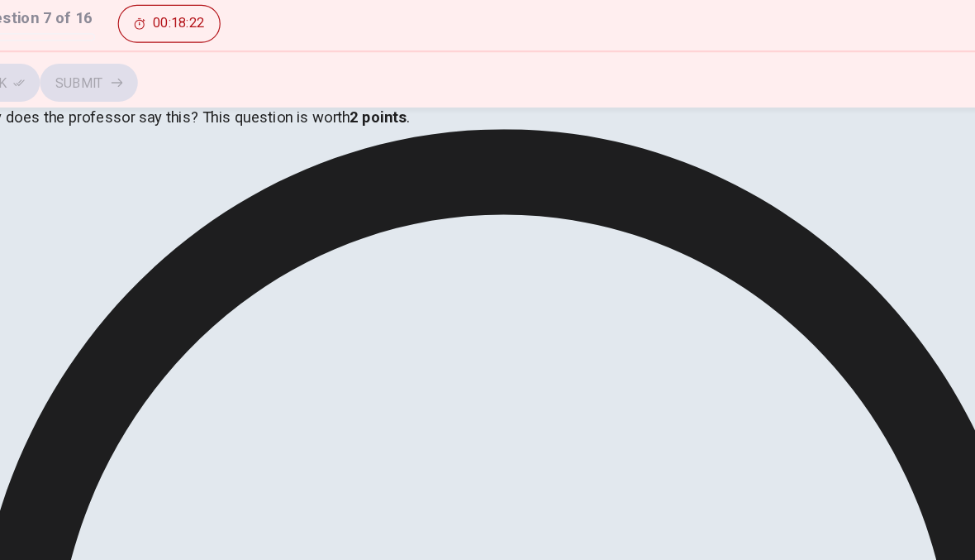
click at [61, 126] on icon "button" at bounding box center [66, 131] width 10 height 10
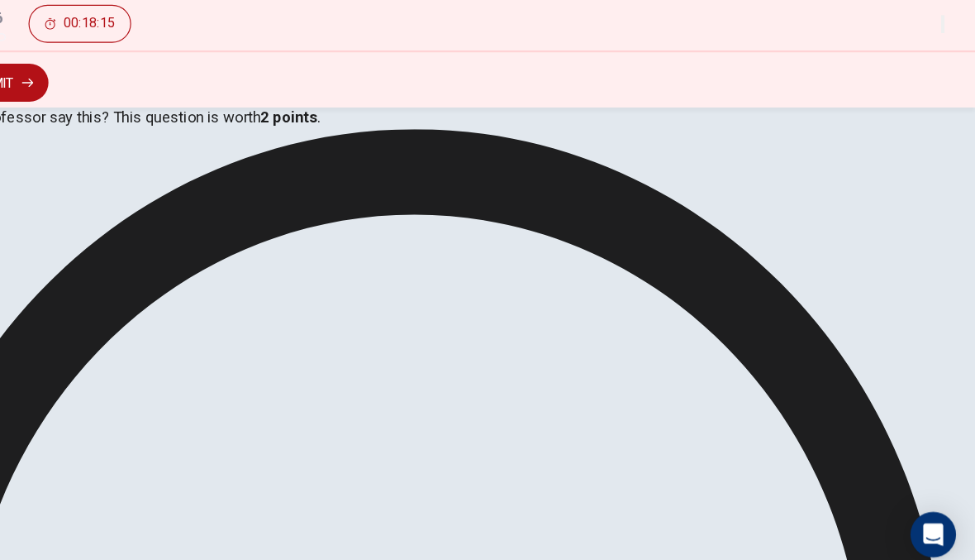
click at [169, 114] on button "Submit" at bounding box center [126, 130] width 85 height 33
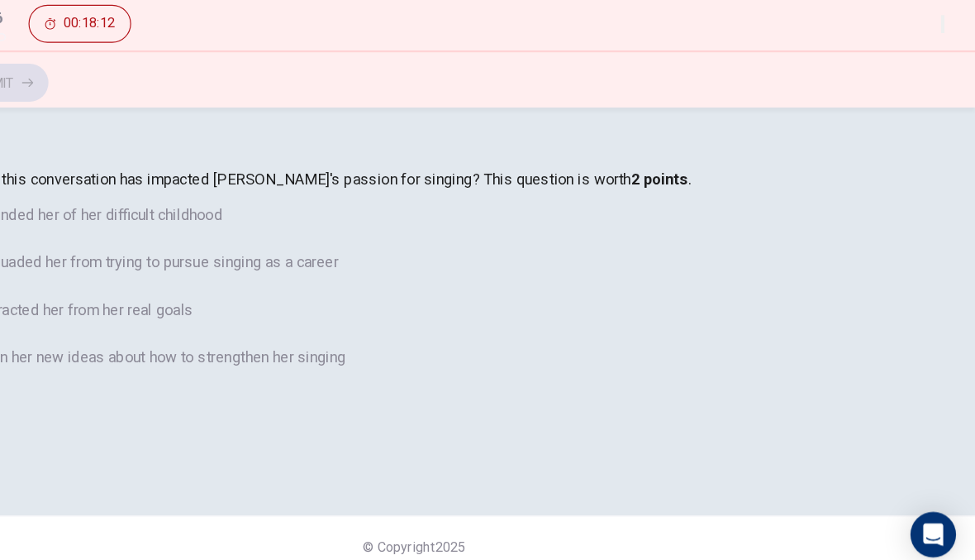
click at [131, 307] on button "B It has dissuaded her from trying to pursue singing as a career" at bounding box center [487, 286] width 922 height 41
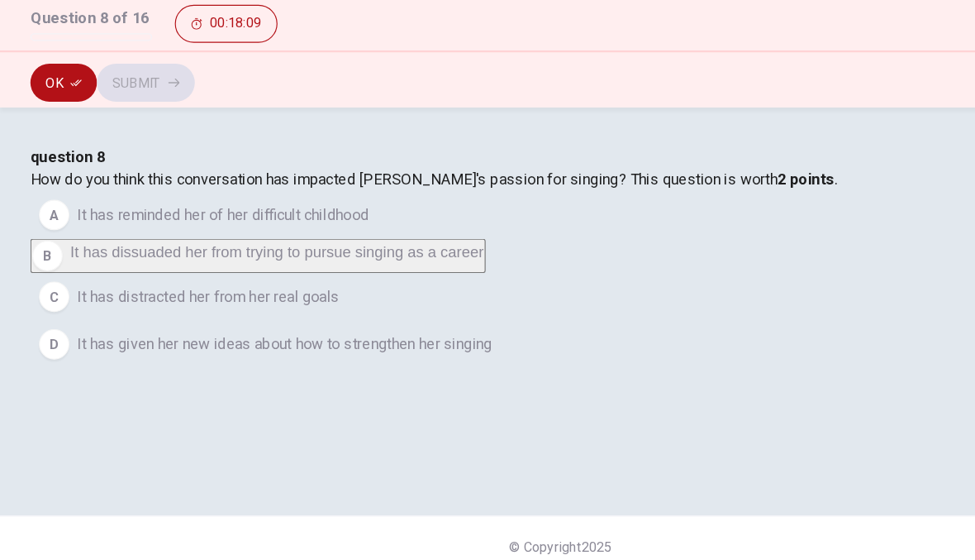
click at [54, 114] on button "Ok" at bounding box center [55, 130] width 58 height 33
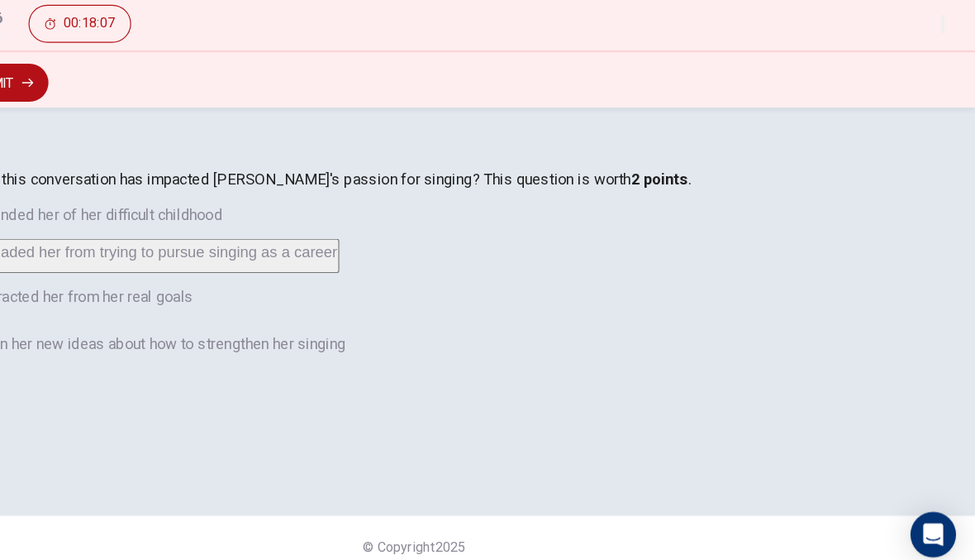
scroll to position [0, 0]
click at [169, 114] on button "Submit" at bounding box center [126, 130] width 85 height 33
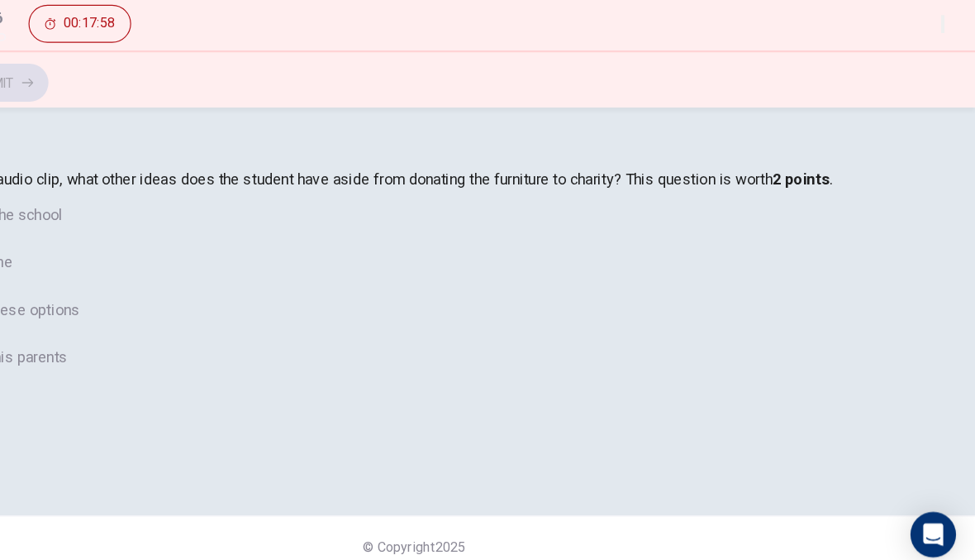
click at [60, 259] on div "A" at bounding box center [47, 245] width 26 height 26
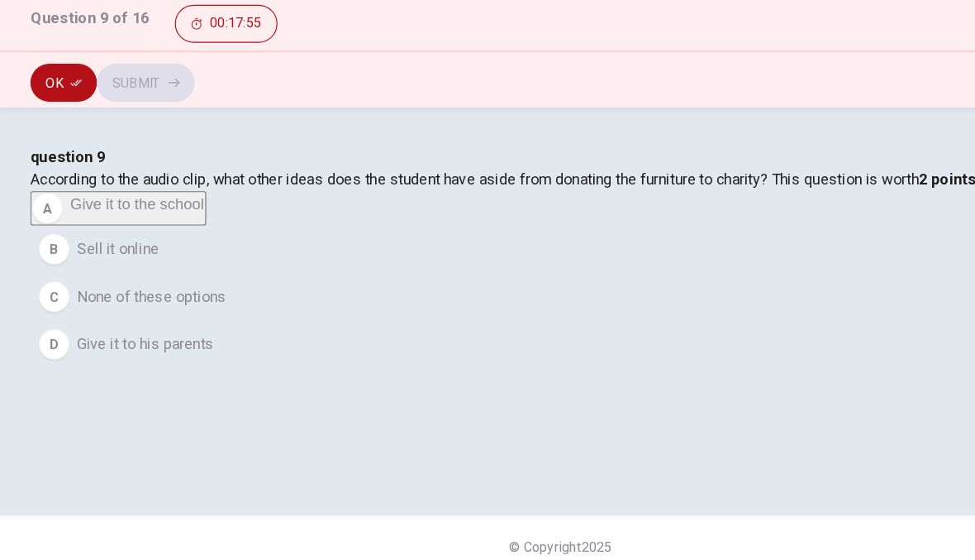
click at [62, 126] on icon "button" at bounding box center [66, 131] width 10 height 10
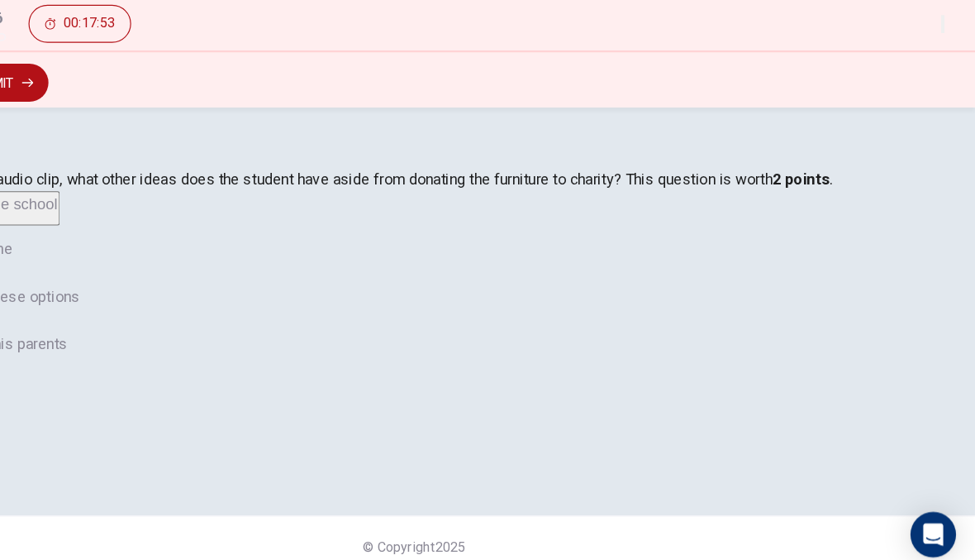
click at [169, 114] on button "Submit" at bounding box center [126, 130] width 85 height 33
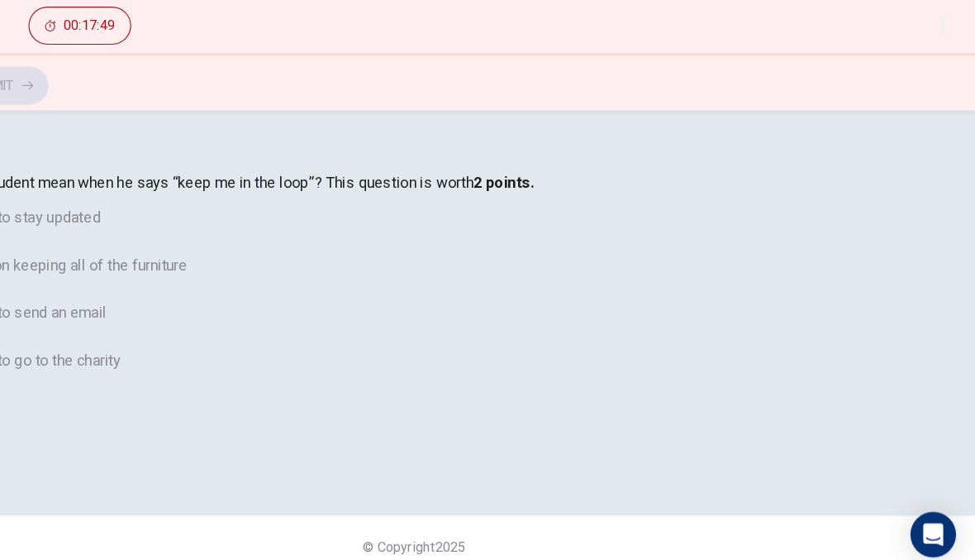
click at [186, 299] on span "He plans on keeping all of the furniture" at bounding box center [178, 289] width 223 height 20
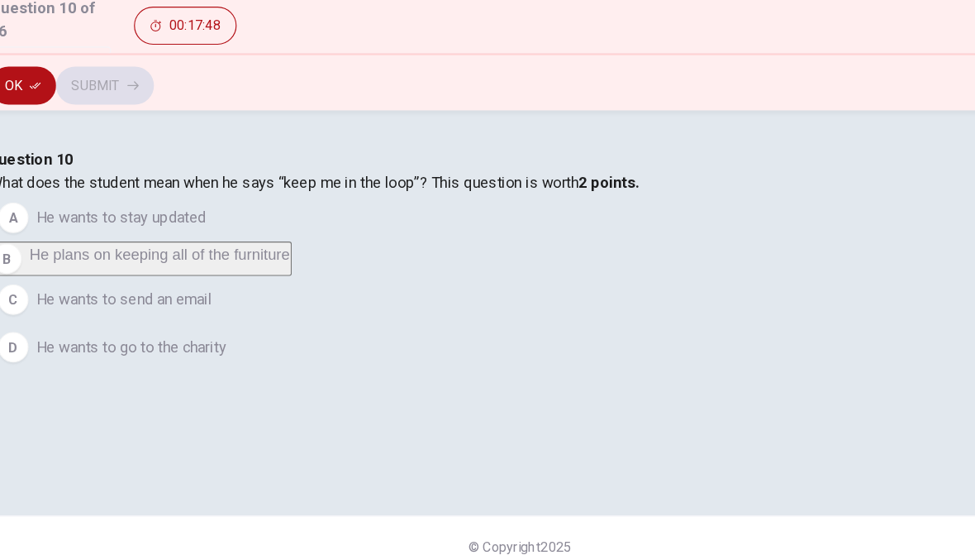
click at [242, 340] on button "C He wants to send an email" at bounding box center [487, 318] width 922 height 41
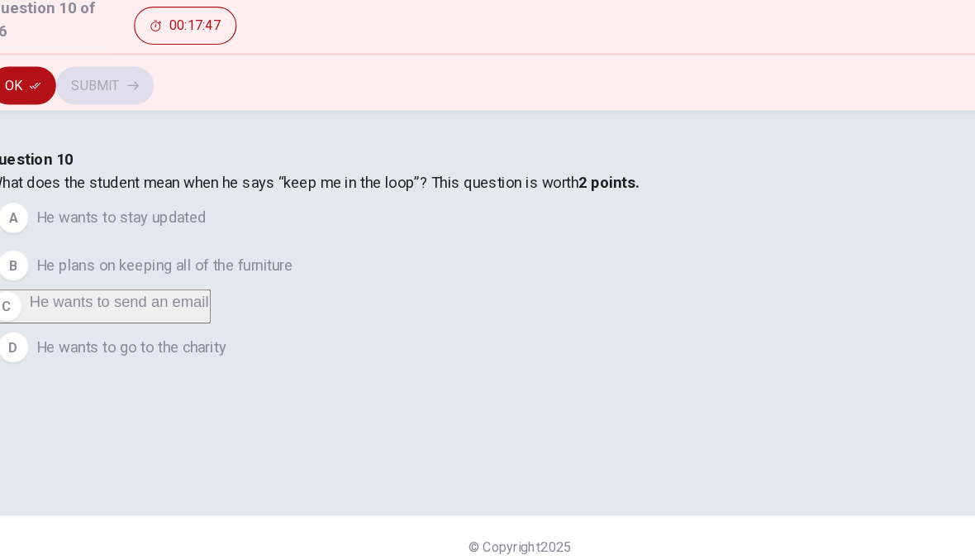
click at [34, 117] on button "Ok" at bounding box center [55, 133] width 58 height 33
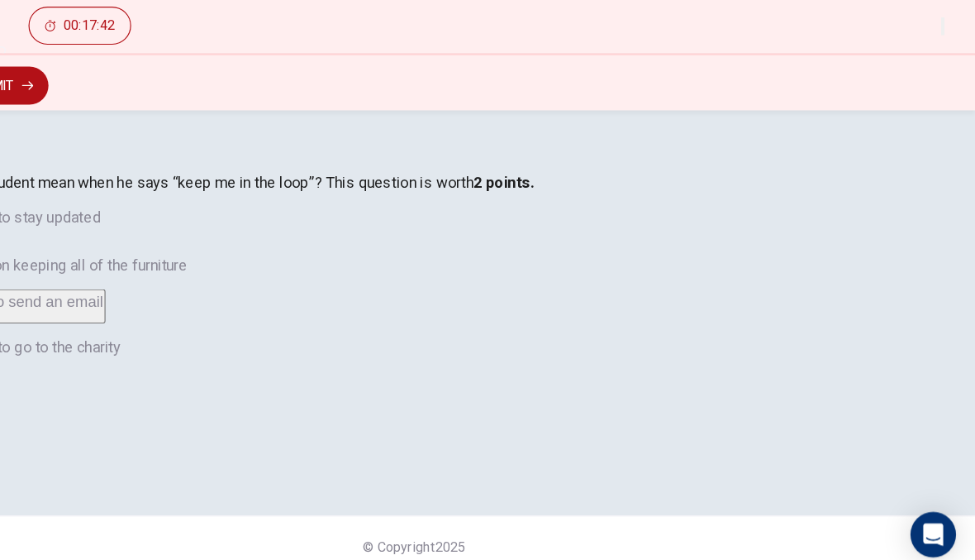
click at [169, 117] on button "Submit" at bounding box center [126, 133] width 85 height 33
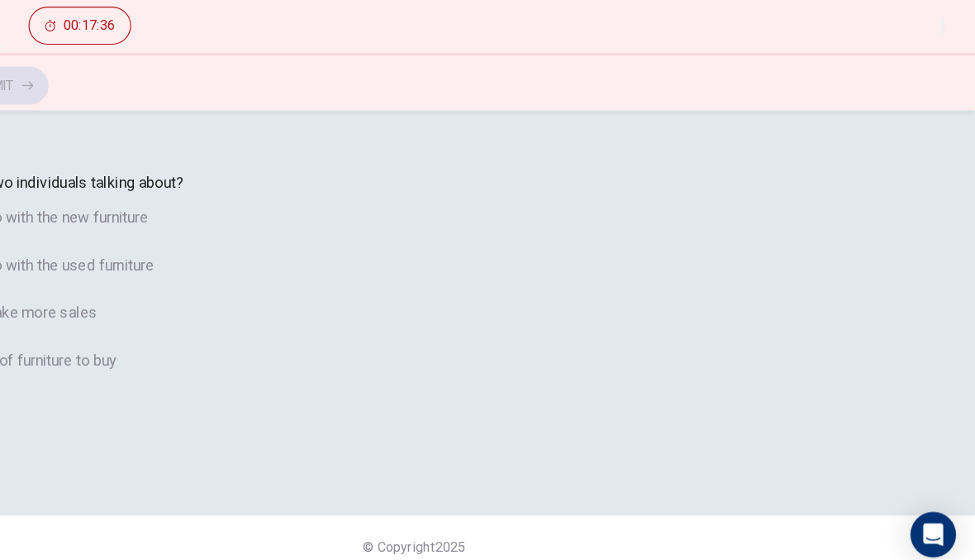
click at [60, 303] on div "B" at bounding box center [47, 289] width 26 height 26
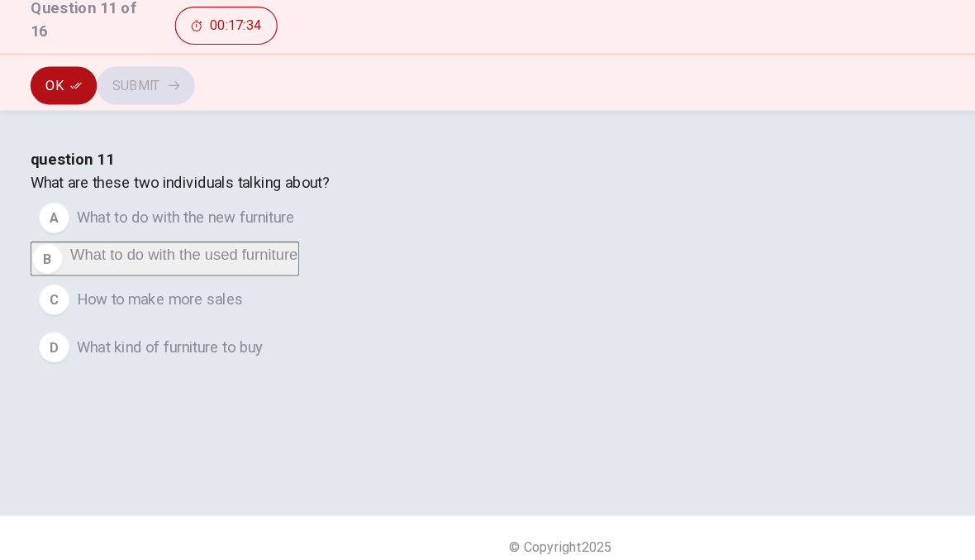
click at [55, 117] on button "Ok" at bounding box center [55, 133] width 58 height 33
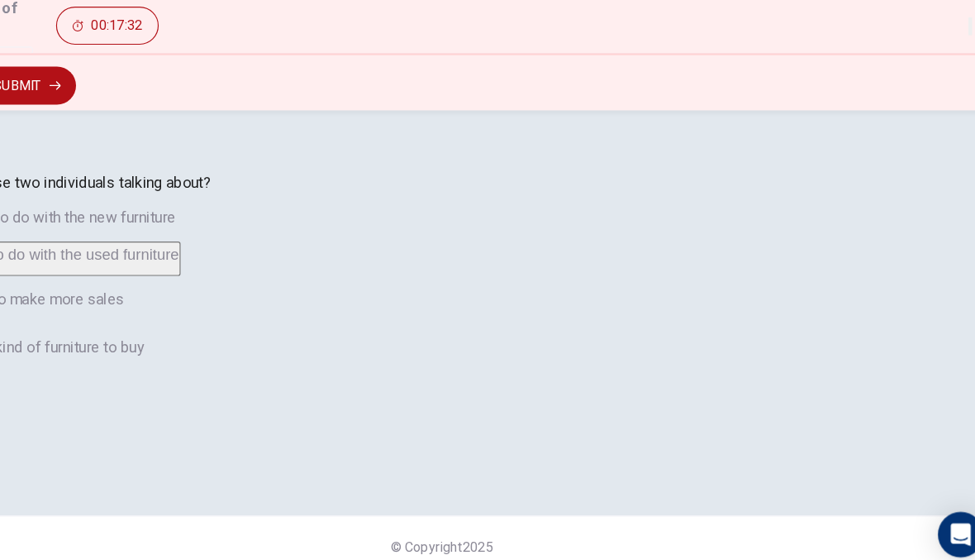
click at [169, 117] on button "Submit" at bounding box center [126, 133] width 85 height 33
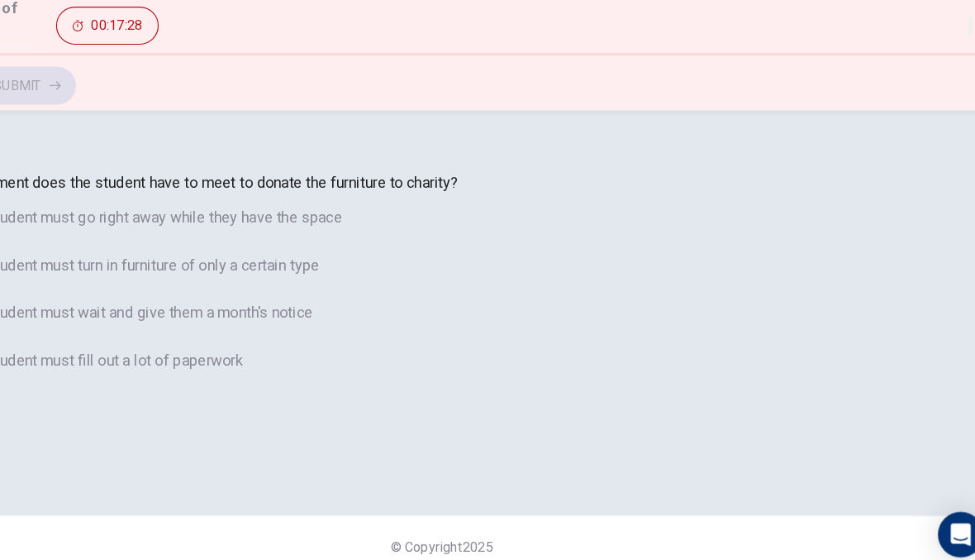
click at [180, 299] on span "The student must turn in furniture of only a certain type" at bounding box center [224, 289] width 314 height 20
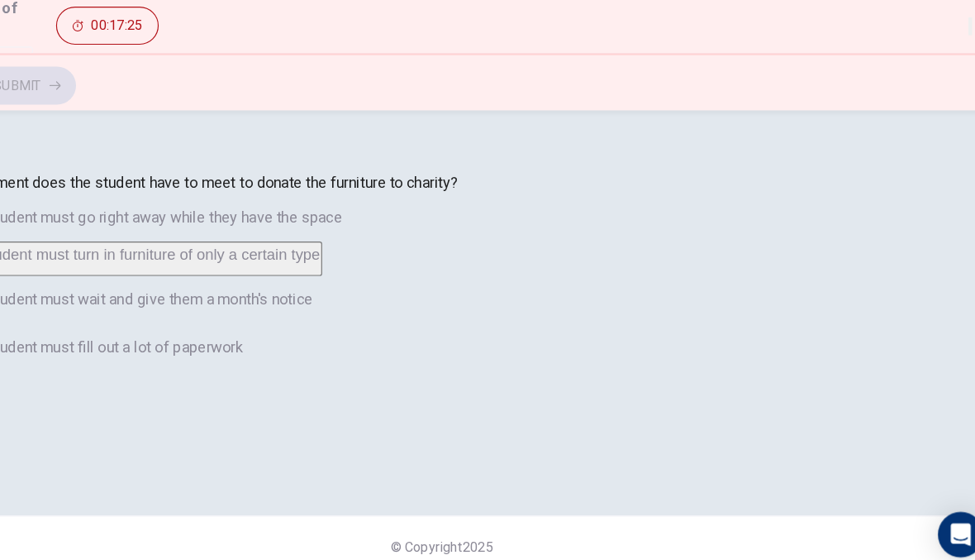
click at [60, 261] on div "A" at bounding box center [47, 248] width 26 height 26
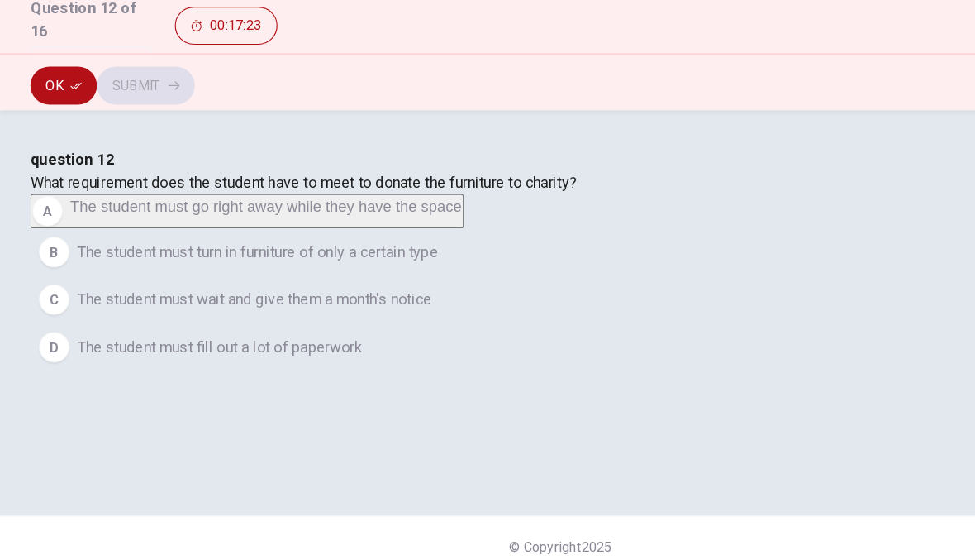
click at [60, 332] on div "C" at bounding box center [47, 319] width 26 height 26
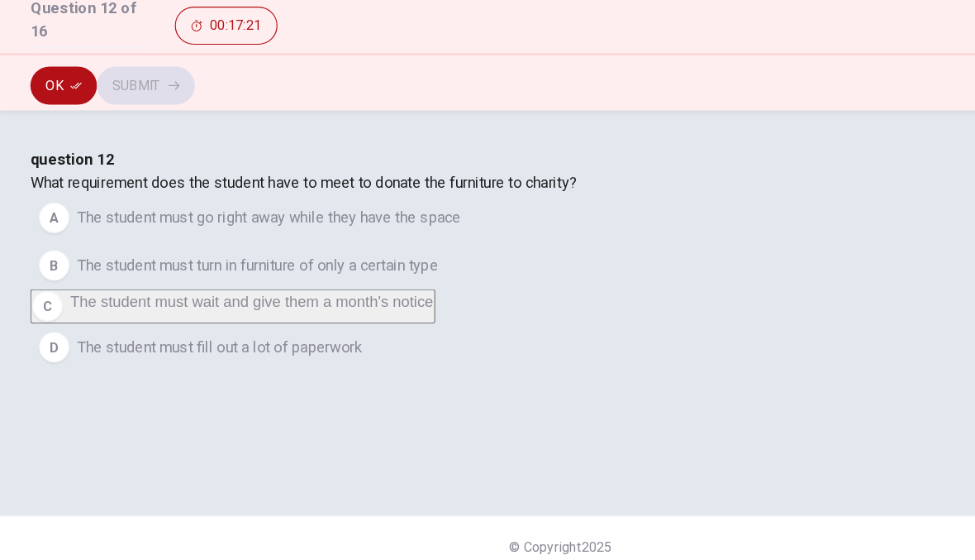
click at [71, 117] on button "Ok" at bounding box center [55, 133] width 58 height 33
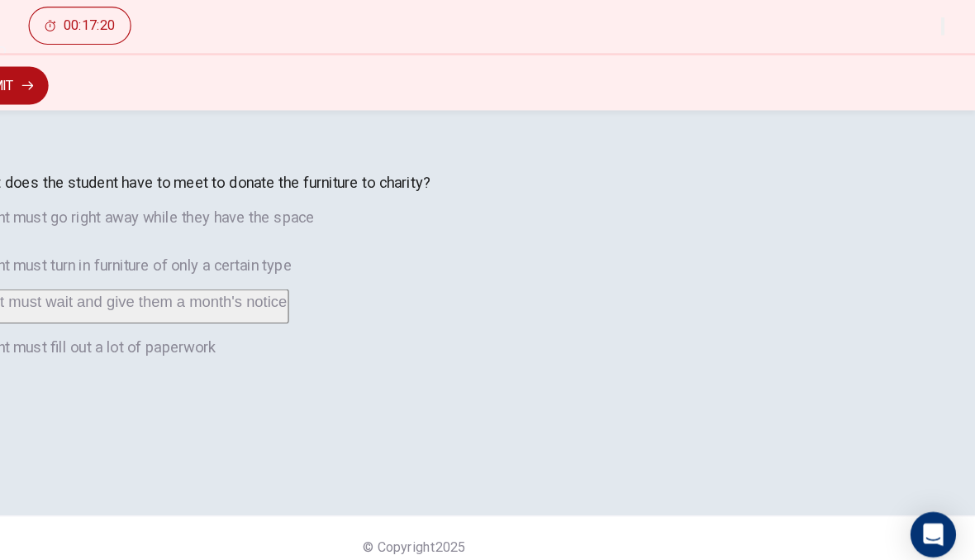
click at [169, 117] on button "Submit" at bounding box center [126, 133] width 85 height 33
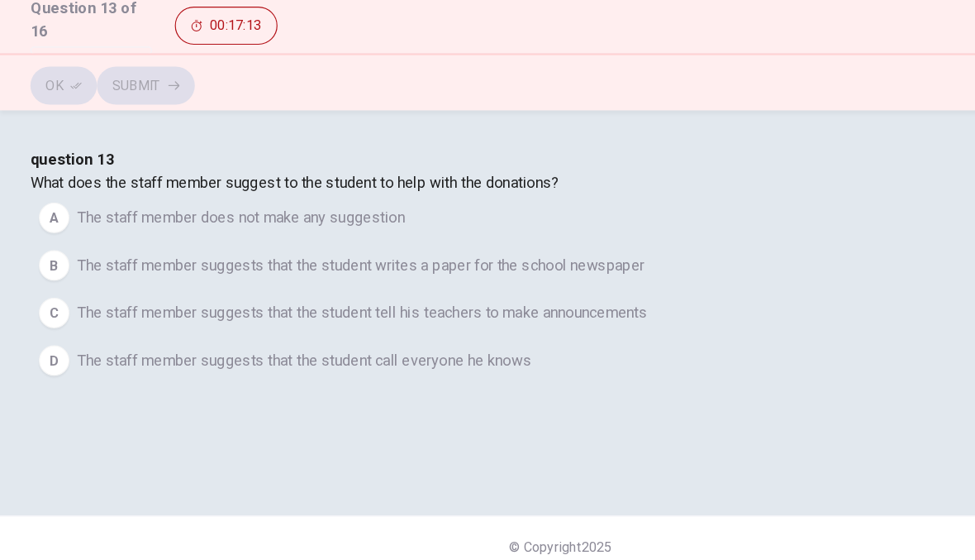
scroll to position [43, 0]
click at [303, 299] on span "The staff member suggests that the student writes a paper for the school newspa…" at bounding box center [313, 289] width 493 height 20
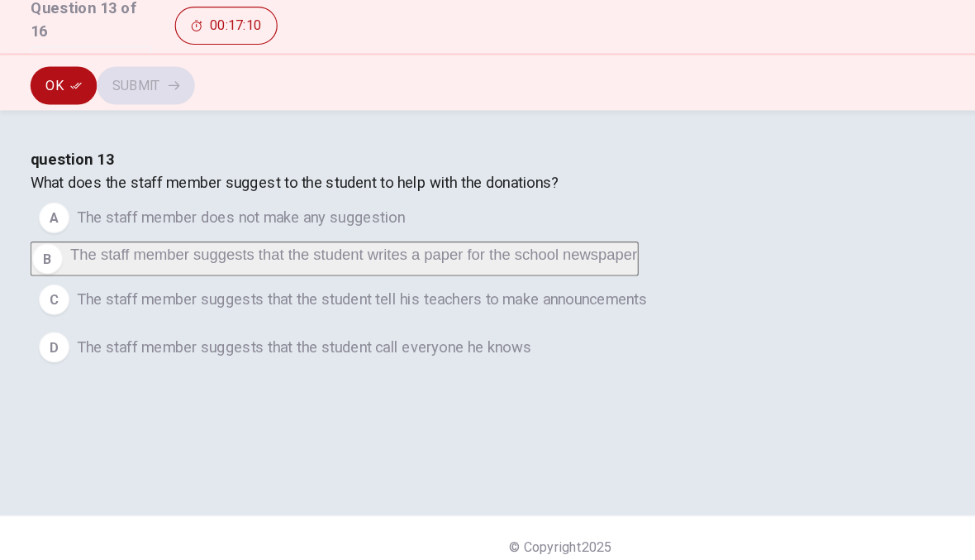
click at [318, 329] on span "The staff member suggests that the student tell his teachers to make announceme…" at bounding box center [315, 319] width 496 height 20
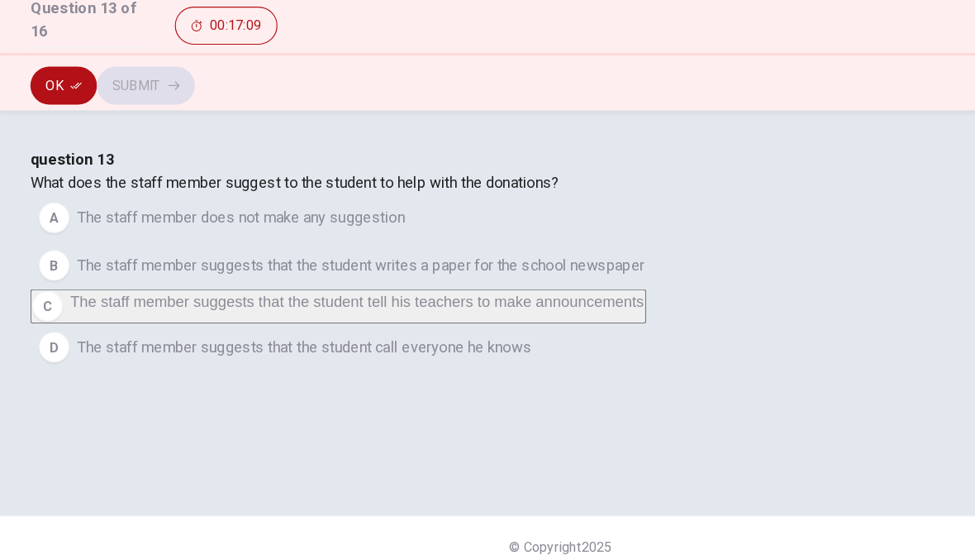
click at [75, 117] on button "Ok" at bounding box center [55, 133] width 58 height 33
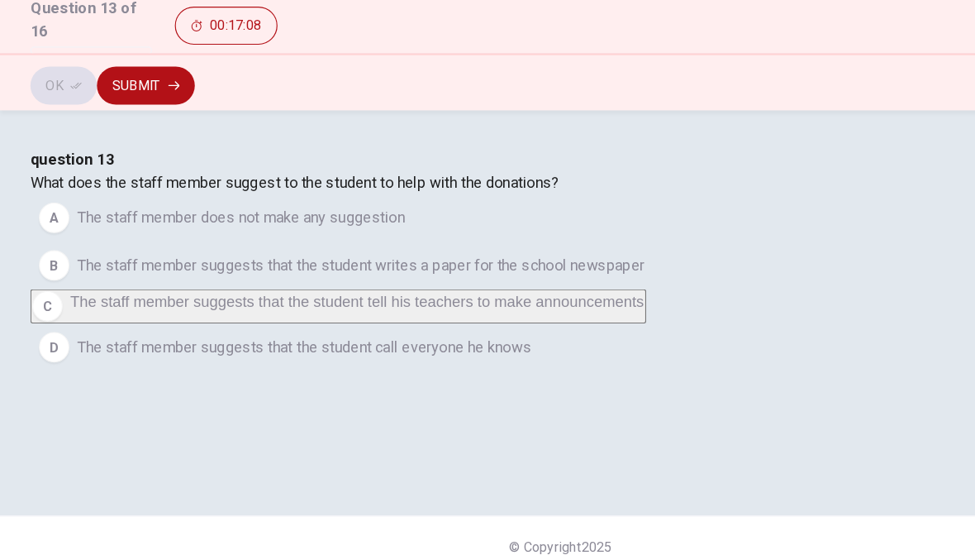
click at [328, 299] on span "The staff member suggests that the student writes a paper for the school newspa…" at bounding box center [313, 289] width 493 height 20
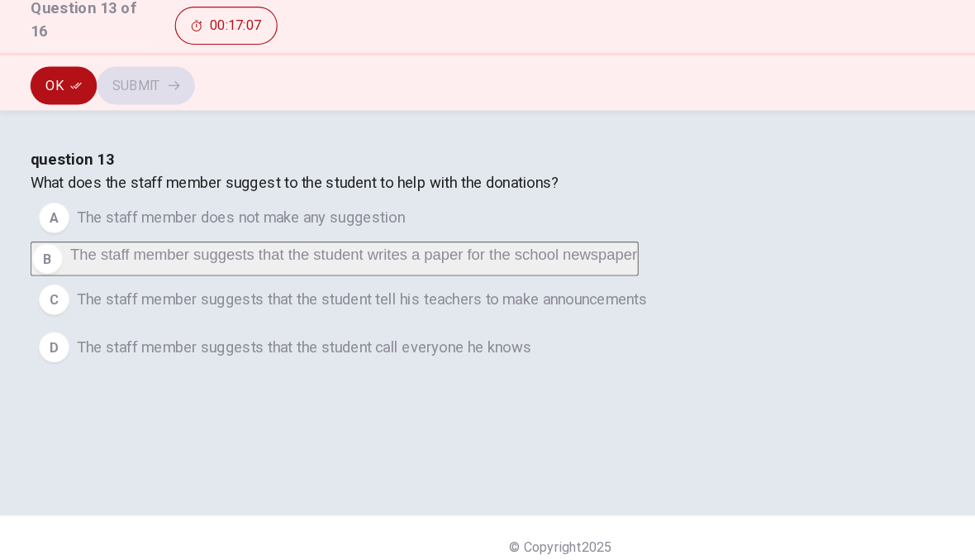
click at [283, 340] on button "C The staff member suggests that the student tell his teachers to make announce…" at bounding box center [487, 318] width 922 height 41
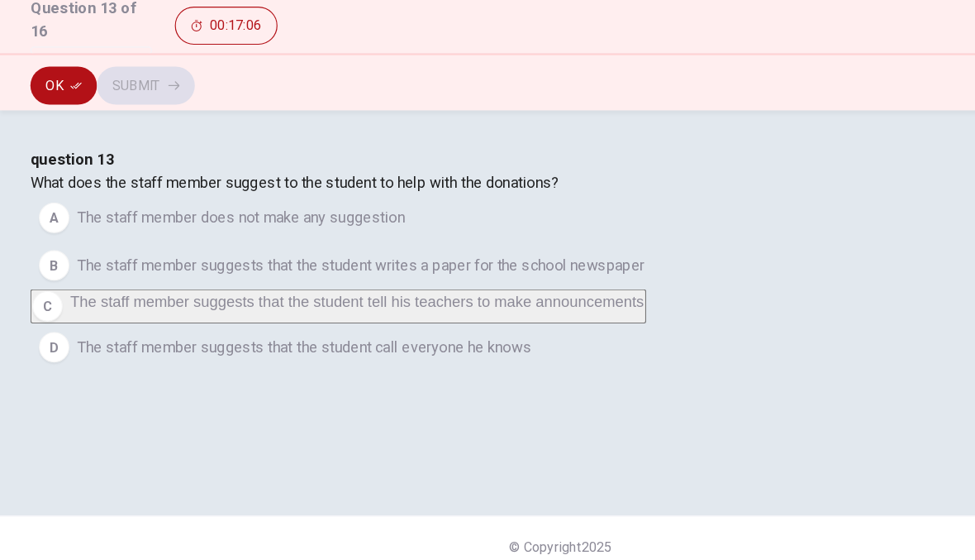
click at [61, 117] on button "Ok" at bounding box center [55, 133] width 58 height 33
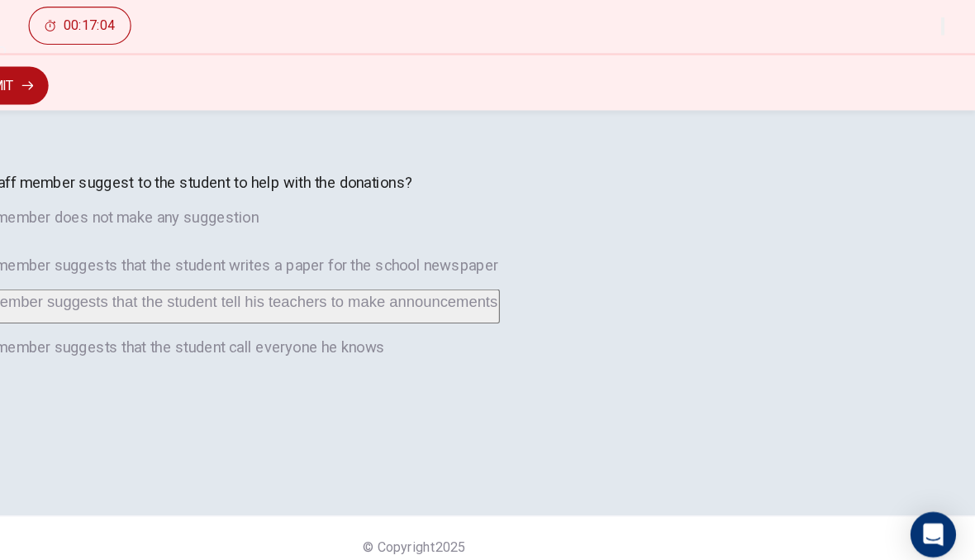
click at [169, 117] on button "Submit" at bounding box center [126, 133] width 85 height 33
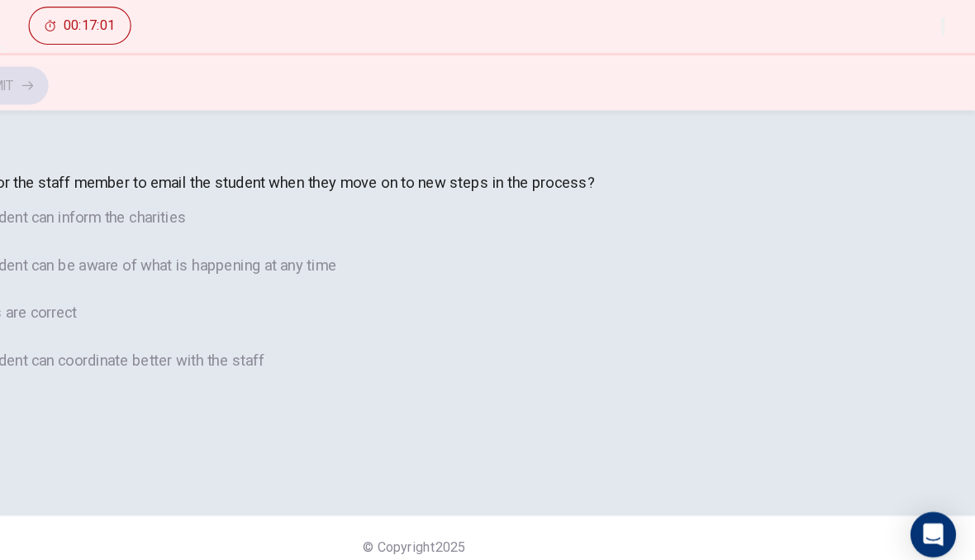
click at [214, 299] on span "So the student can be aware of what is happening at any time" at bounding box center [243, 289] width 353 height 20
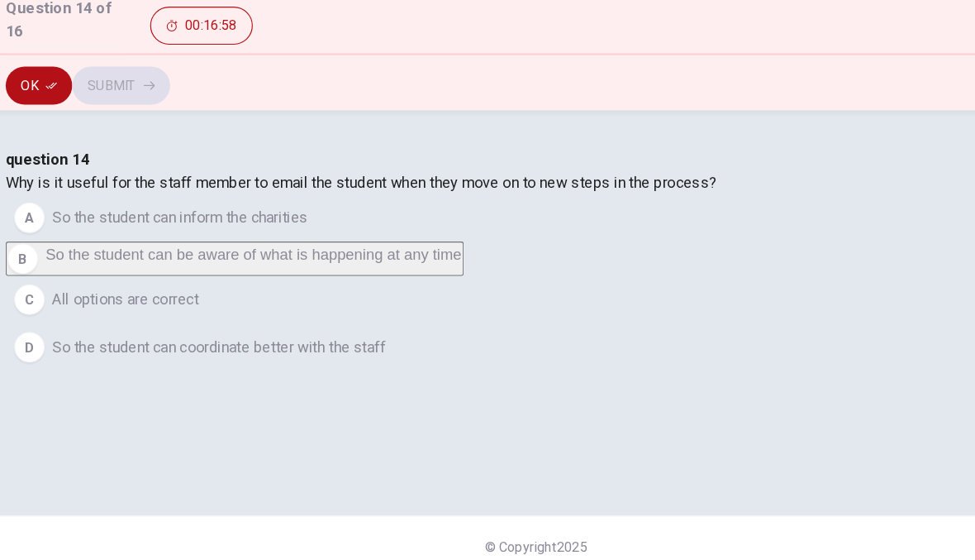
click at [61, 128] on icon "button" at bounding box center [66, 133] width 10 height 10
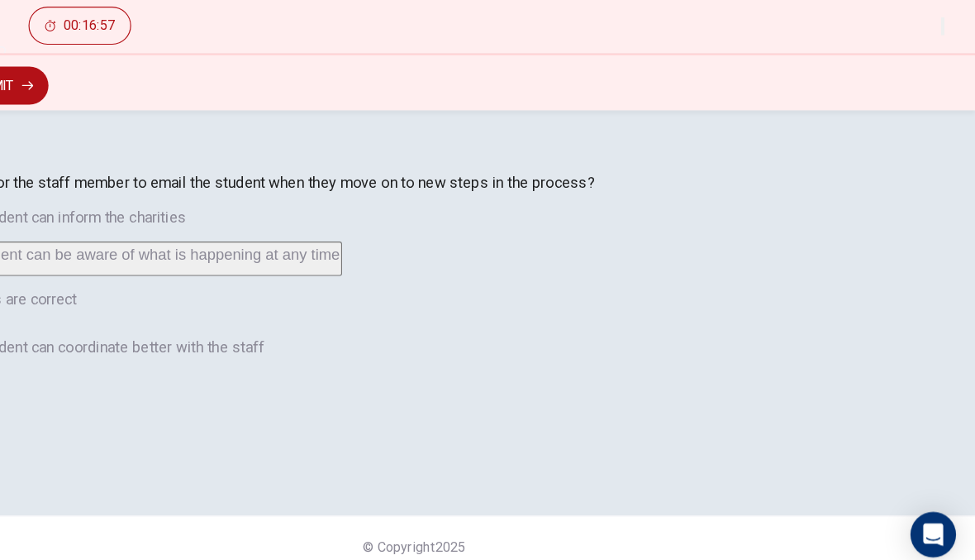
click at [169, 117] on button "Submit" at bounding box center [126, 133] width 85 height 33
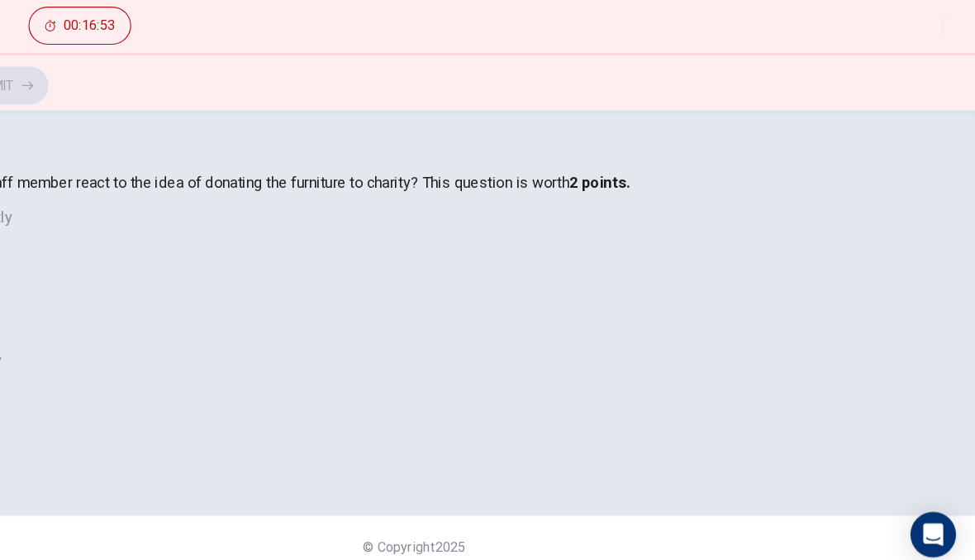
click at [234, 310] on button "B Angrily" at bounding box center [487, 289] width 922 height 41
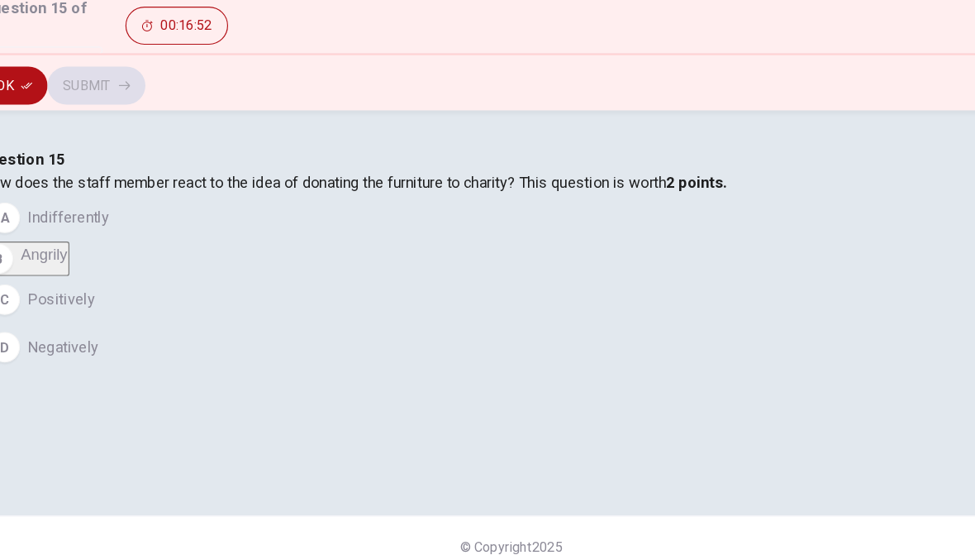
click at [61, 128] on icon "button" at bounding box center [66, 133] width 10 height 10
click at [169, 117] on button "Submit" at bounding box center [126, 133] width 85 height 33
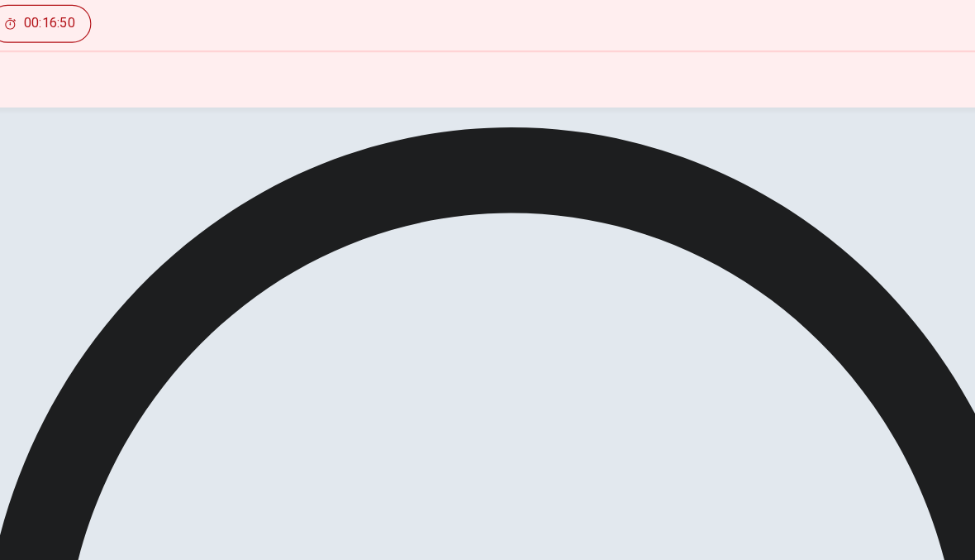
scroll to position [0, 0]
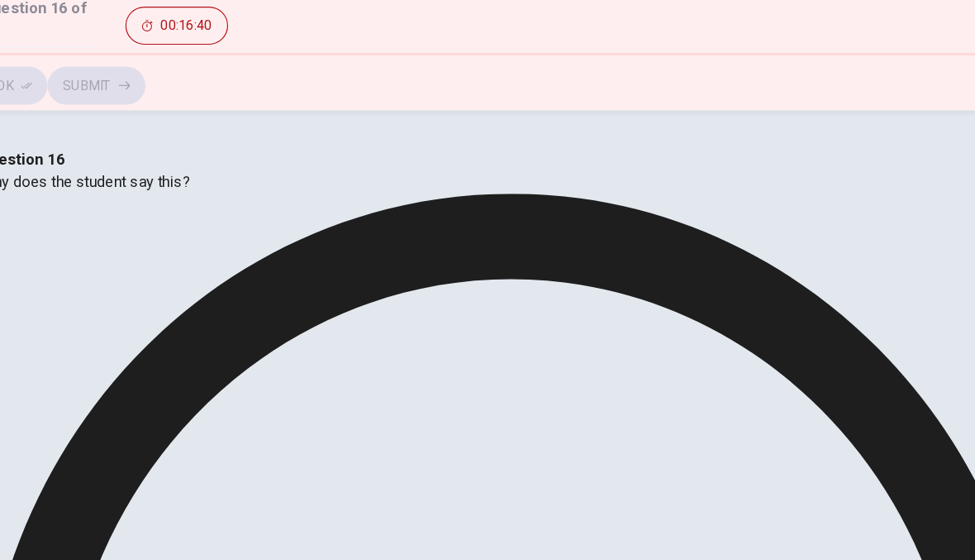
click at [61, 128] on icon "button" at bounding box center [66, 133] width 10 height 10
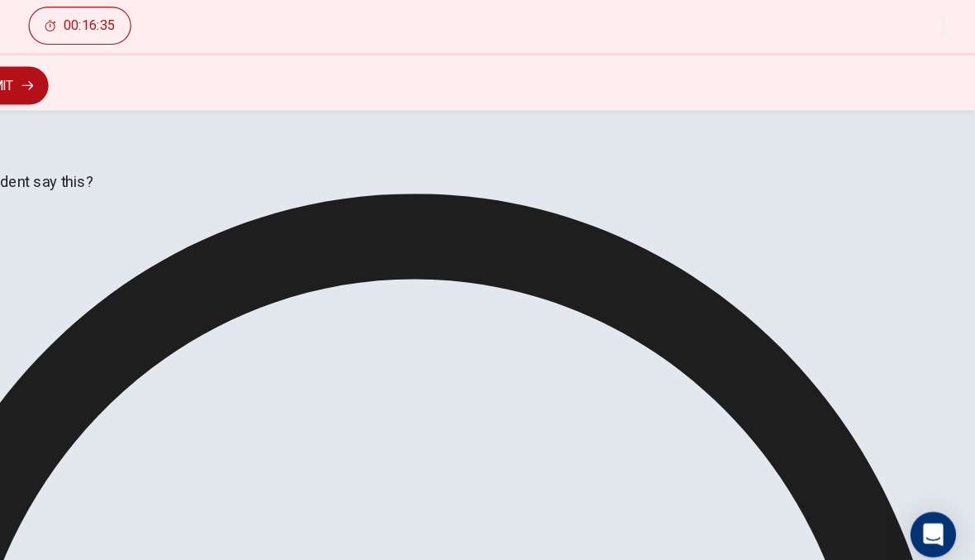
click at [169, 117] on button "Submit" at bounding box center [126, 133] width 85 height 33
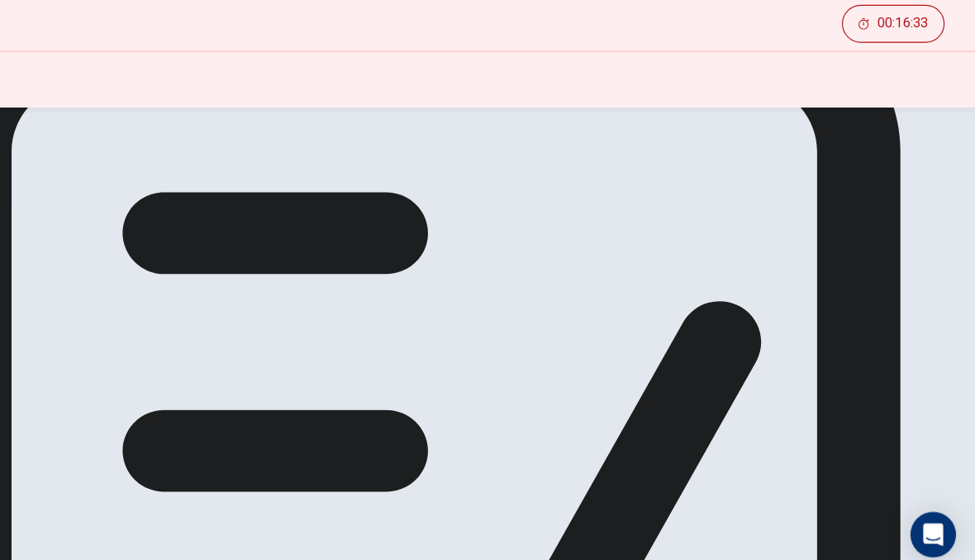
scroll to position [126, 0]
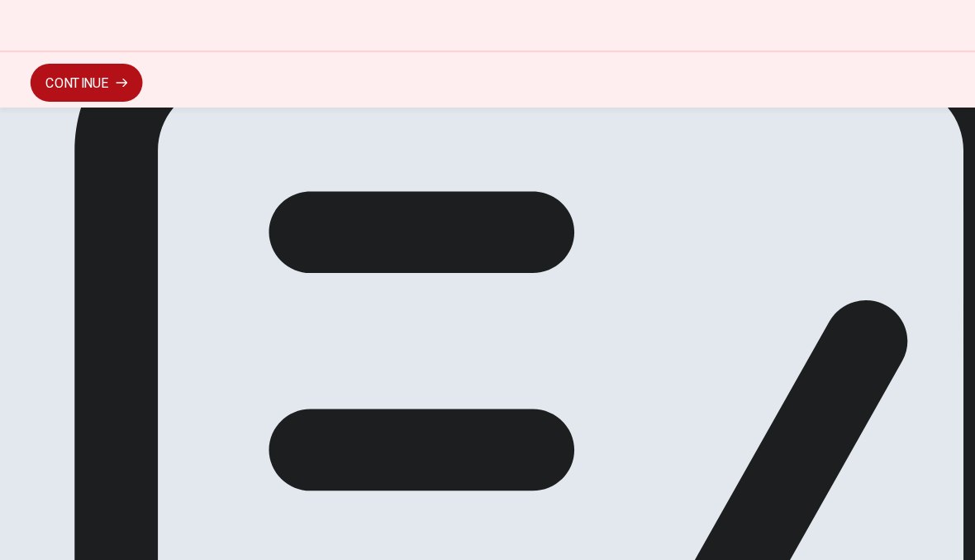
click at [65, 114] on button "Continue" at bounding box center [75, 130] width 98 height 33
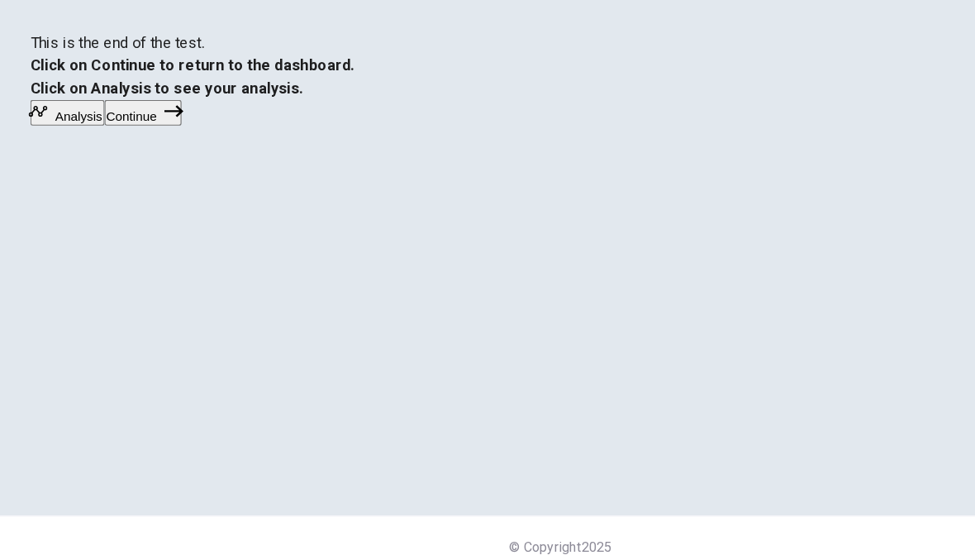
scroll to position [0, 0]
click at [158, 168] on button "Continue" at bounding box center [124, 156] width 67 height 22
